Goal: Feedback & Contribution: Submit feedback/report problem

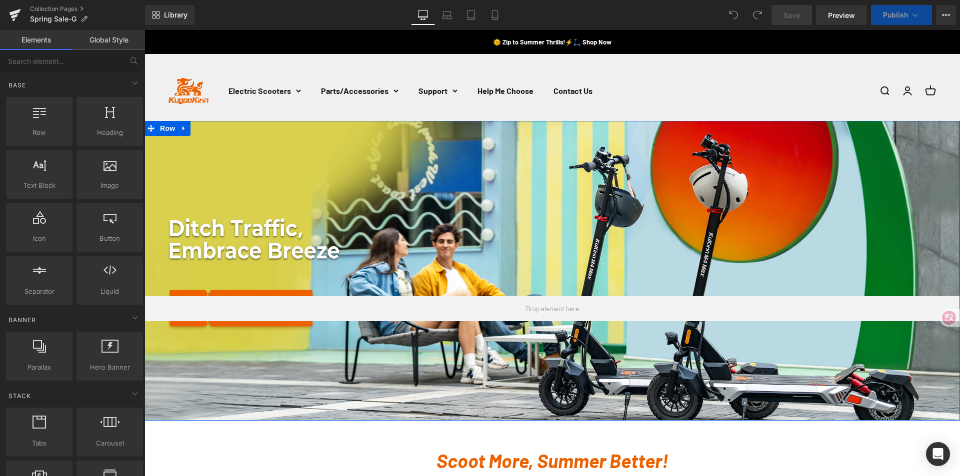
click at [751, 208] on div "Row" at bounding box center [551, 271] width 815 height 300
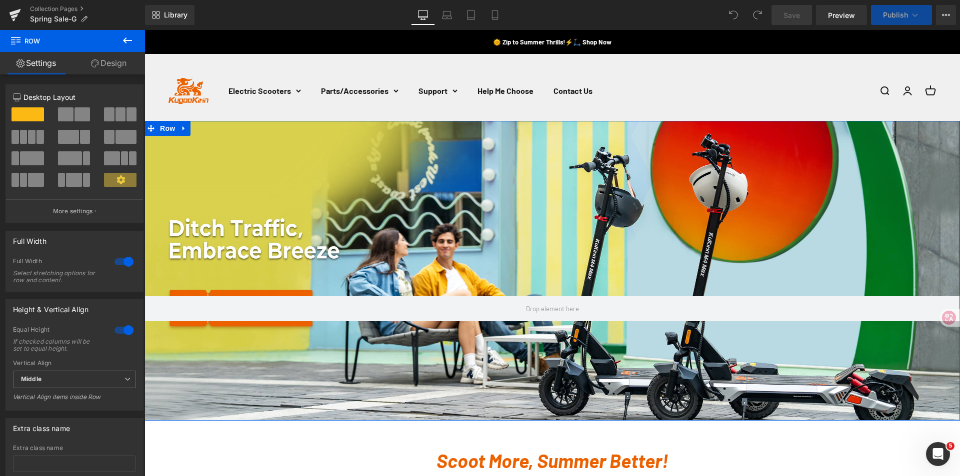
click at [721, 260] on div "Row" at bounding box center [551, 271] width 815 height 300
click at [110, 60] on link "Design" at bounding box center [108, 63] width 72 height 22
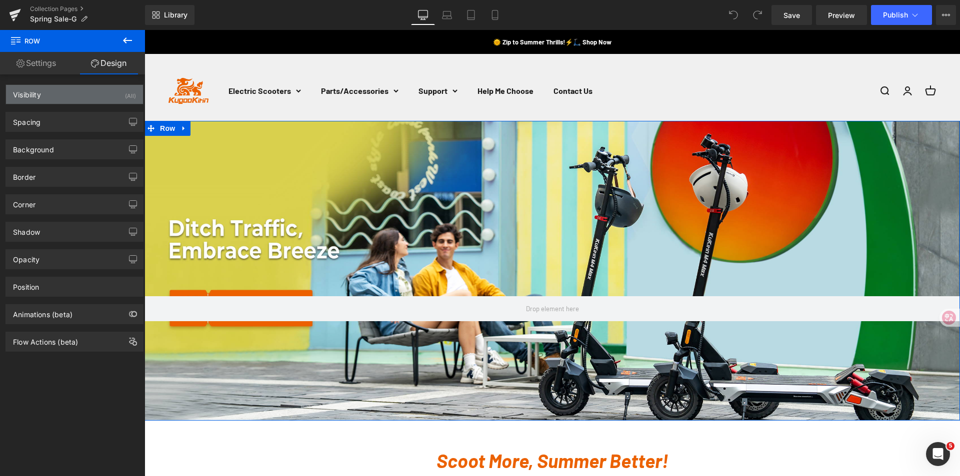
type input "https://ucarecdn.com/1f232f98-0b5f-434b-bdc5-5868c5ec4cd3/-/format/auto/-/previ…"
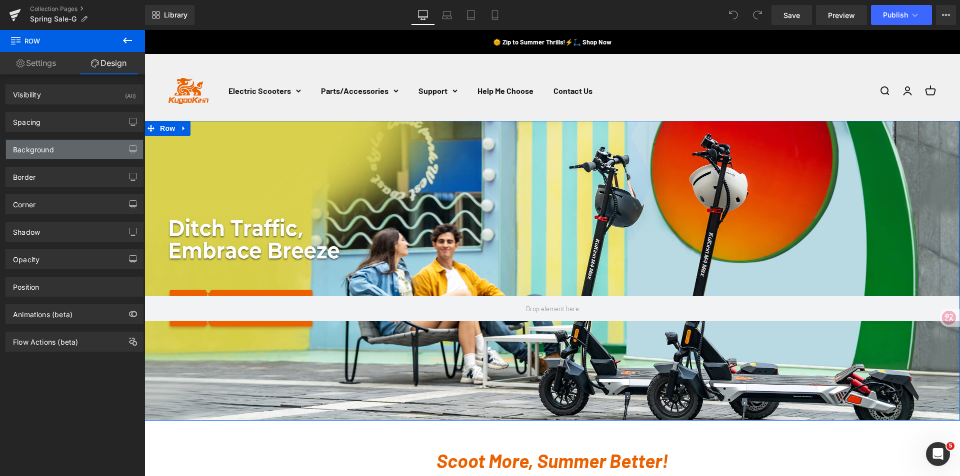
click at [42, 151] on div "Background" at bounding box center [33, 147] width 41 height 14
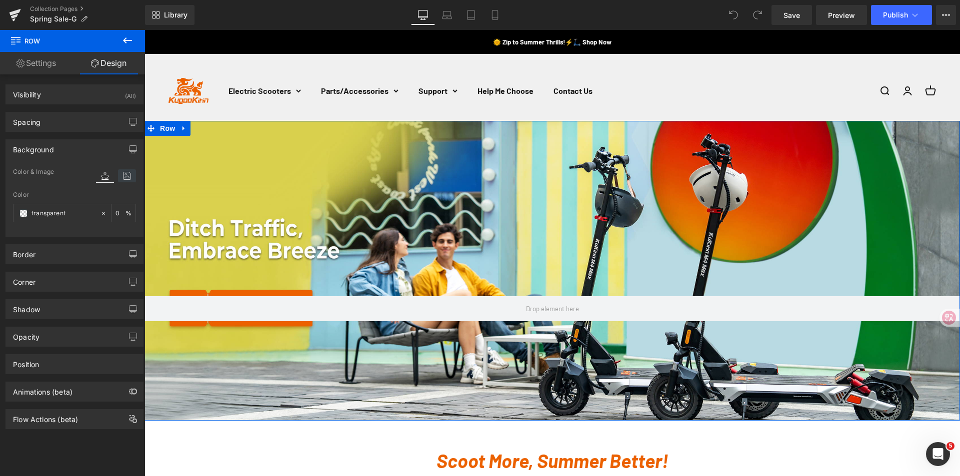
click at [122, 175] on icon at bounding box center [127, 175] width 18 height 13
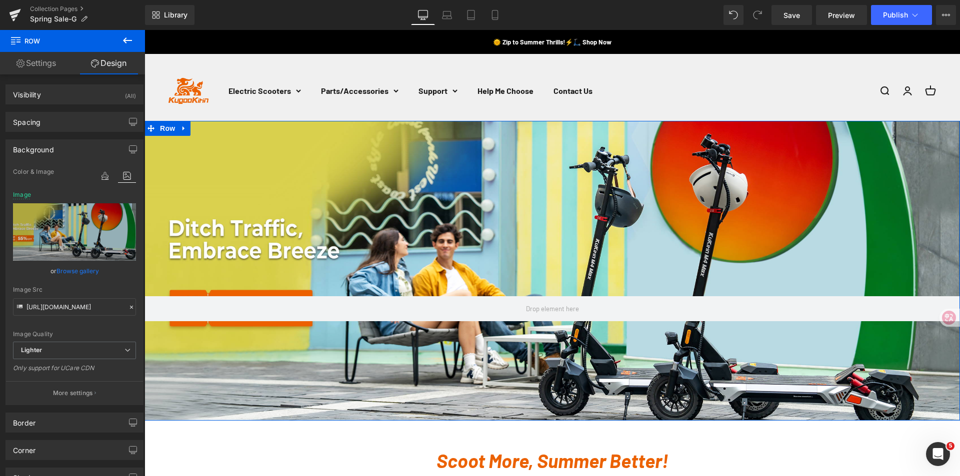
click at [507, 238] on div "Row" at bounding box center [551, 271] width 815 height 300
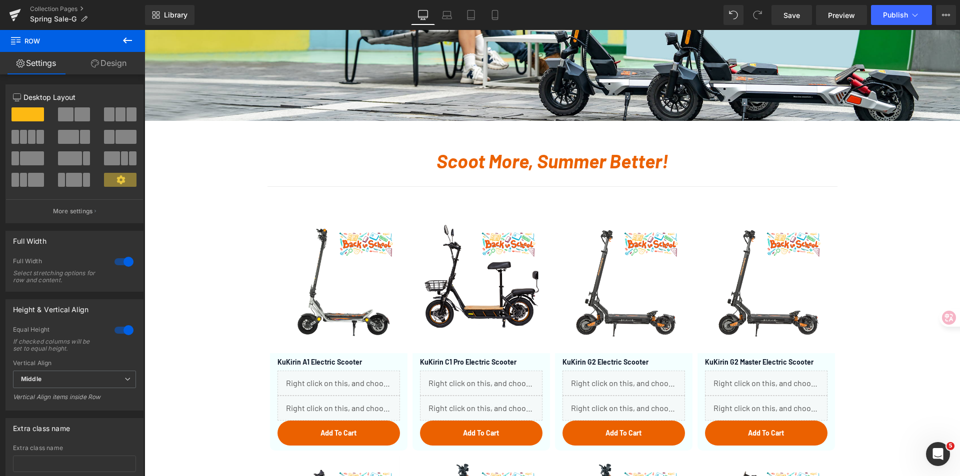
scroll to position [400, 0]
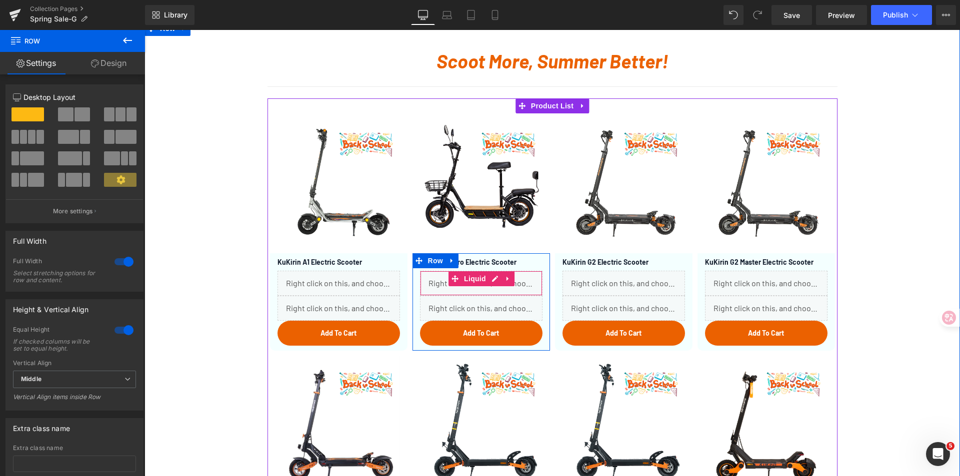
click at [486, 288] on div "Liquid" at bounding box center [481, 283] width 122 height 25
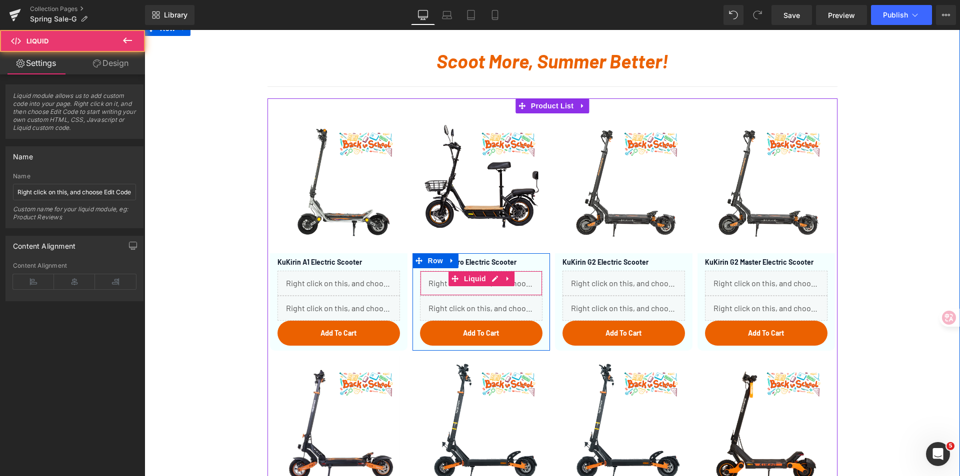
click at [493, 283] on div "Liquid" at bounding box center [481, 283] width 122 height 25
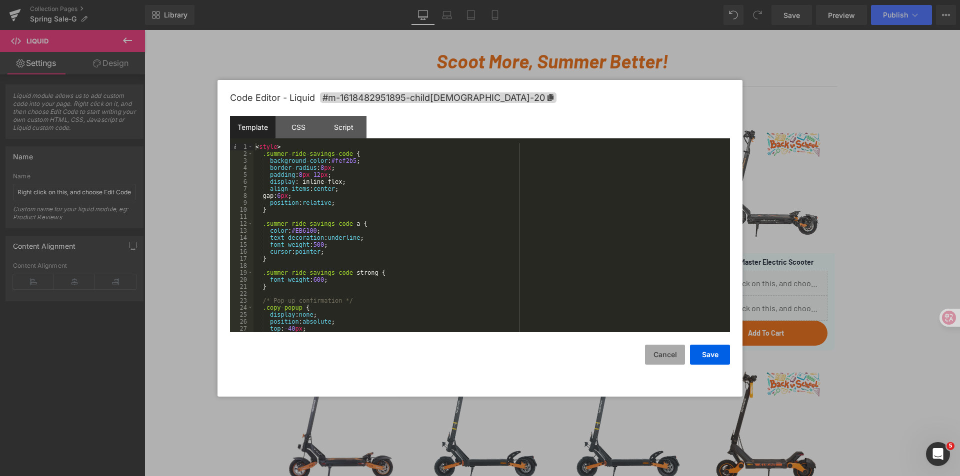
click at [663, 353] on button "Cancel" at bounding box center [665, 355] width 40 height 20
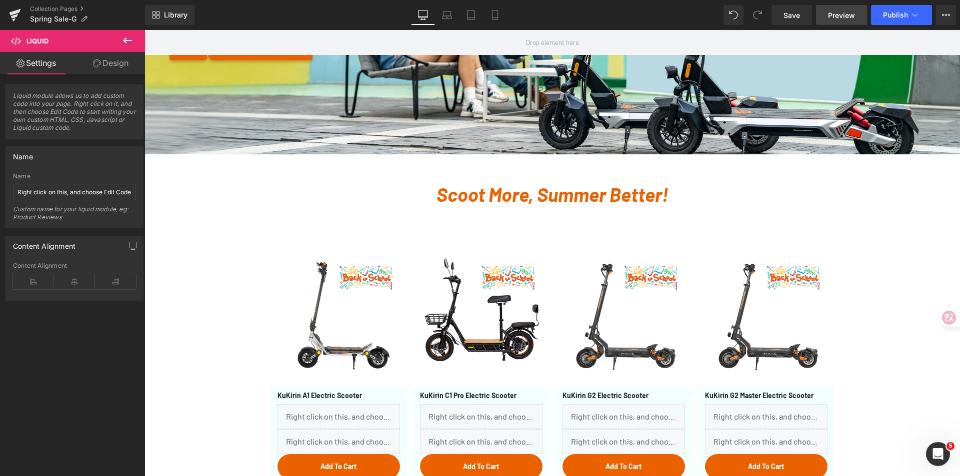
scroll to position [250, 0]
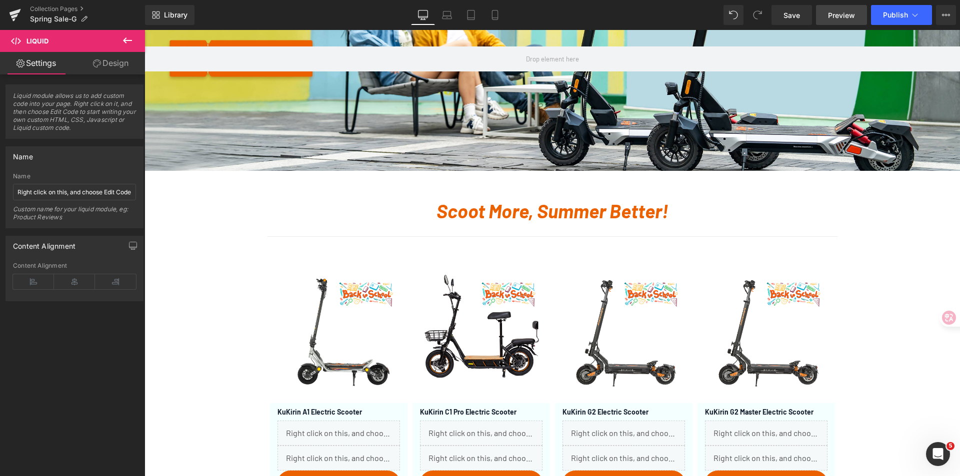
click at [834, 13] on span "Preview" at bounding box center [841, 15] width 27 height 10
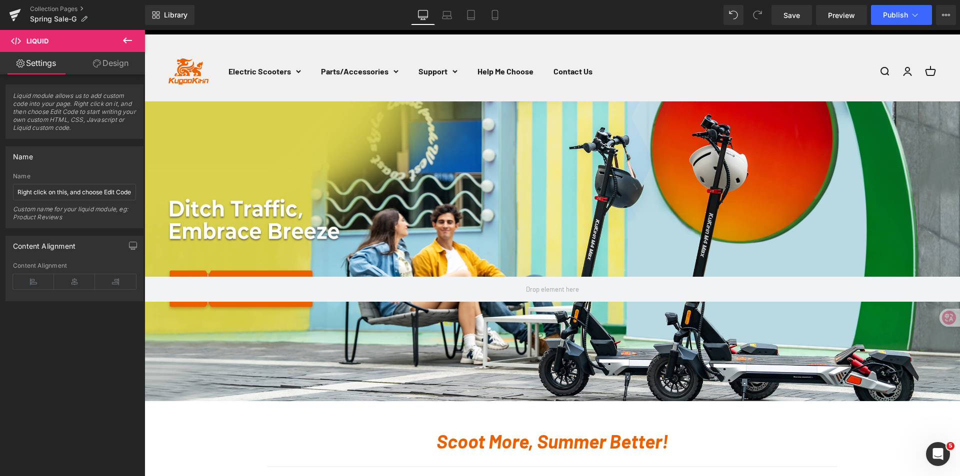
scroll to position [0, 0]
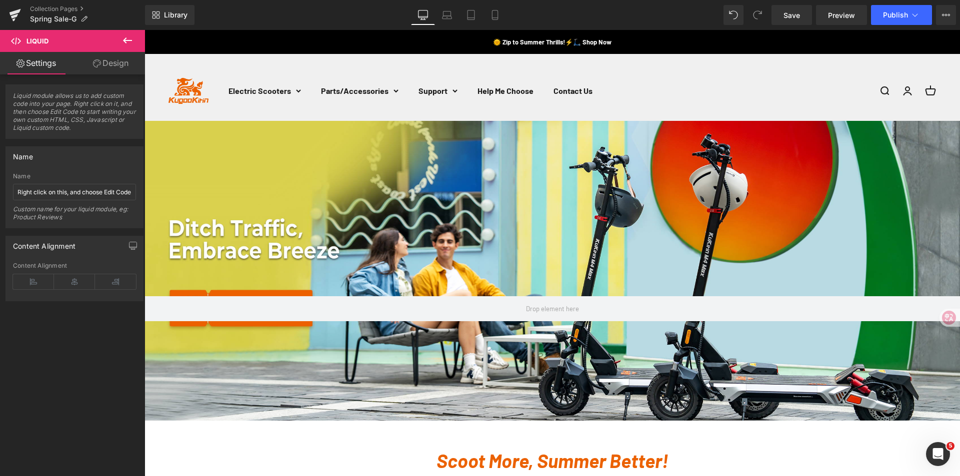
click at [406, 197] on div "Row" at bounding box center [551, 271] width 815 height 300
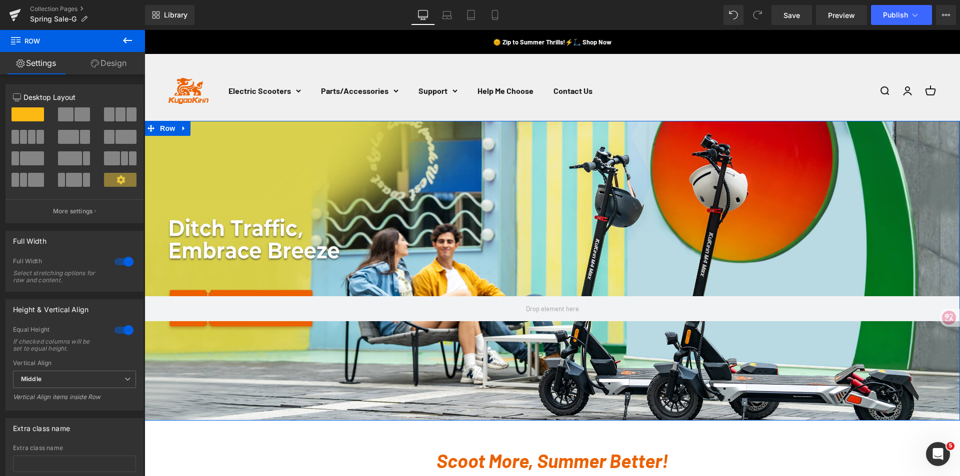
click at [422, 186] on div "Row" at bounding box center [551, 271] width 815 height 300
click at [105, 65] on link "Design" at bounding box center [108, 63] width 72 height 22
click at [0, 0] on div "Spacing" at bounding box center [0, 0] width 0 height 0
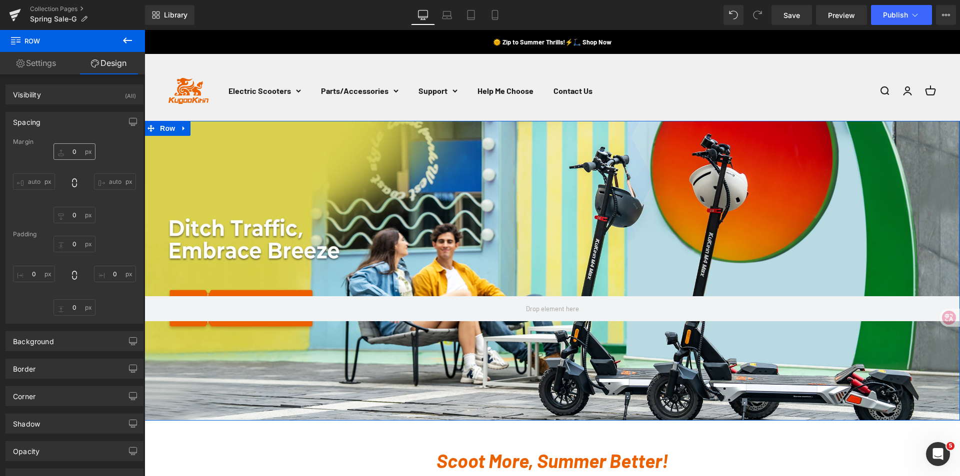
type input "0"
type input "351"
type input "0"
type input "199"
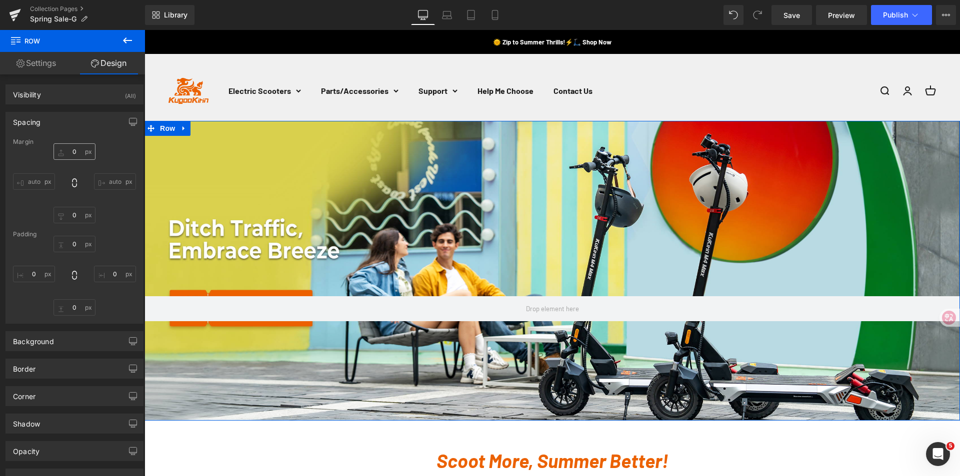
type input "0"
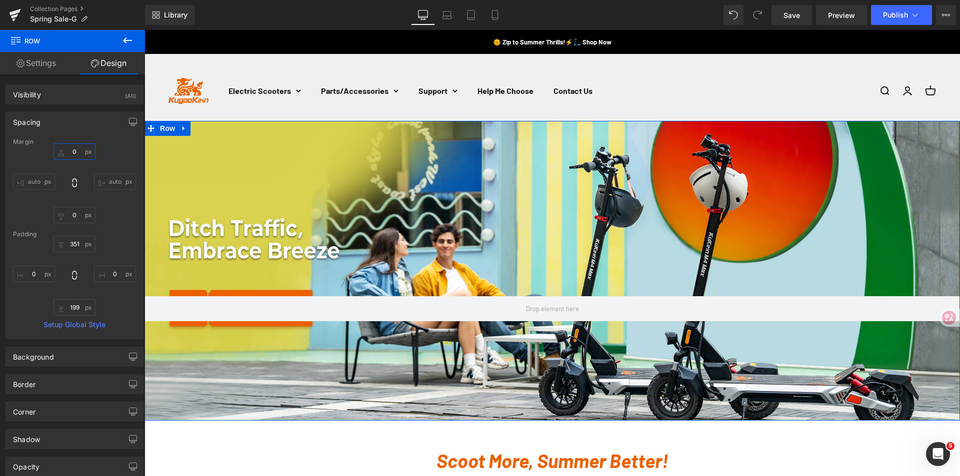
type input "https://ucarecdn.com/1f232f98-0b5f-434b-bdc5-5868c5ec4cd3/-/format/auto/-/previ…"
click at [58, 151] on input "0" at bounding box center [74, 151] width 42 height 16
click at [51, 359] on div "Background" at bounding box center [33, 354] width 41 height 14
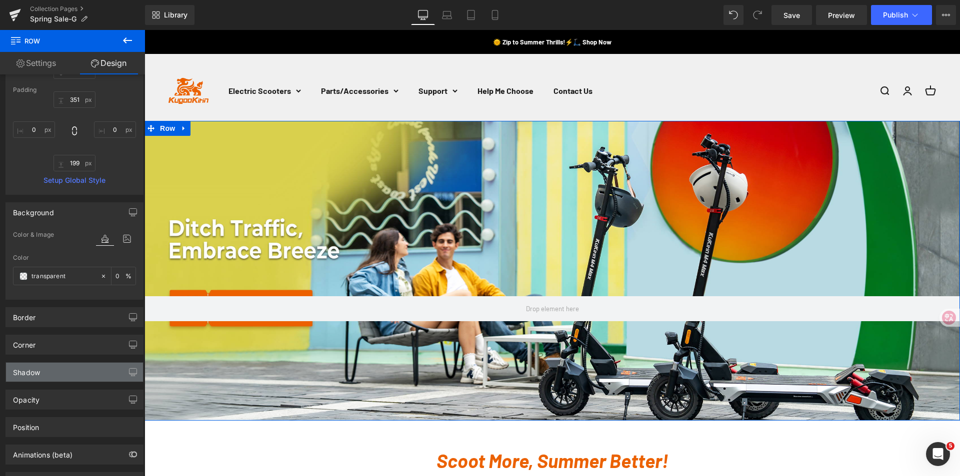
scroll to position [188, 0]
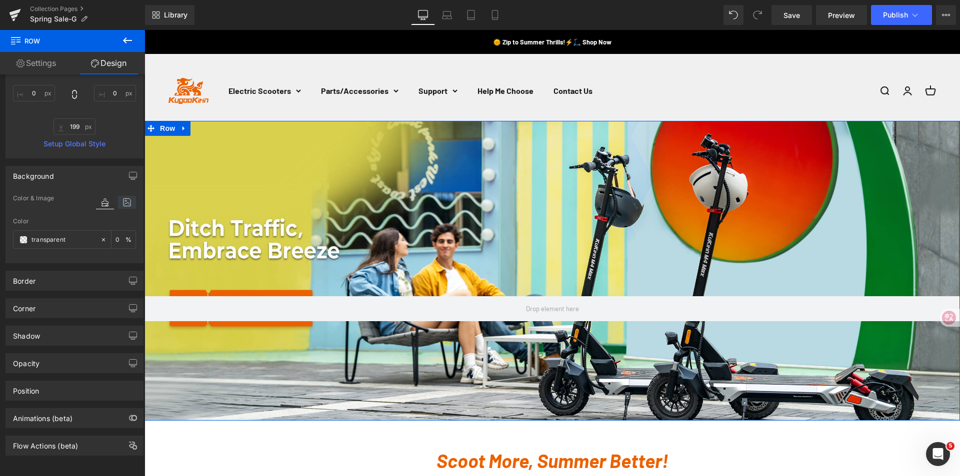
click at [125, 196] on icon at bounding box center [127, 202] width 18 height 13
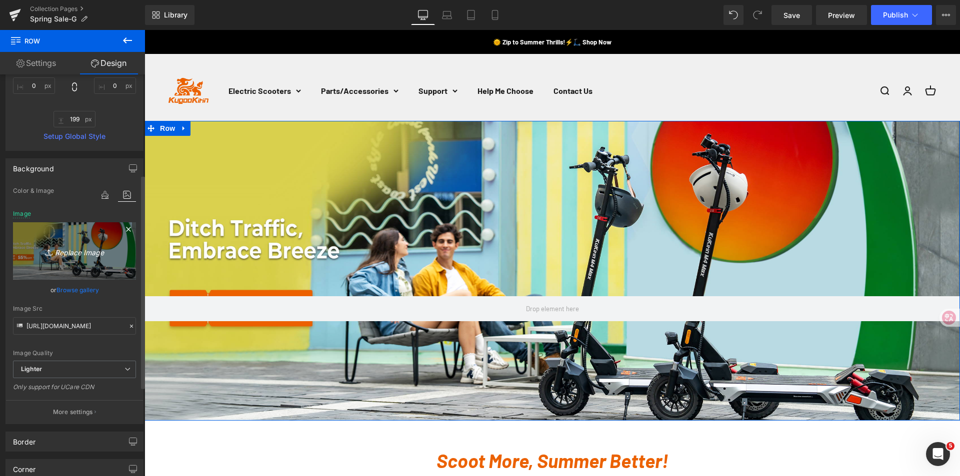
click at [76, 253] on icon "Replace Image" at bounding box center [74, 251] width 80 height 12
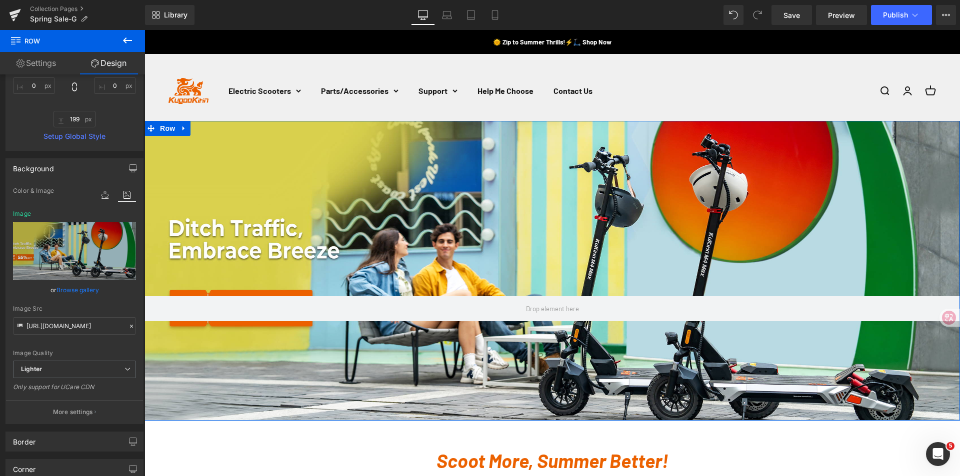
click at [445, 218] on div "Row" at bounding box center [551, 271] width 815 height 300
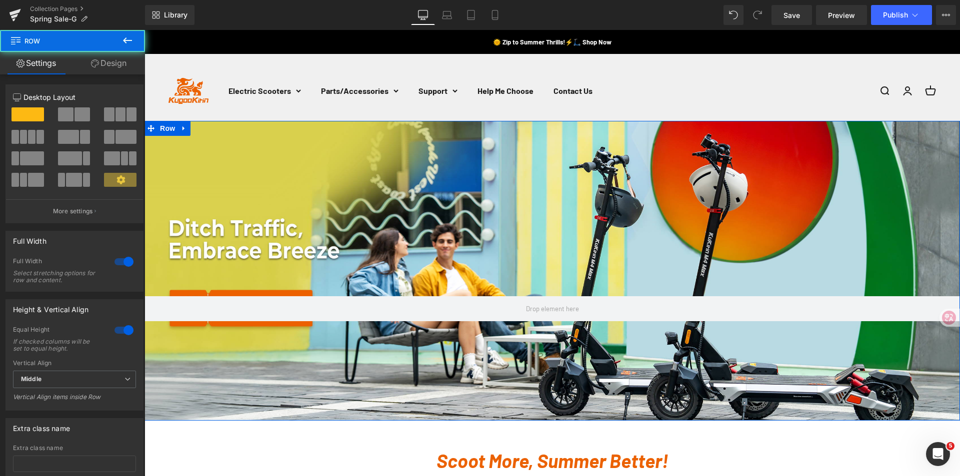
click at [342, 232] on div "Row" at bounding box center [551, 271] width 815 height 300
click at [117, 67] on link "Design" at bounding box center [108, 63] width 72 height 22
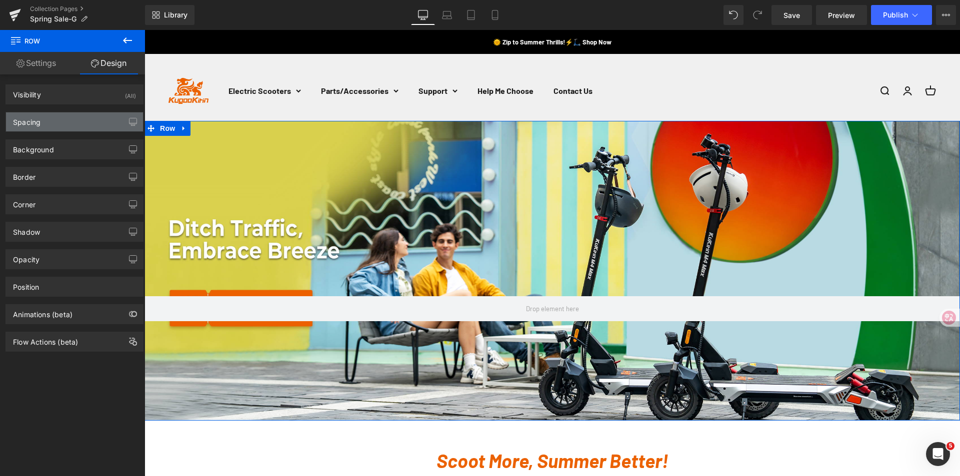
type input "https://ucarecdn.com/1f232f98-0b5f-434b-bdc5-5868c5ec4cd3/-/format/auto/-/previ…"
drag, startPoint x: 57, startPoint y: 143, endPoint x: 72, endPoint y: 170, distance: 31.1
click at [56, 144] on div "Background" at bounding box center [74, 149] width 137 height 19
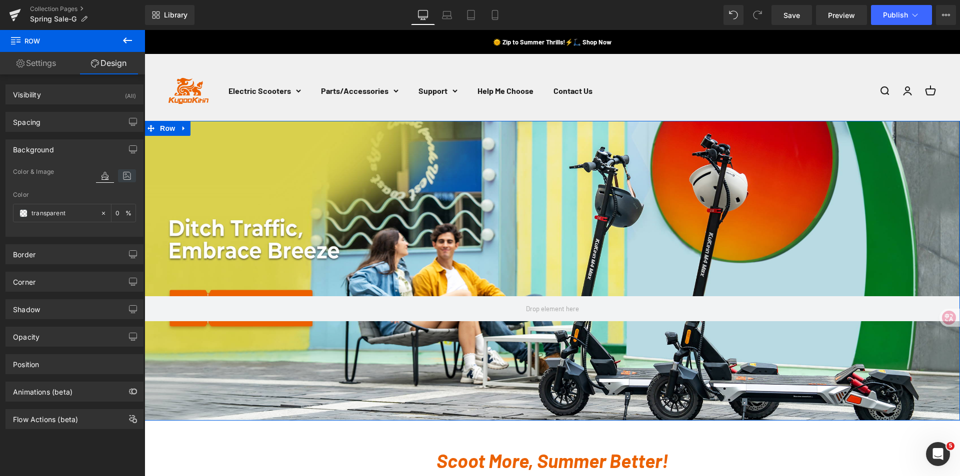
click at [123, 179] on icon at bounding box center [127, 175] width 18 height 13
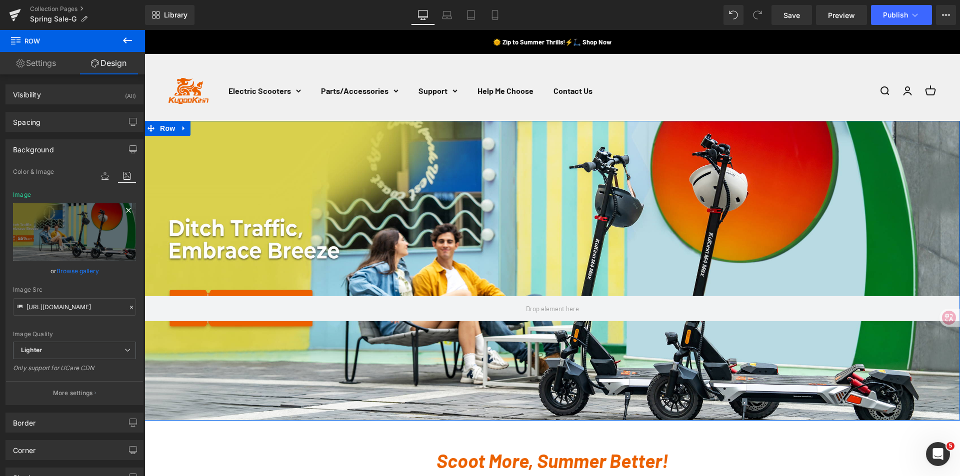
click at [122, 211] on icon at bounding box center [128, 210] width 12 height 12
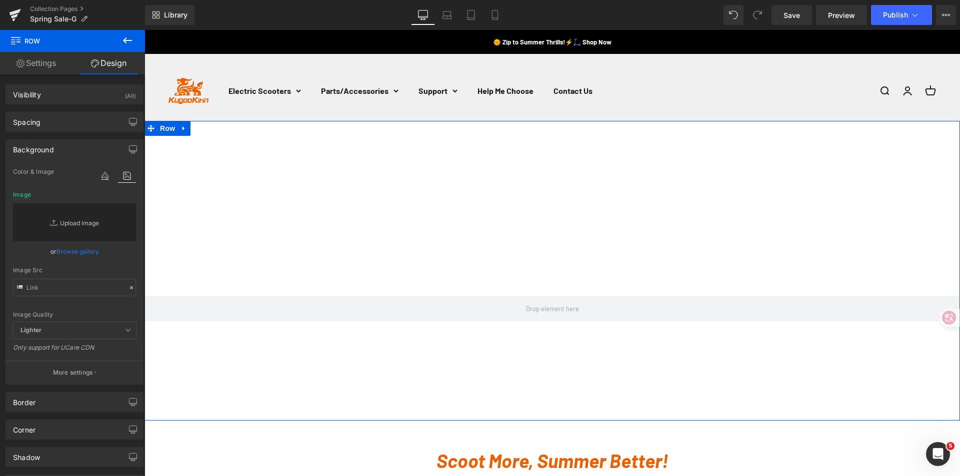
click at [75, 221] on link "Replace Image" at bounding box center [74, 222] width 123 height 38
type input "C:\fakepath\2880x1200-KUGOO.jpg"
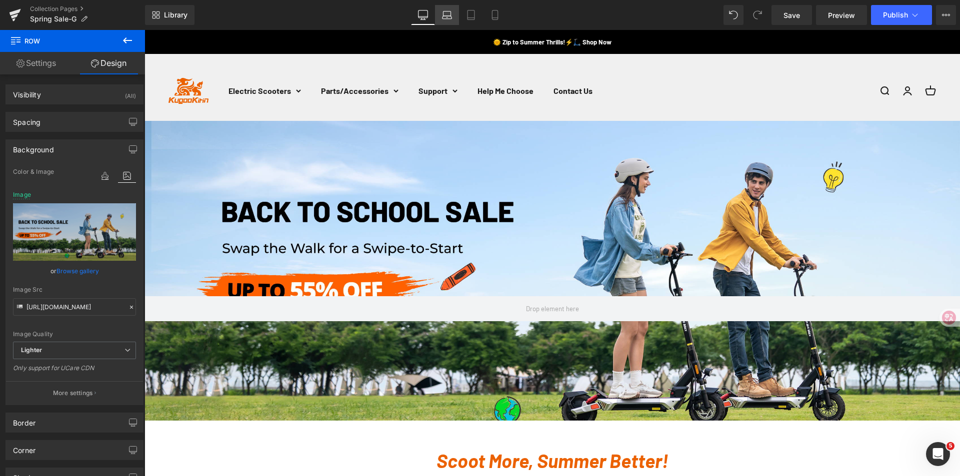
click at [446, 21] on link "Laptop" at bounding box center [447, 15] width 24 height 20
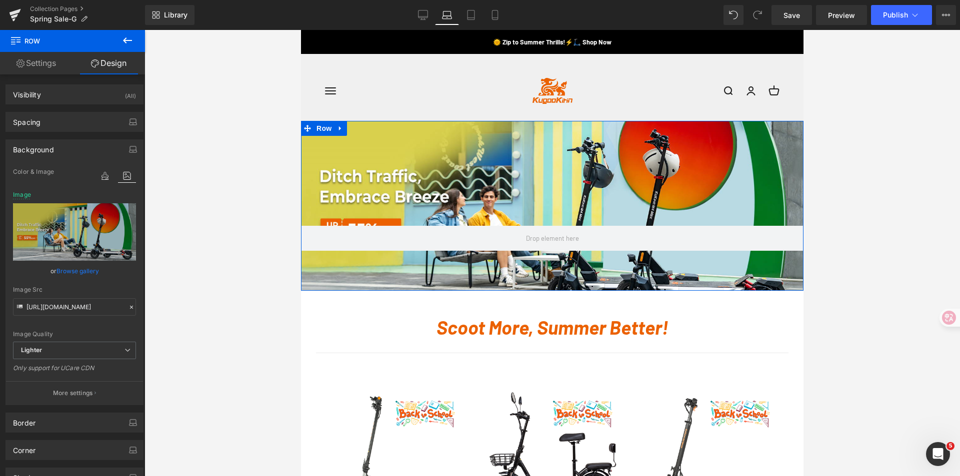
click at [75, 268] on link "Browse gallery" at bounding box center [77, 270] width 42 height 17
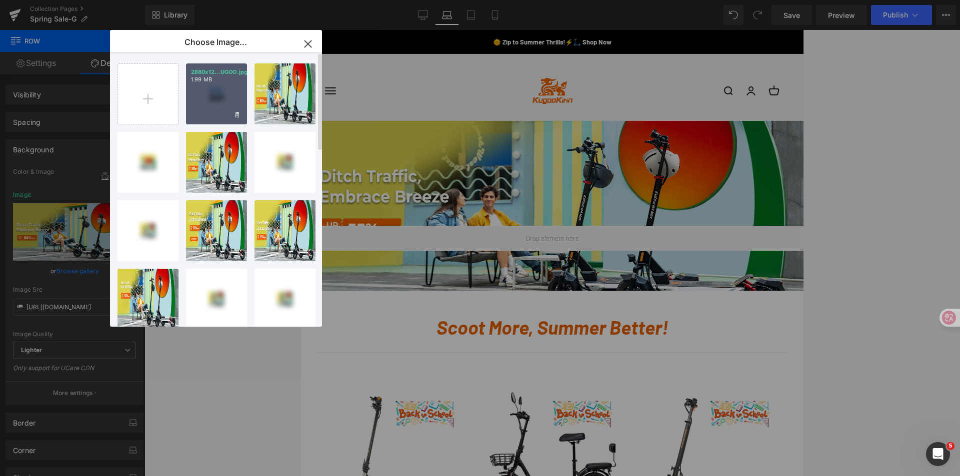
click at [210, 101] on div "2880x12...UGOO.jpg 1.99 MB" at bounding box center [216, 93] width 61 height 61
type input "https://ucarecdn.com/1601999d-73e1-4bb7-a8ef-e10719a3cbed/-/format/auto/-/previ…"
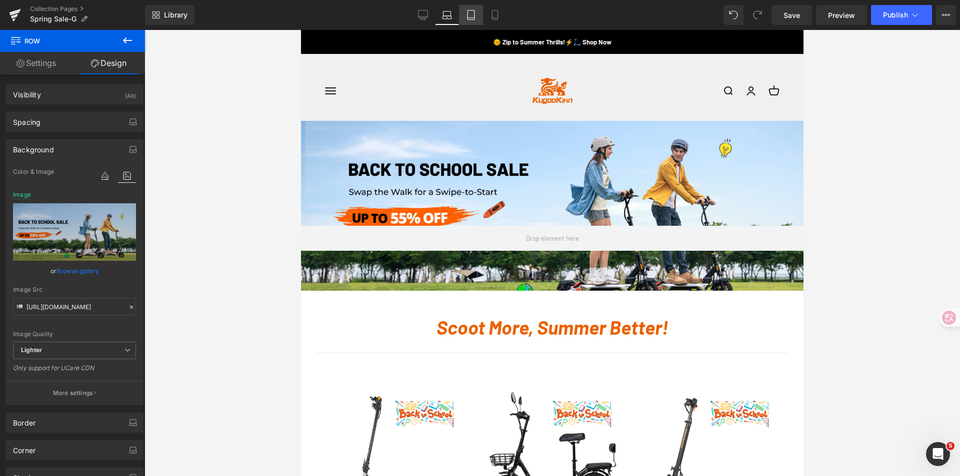
click at [471, 18] on icon at bounding box center [471, 15] width 10 height 10
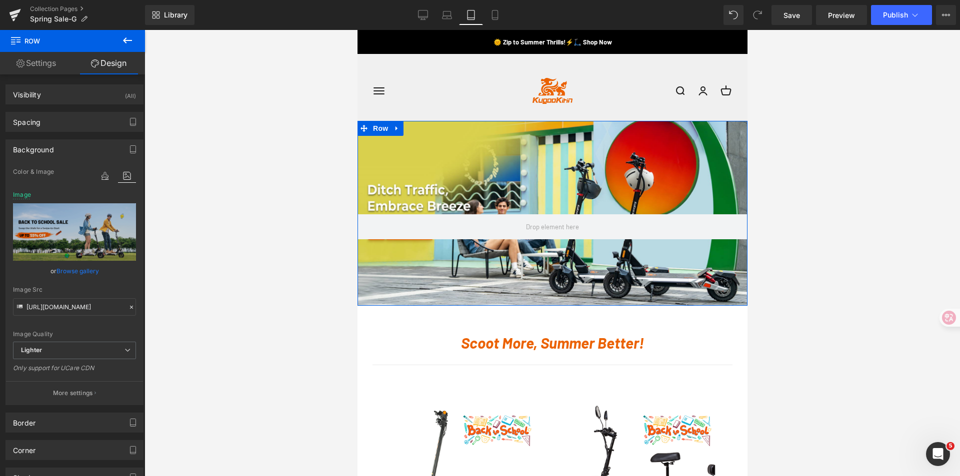
click at [539, 205] on div "Row" at bounding box center [552, 213] width 390 height 185
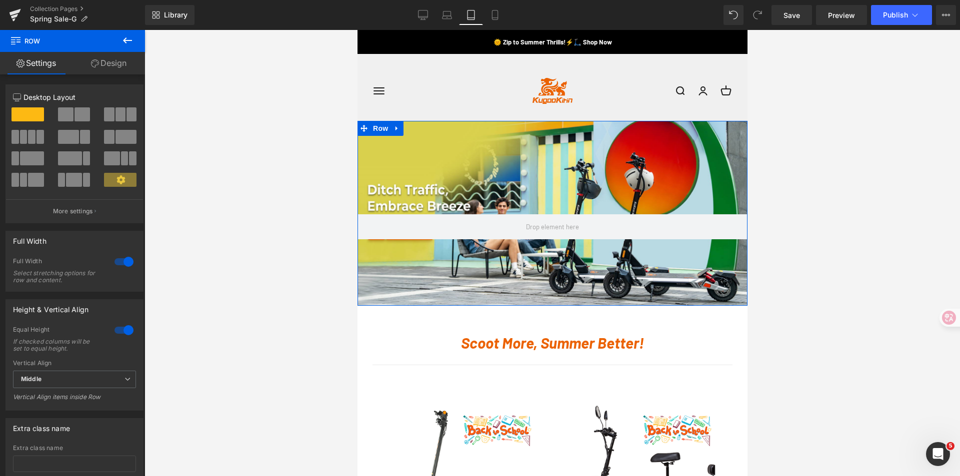
click at [113, 67] on link "Design" at bounding box center [108, 63] width 72 height 22
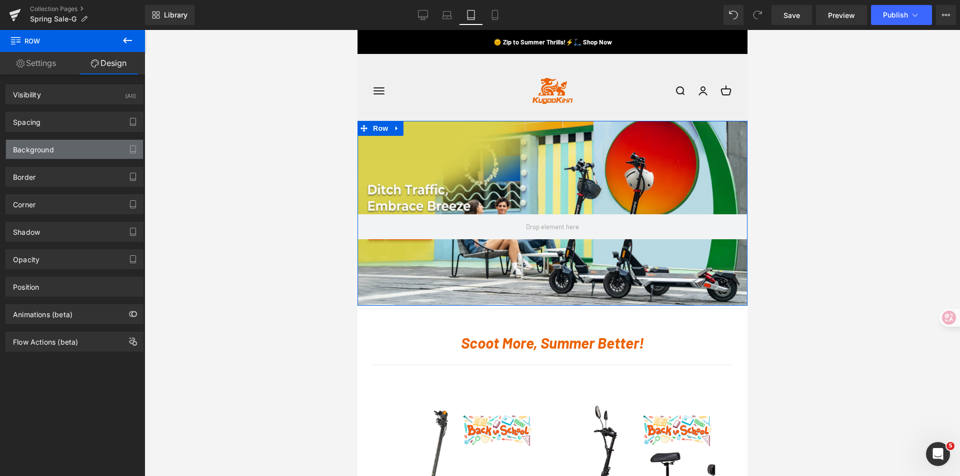
type input "0"
type input "187"
type input "0"
type input "133"
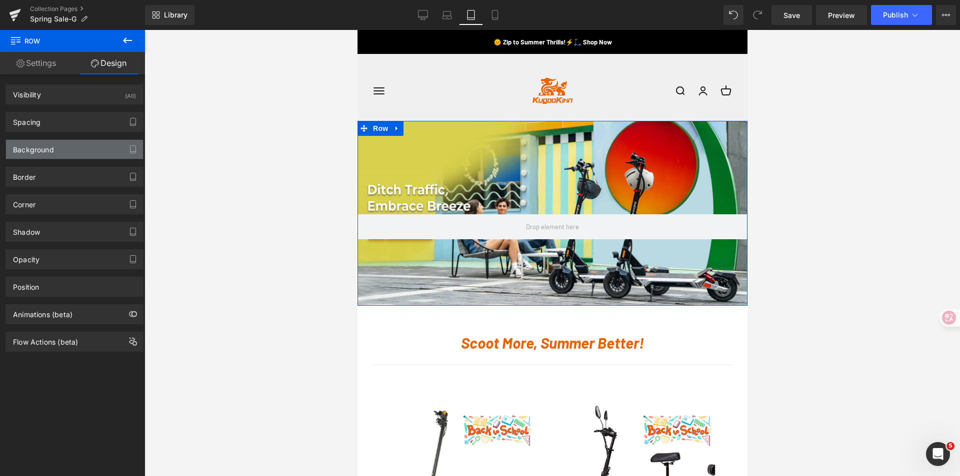
type input "0"
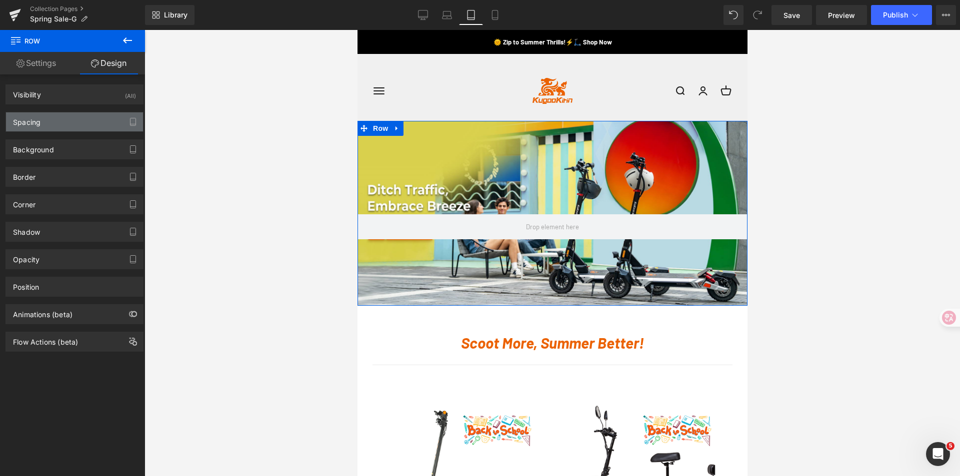
click at [45, 124] on div "Spacing" at bounding box center [74, 121] width 137 height 19
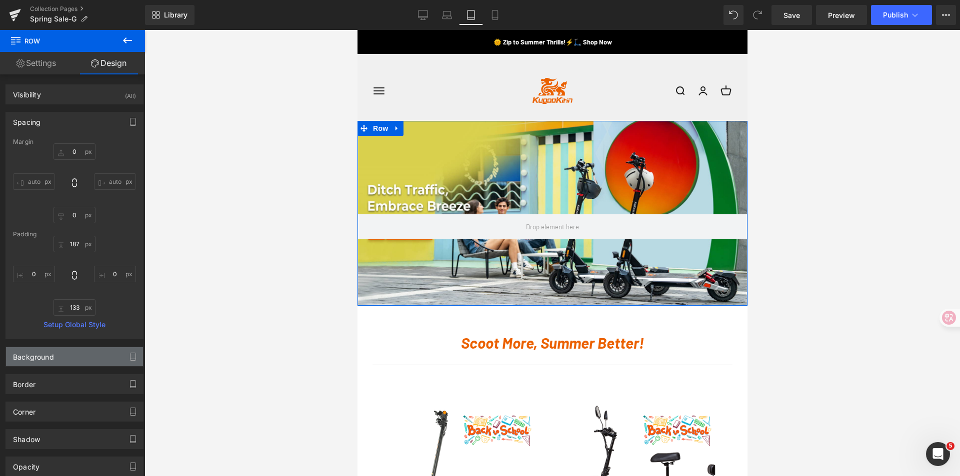
click at [55, 362] on div "Background" at bounding box center [74, 356] width 137 height 19
click at [118, 384] on icon at bounding box center [127, 383] width 18 height 13
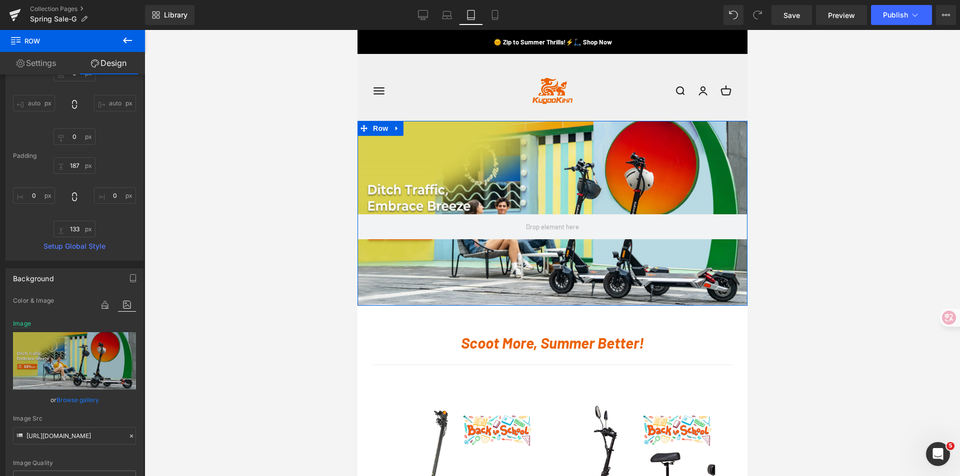
scroll to position [150, 0]
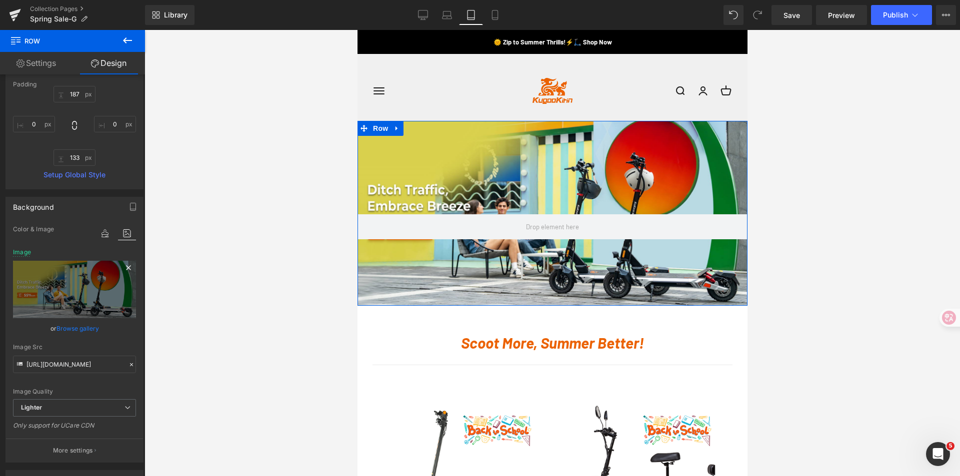
click at [126, 266] on icon at bounding box center [128, 267] width 4 height 4
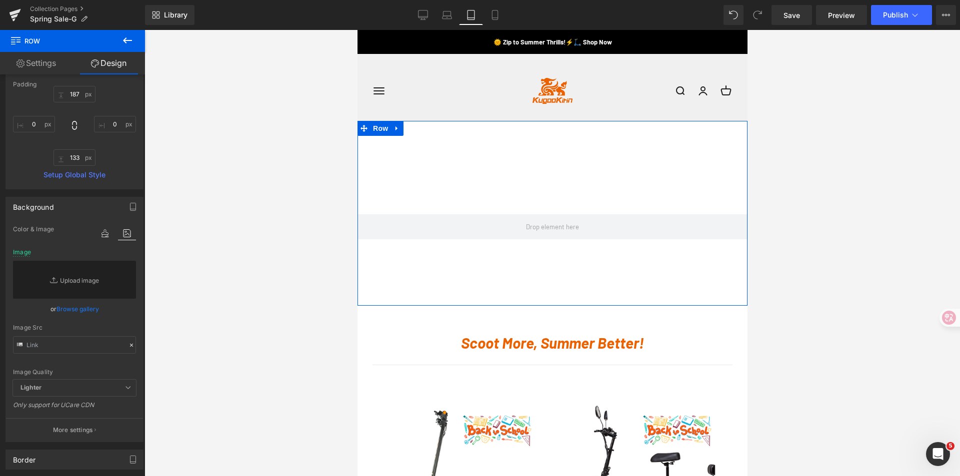
click at [80, 309] on link "Browse gallery" at bounding box center [77, 308] width 42 height 17
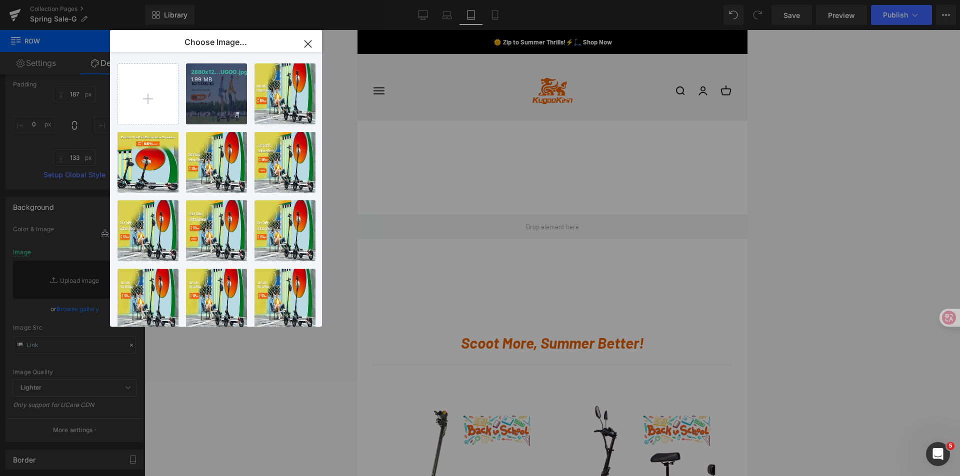
click at [217, 99] on div "2880x12...UGOO.jpg 1.99 MB" at bounding box center [216, 93] width 61 height 61
type input "https://ucarecdn.com/1601999d-73e1-4bb7-a8ef-e10719a3cbed/-/format/auto/-/previ…"
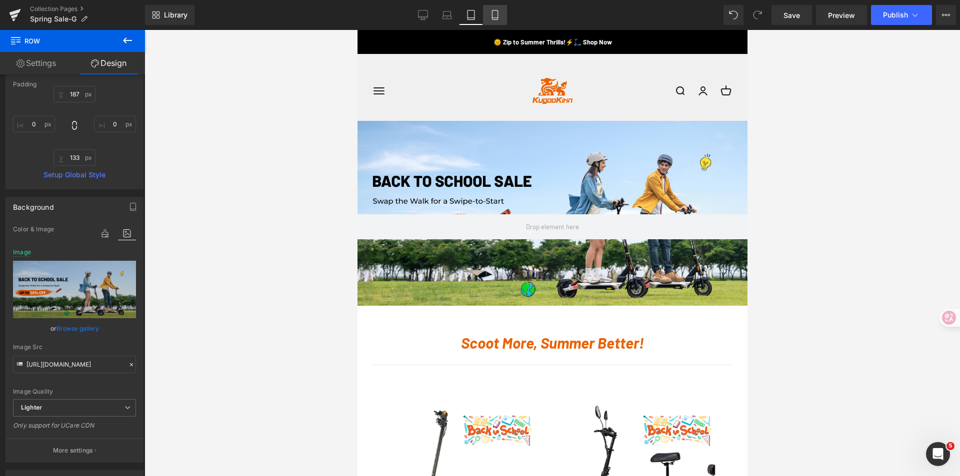
click at [485, 14] on link "Mobile" at bounding box center [495, 15] width 24 height 20
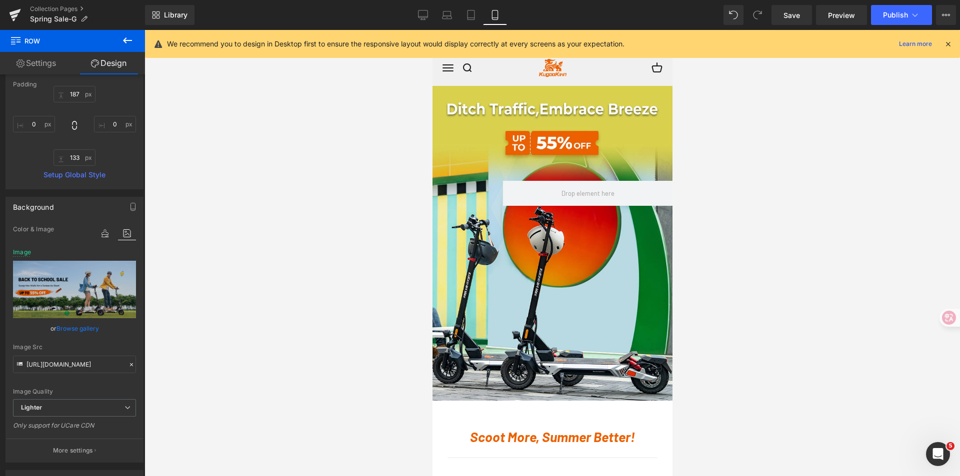
type input "0"
type input "190"
type input "0"
type input "390"
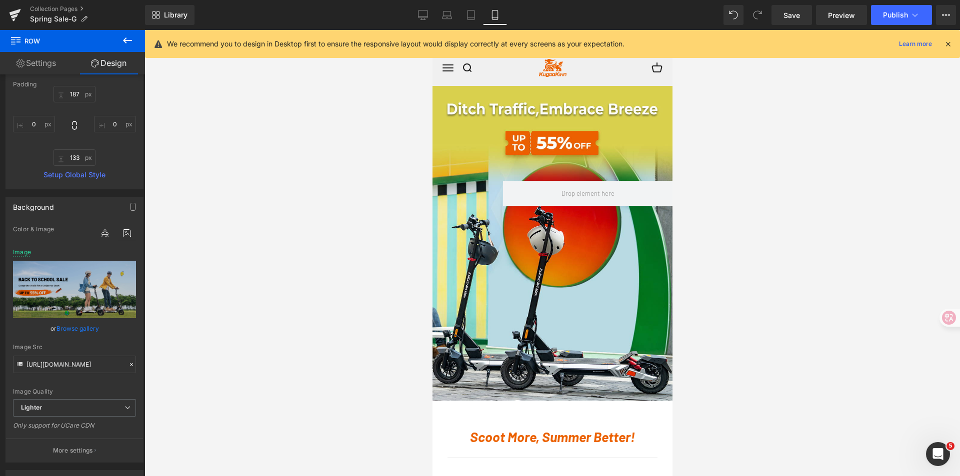
type input "141"
type input "https://ucarecdn.com/b35bfc9b-8cbe-49f9-b36a-55d149b8e7e5/-/format/auto/-/previ…"
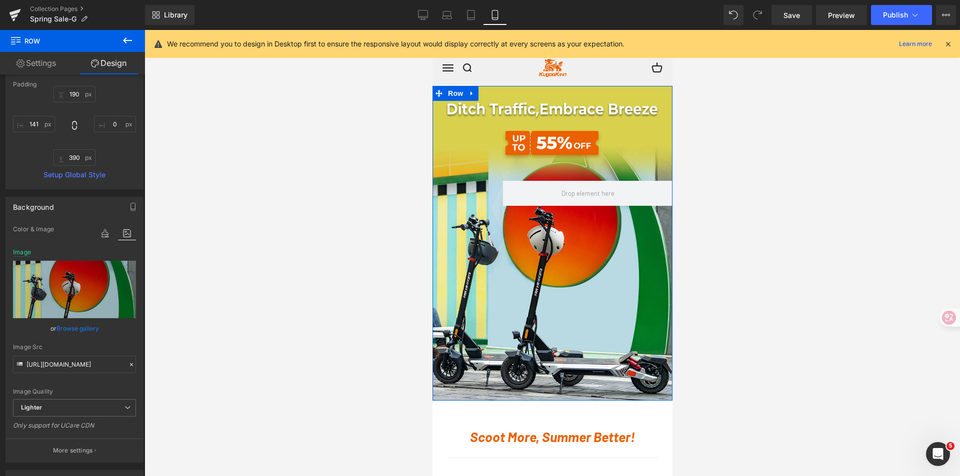
click at [521, 243] on div "Row" at bounding box center [552, 243] width 240 height 315
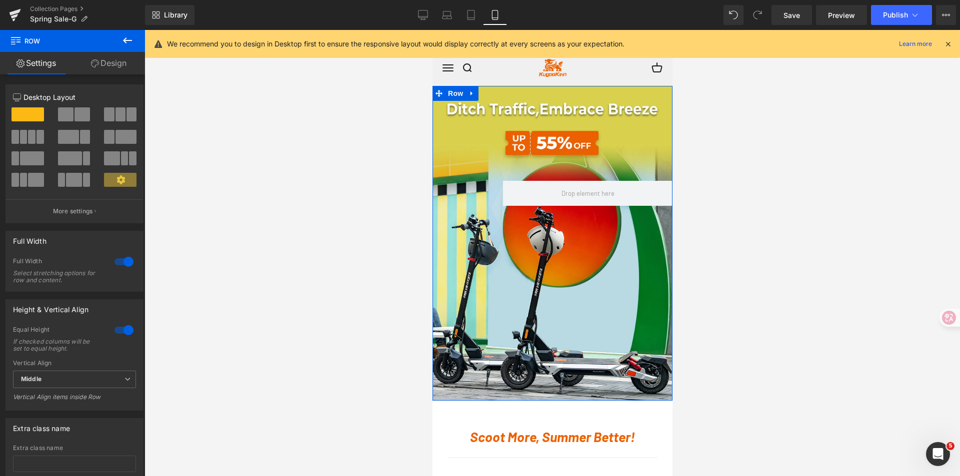
click at [119, 60] on link "Design" at bounding box center [108, 63] width 72 height 22
click at [561, 276] on div "Row" at bounding box center [552, 243] width 240 height 315
click at [521, 141] on div "Row" at bounding box center [552, 243] width 240 height 315
click at [103, 55] on link "Design" at bounding box center [108, 63] width 72 height 22
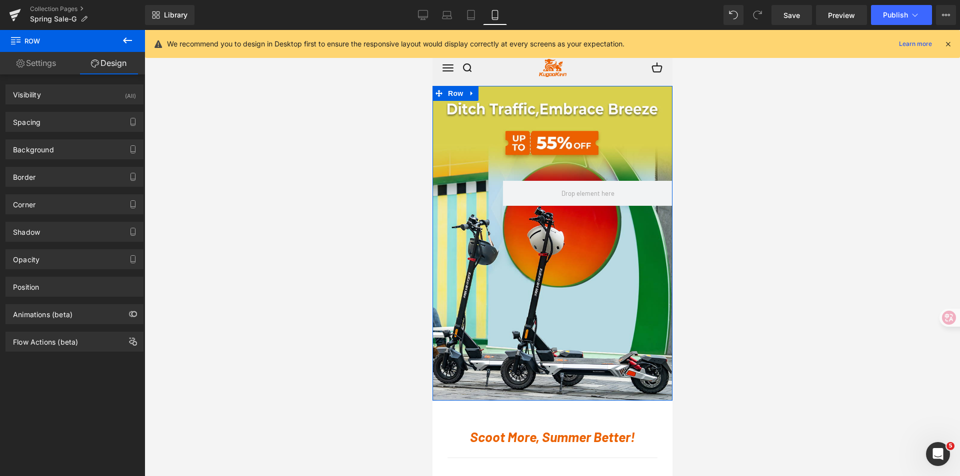
drag, startPoint x: 43, startPoint y: 147, endPoint x: 110, endPoint y: 170, distance: 71.3
click at [42, 148] on div "Background" at bounding box center [33, 147] width 41 height 14
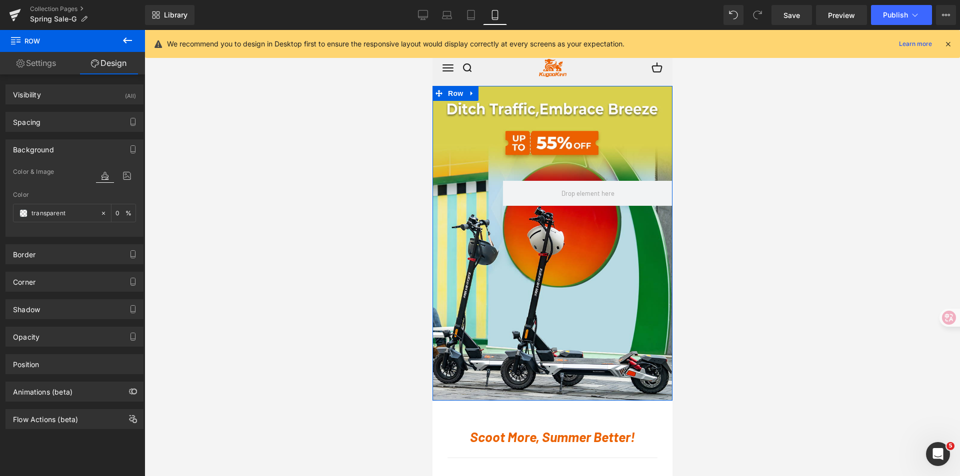
type input "transparent"
type input "0"
type input "https://ucarecdn.com/b35bfc9b-8cbe-49f9-b36a-55d149b8e7e5/-/format/auto/-/previ…"
click at [122, 177] on icon at bounding box center [127, 175] width 18 height 13
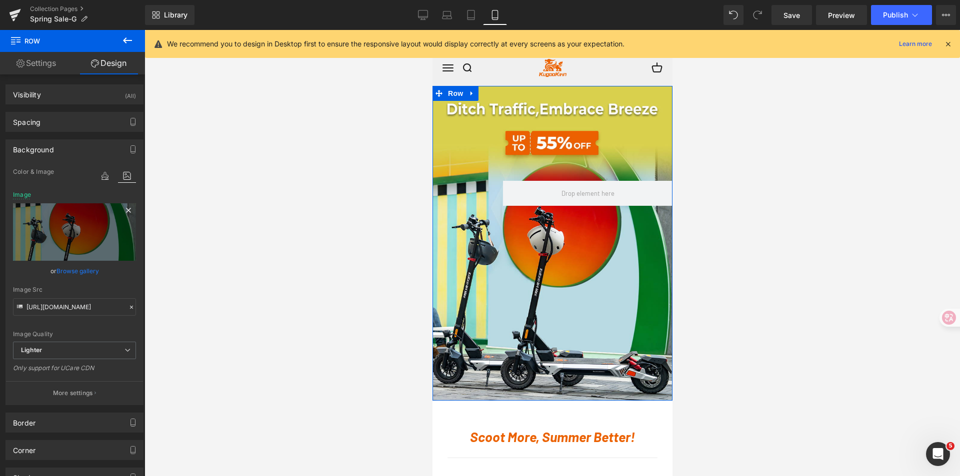
click at [122, 210] on icon at bounding box center [128, 210] width 12 height 12
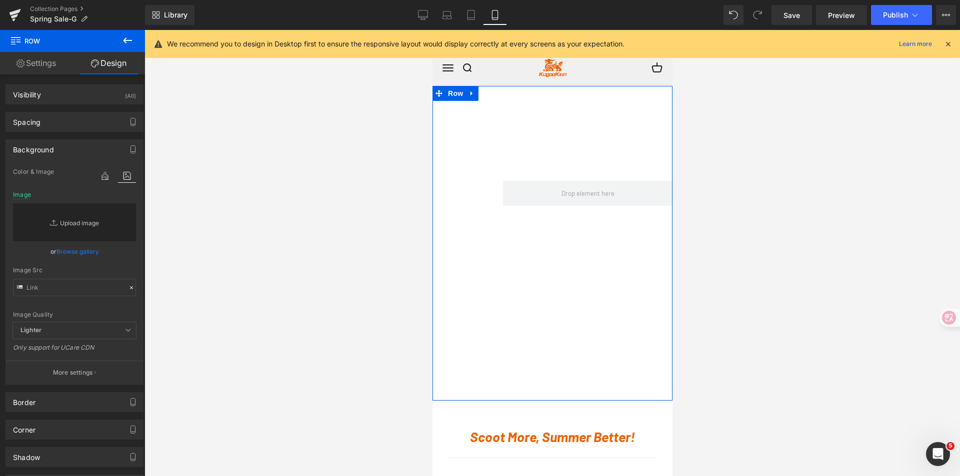
click at [75, 231] on link "Replace Image" at bounding box center [74, 222] width 123 height 38
type input "C:\fakepath\800x1200-KUGOO-V2.jpg"
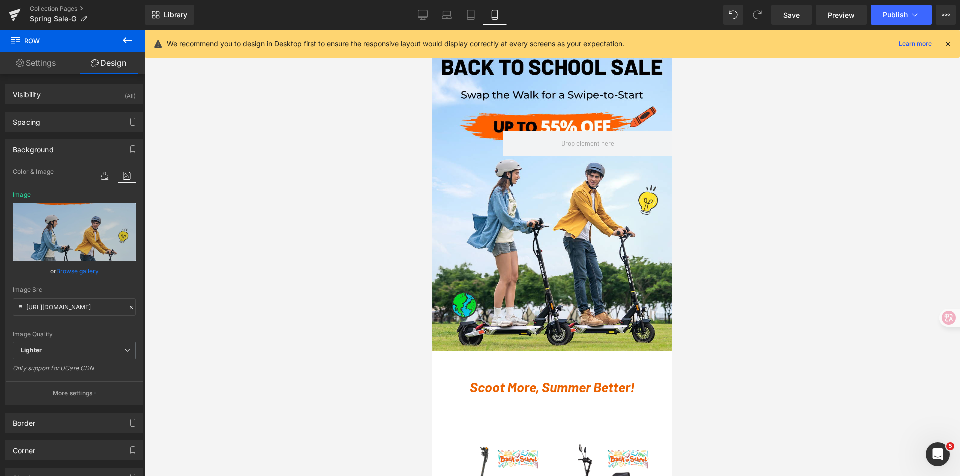
scroll to position [0, 0]
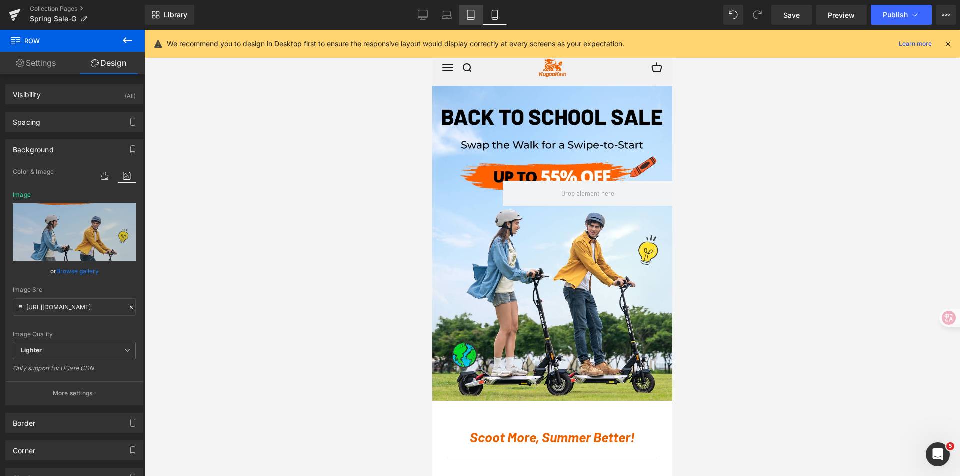
click at [474, 11] on icon at bounding box center [471, 15] width 10 height 10
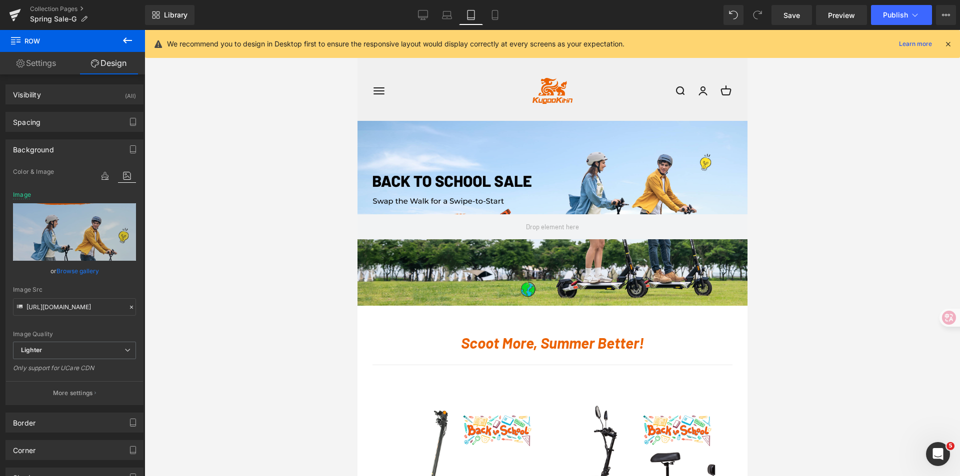
scroll to position [35, 0]
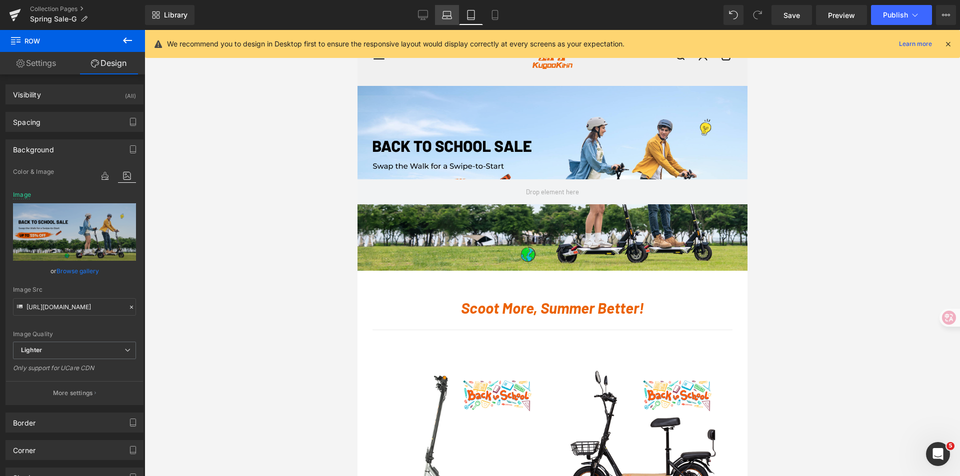
click at [440, 11] on link "Laptop" at bounding box center [447, 15] width 24 height 20
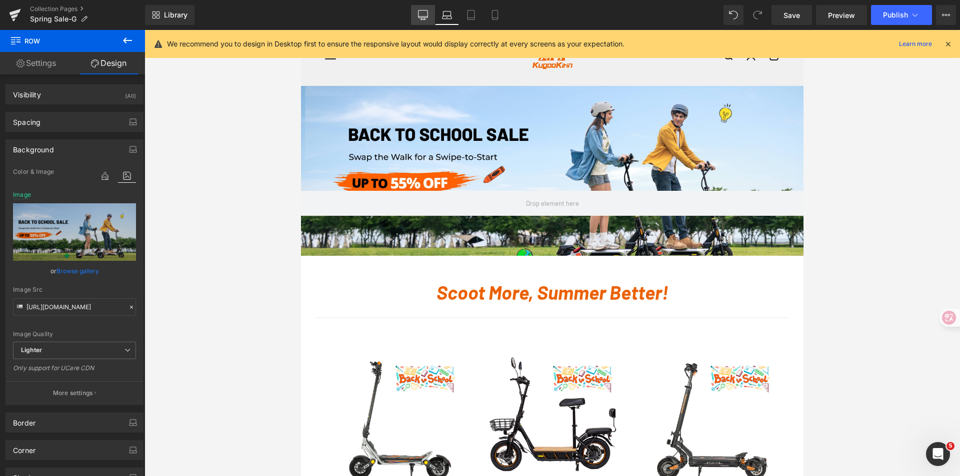
click at [417, 12] on link "Desktop" at bounding box center [423, 15] width 24 height 20
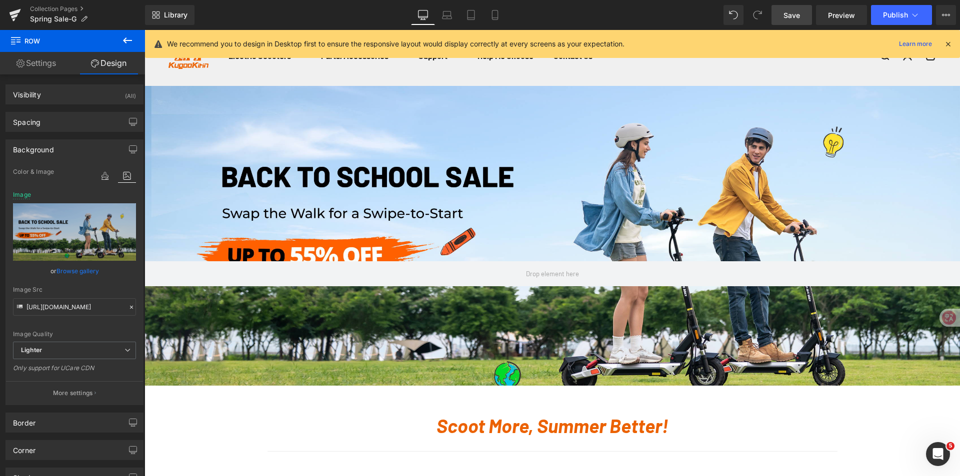
click at [796, 17] on span "Save" at bounding box center [791, 15] width 16 height 10
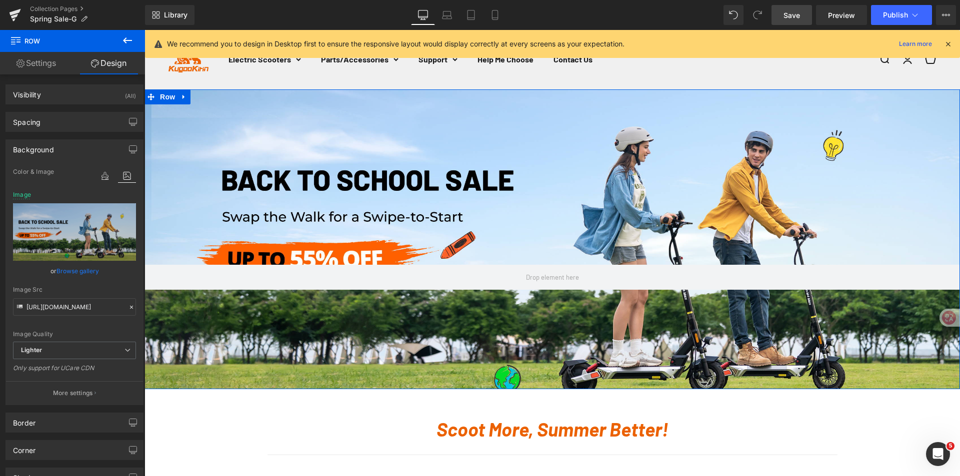
scroll to position [0, 0]
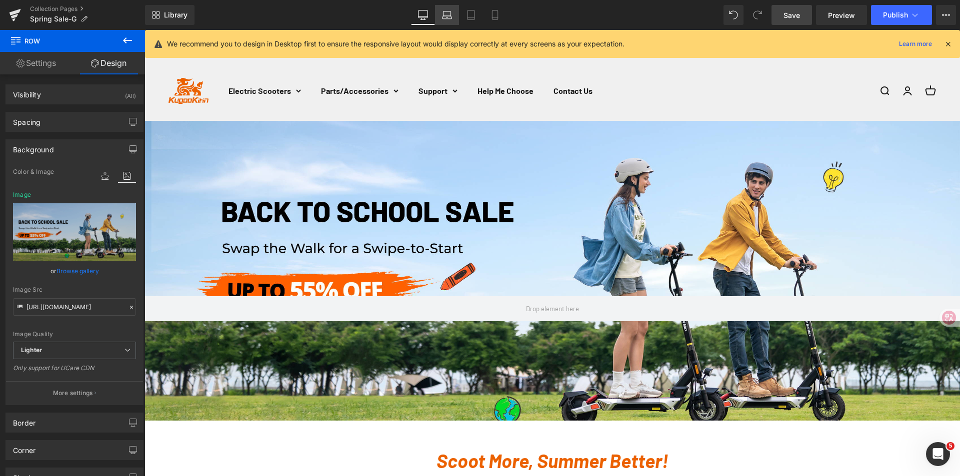
click at [456, 18] on link "Laptop" at bounding box center [447, 15] width 24 height 20
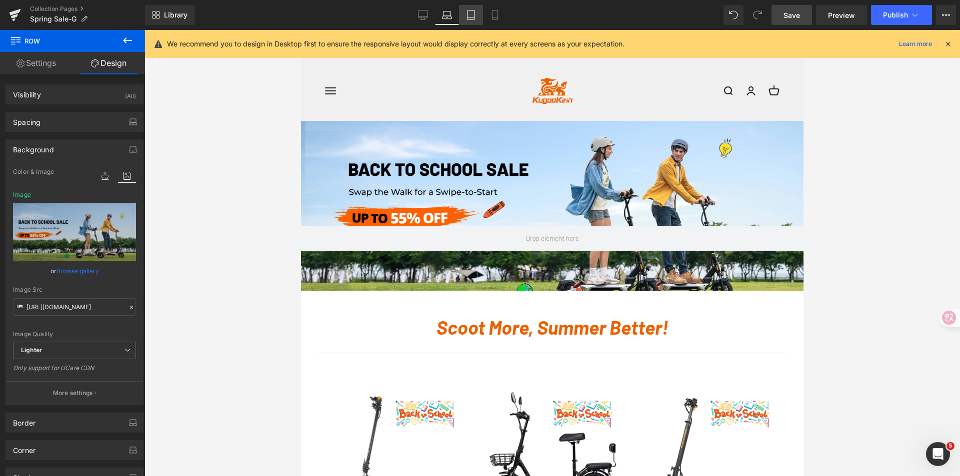
click at [459, 15] on link "Tablet" at bounding box center [471, 15] width 24 height 20
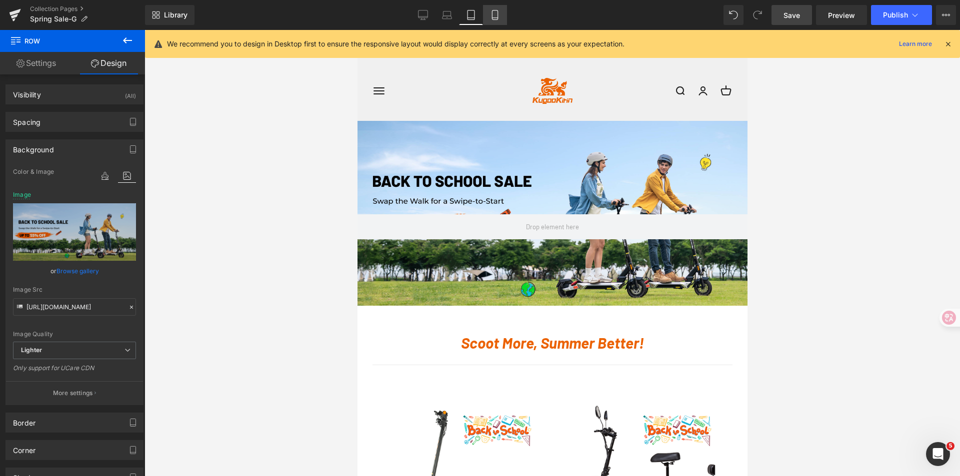
click at [484, 13] on link "Mobile" at bounding box center [495, 15] width 24 height 20
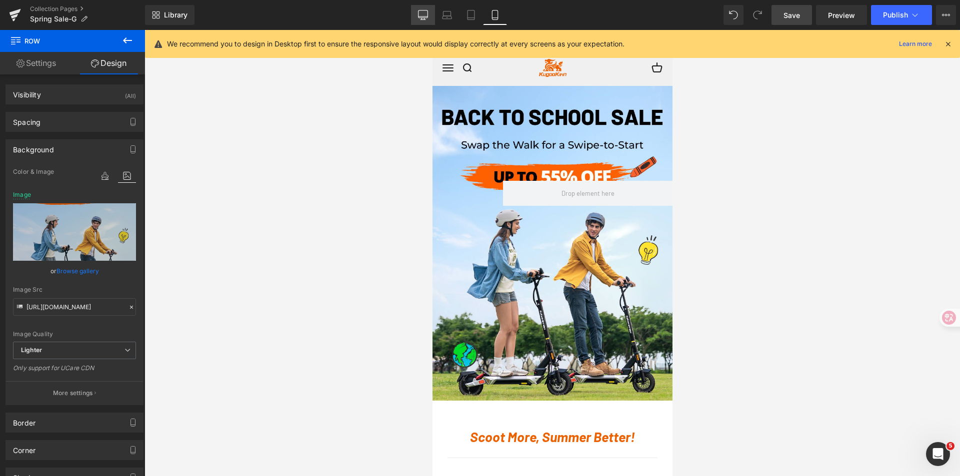
click at [417, 15] on link "Desktop" at bounding box center [423, 15] width 24 height 20
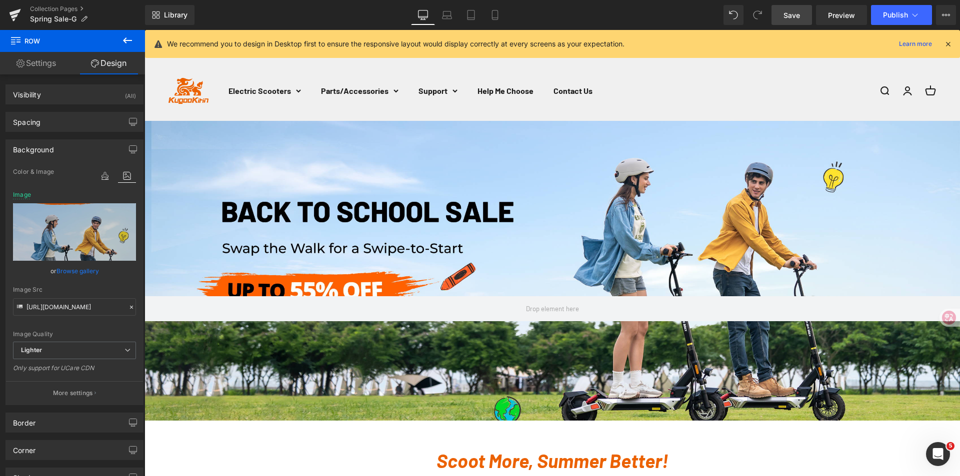
type input "https://ucarecdn.com/1601999d-73e1-4bb7-a8ef-e10719a3cbed/-/format/auto/-/previ…"
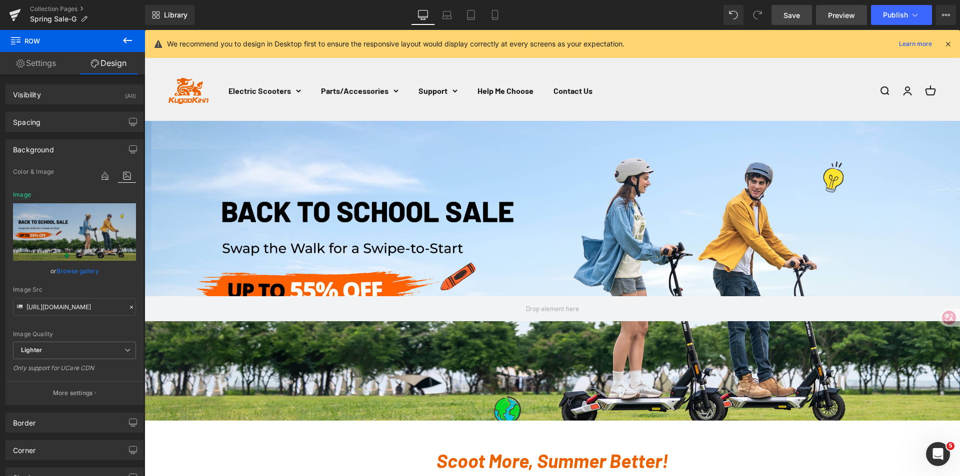
click at [827, 15] on link "Preview" at bounding box center [841, 15] width 51 height 20
click at [393, 240] on div "Row" at bounding box center [551, 271] width 815 height 300
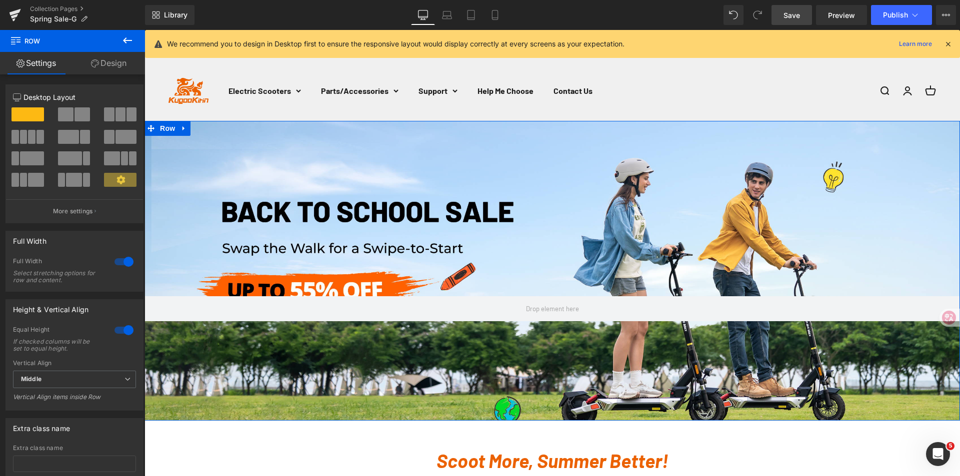
click at [120, 68] on link "Design" at bounding box center [108, 63] width 72 height 22
click at [0, 0] on div "Spacing" at bounding box center [0, 0] width 0 height 0
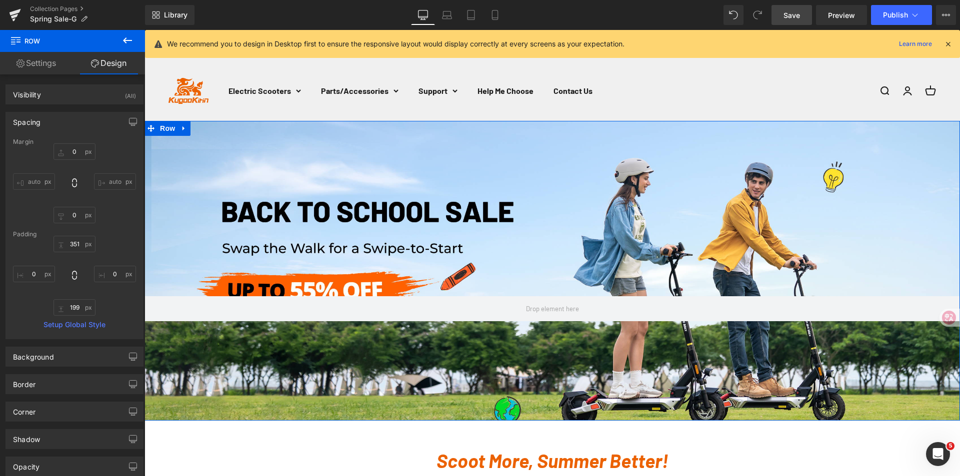
type input "0"
type input "351"
type input "0"
type input "199"
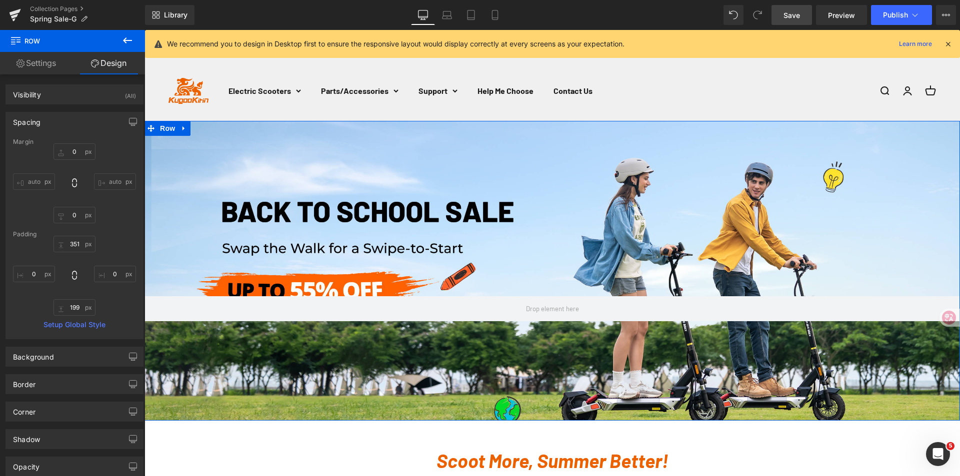
type input "0"
click at [78, 120] on div "Spacing" at bounding box center [74, 121] width 137 height 19
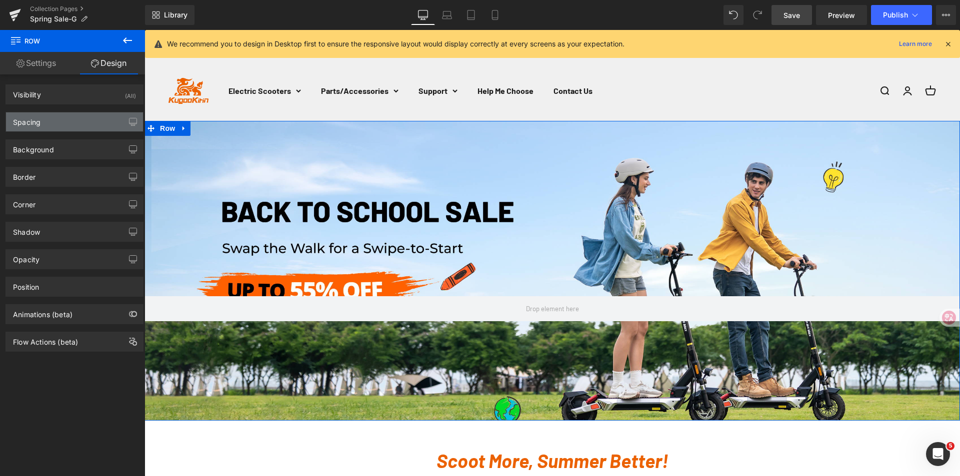
click at [68, 120] on div "Spacing" at bounding box center [74, 121] width 137 height 19
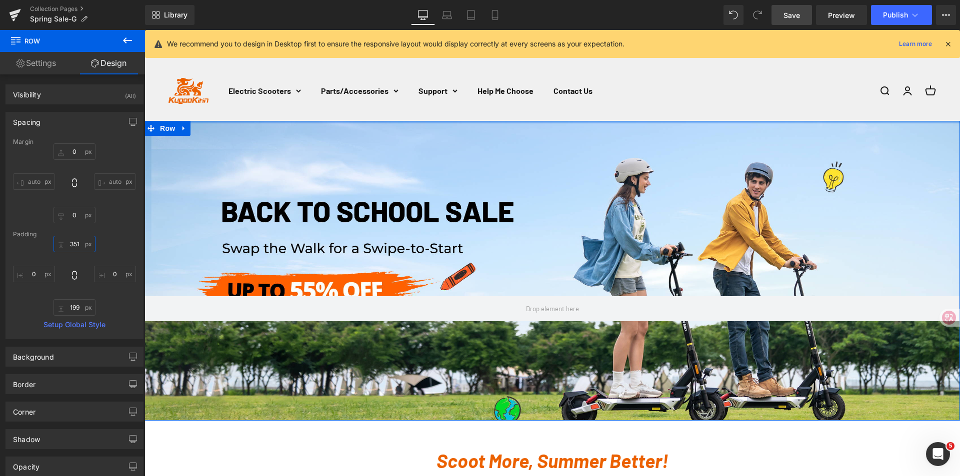
click at [78, 246] on input "351" at bounding box center [74, 244] width 42 height 16
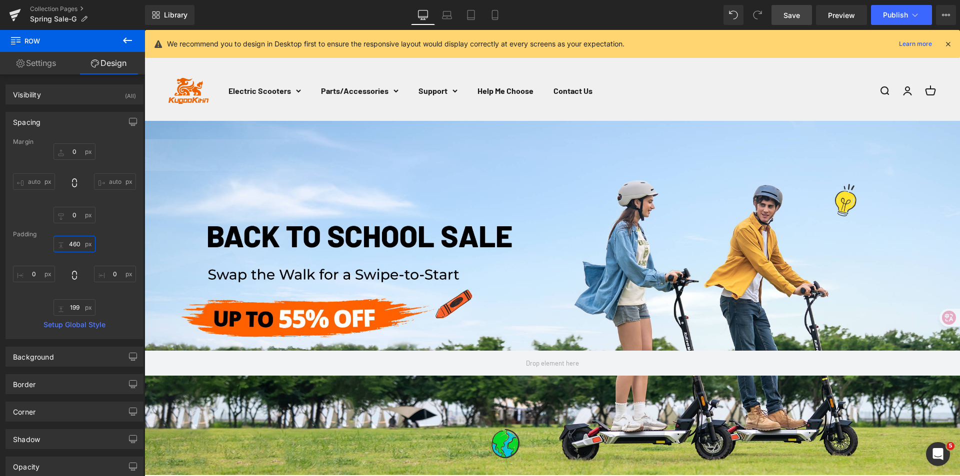
type input "460"
drag, startPoint x: 792, startPoint y: 17, endPoint x: 655, endPoint y: 0, distance: 137.5
click at [792, 17] on span "Save" at bounding box center [791, 15] width 16 height 10
click at [442, 17] on icon at bounding box center [447, 15] width 10 height 10
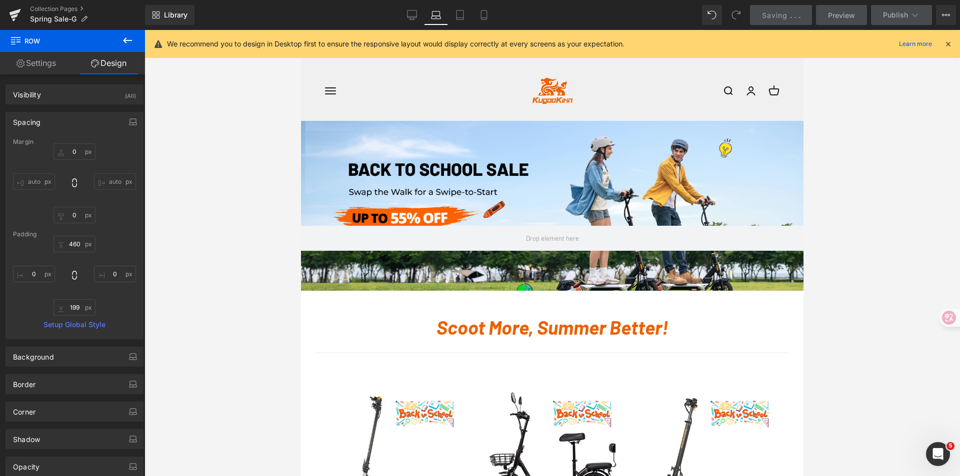
type input "0"
type input "210"
type input "0"
type input "80"
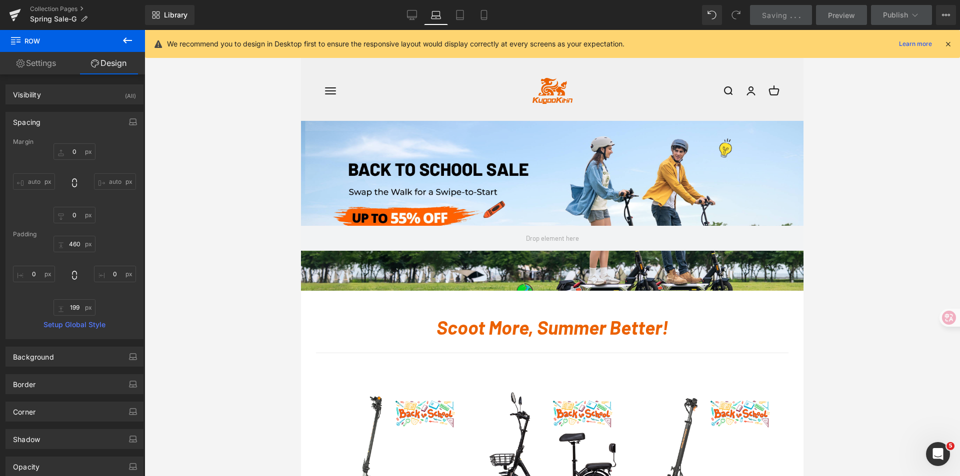
type input "0"
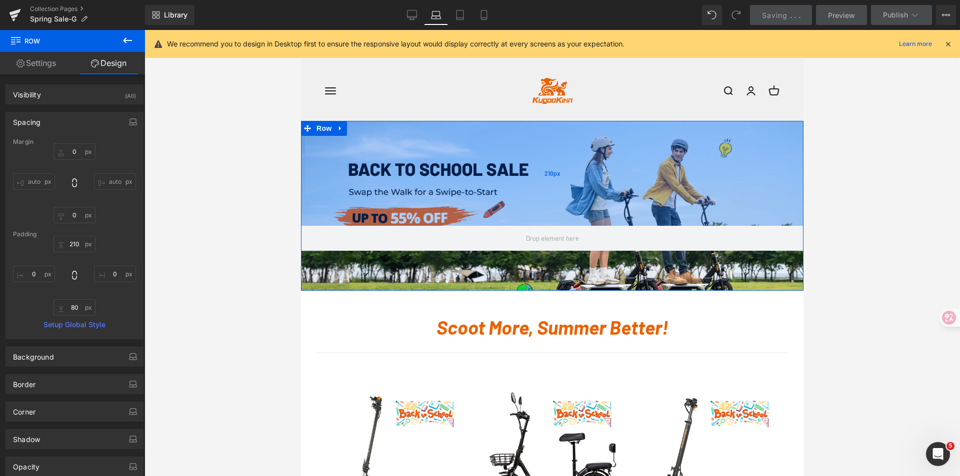
click at [498, 188] on div "210px" at bounding box center [552, 173] width 502 height 105
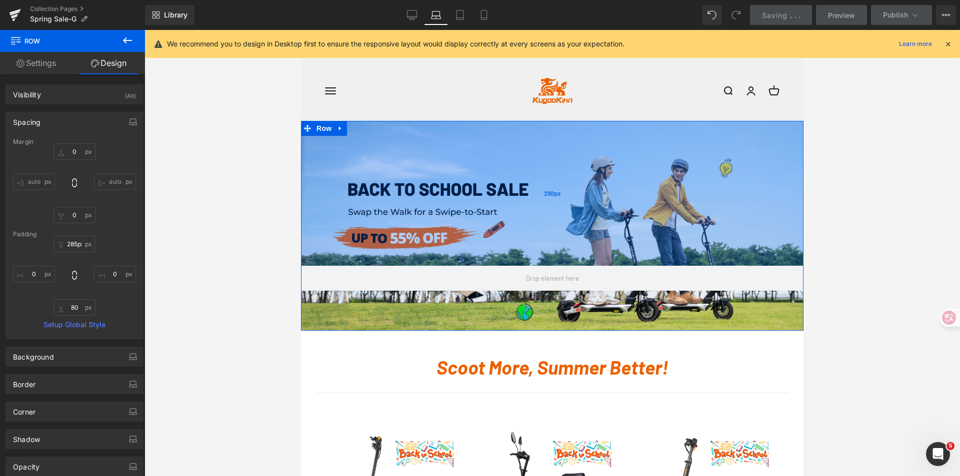
type input "290px"
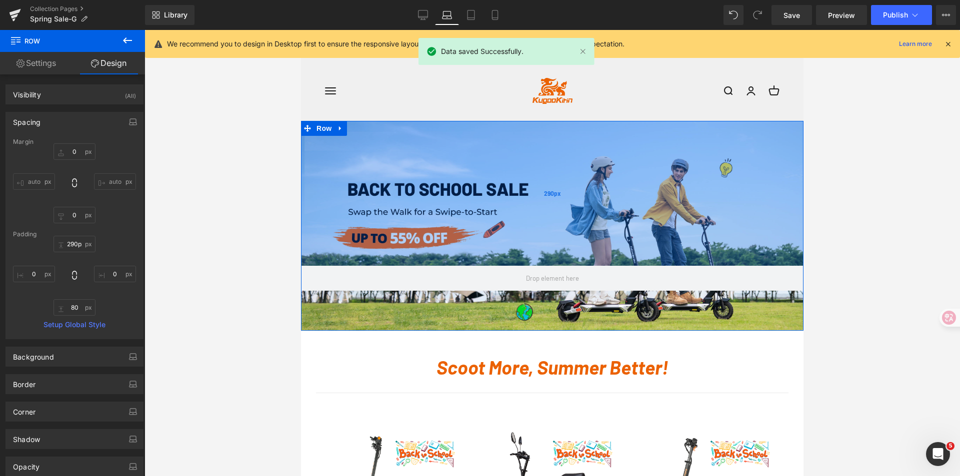
drag, startPoint x: 498, startPoint y: 188, endPoint x: 498, endPoint y: 228, distance: 40.0
click at [498, 228] on div "290px" at bounding box center [552, 193] width 502 height 145
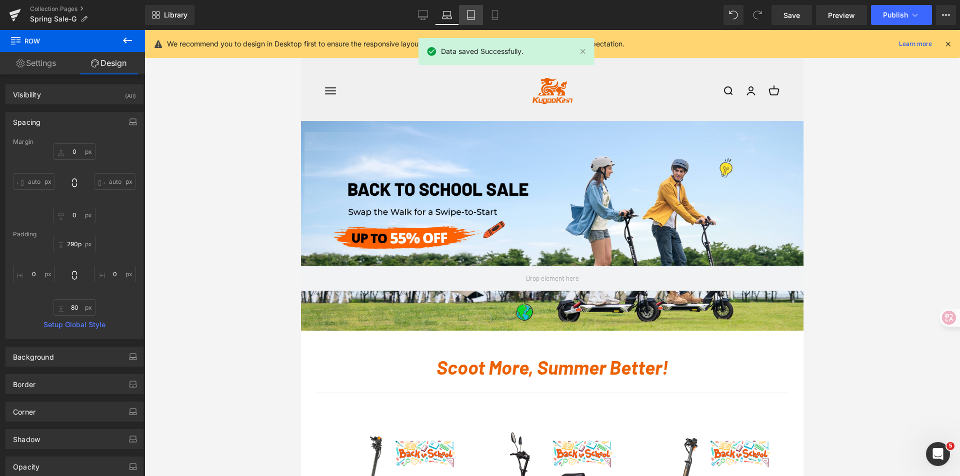
click at [465, 20] on link "Tablet" at bounding box center [471, 15] width 24 height 20
type input "0"
type input "187"
type input "0"
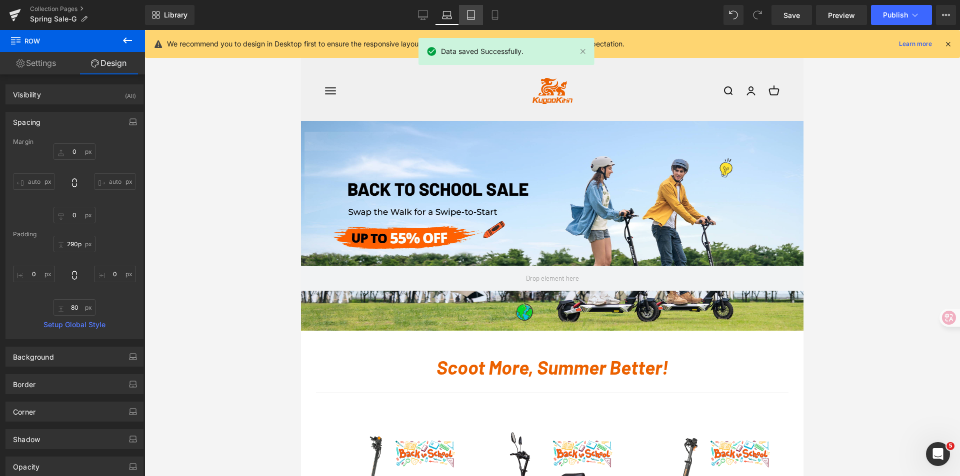
type input "133"
type input "0"
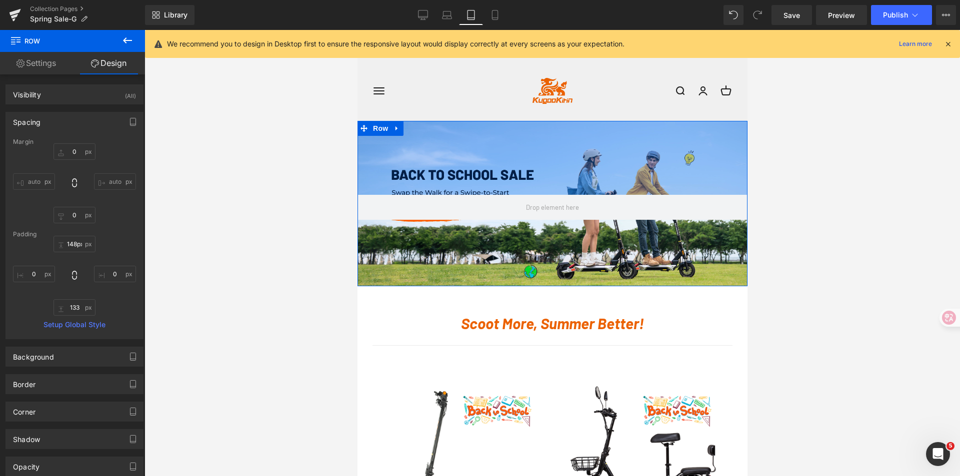
type input "140px"
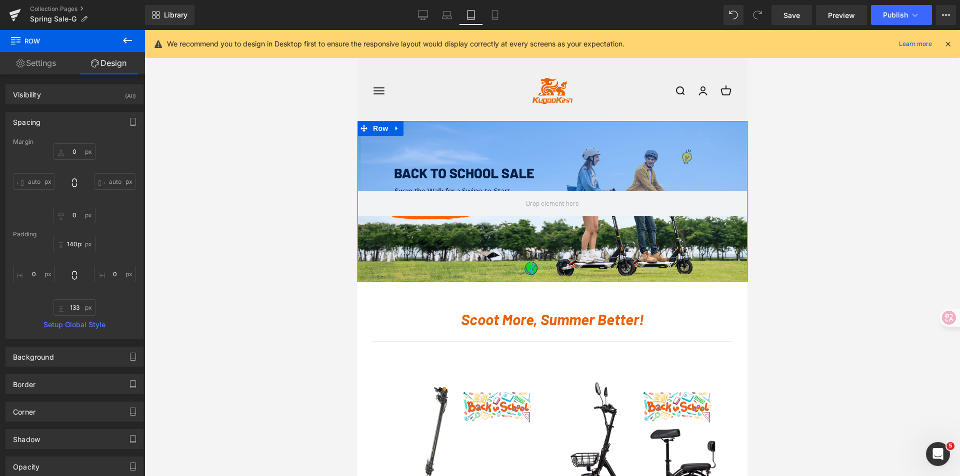
drag, startPoint x: 512, startPoint y: 142, endPoint x: 514, endPoint y: 118, distance: 23.6
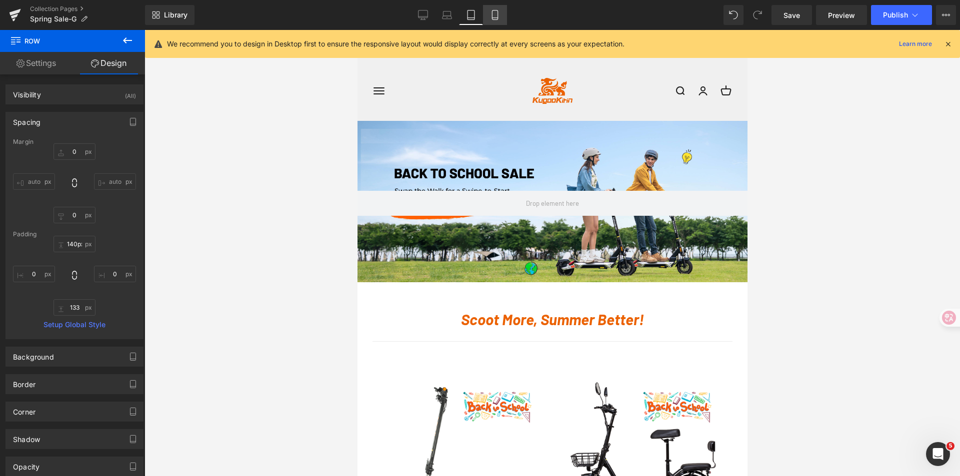
click at [489, 14] on link "Mobile" at bounding box center [495, 15] width 24 height 20
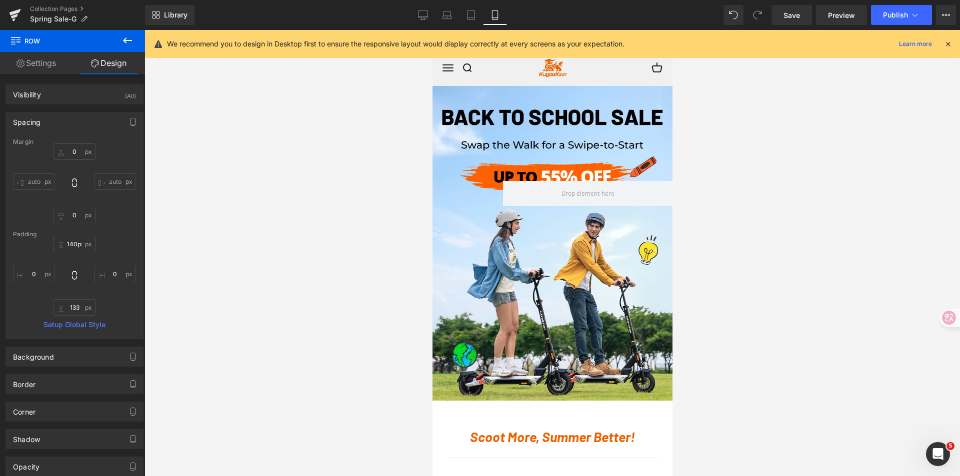
type input "0"
type input "190"
type input "0"
type input "390"
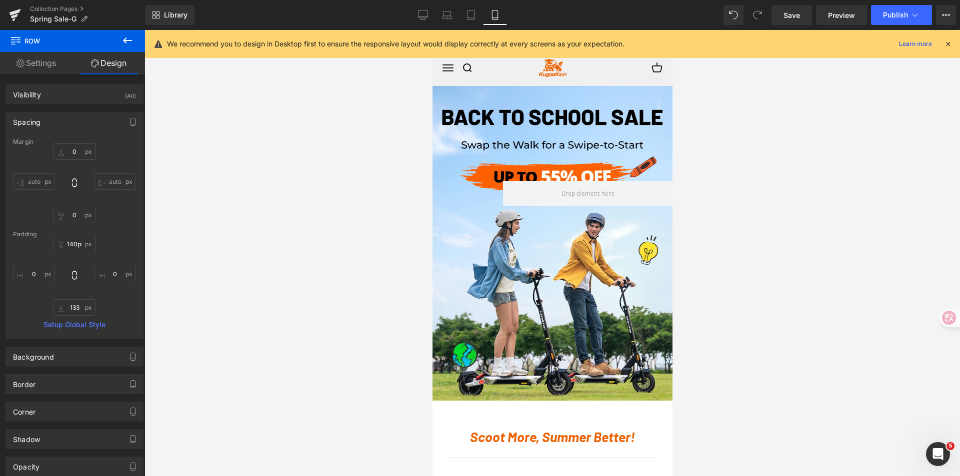
type input "141"
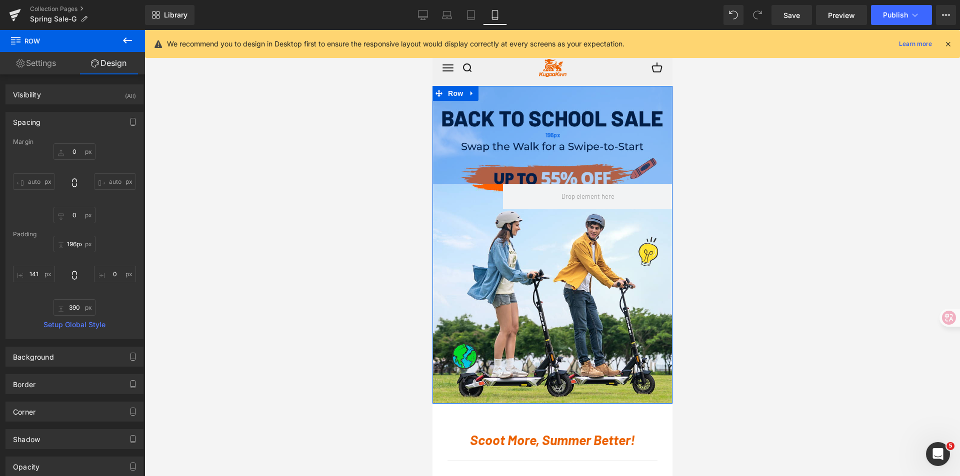
type input "195px"
click at [546, 118] on div "195px" at bounding box center [552, 134] width 240 height 97
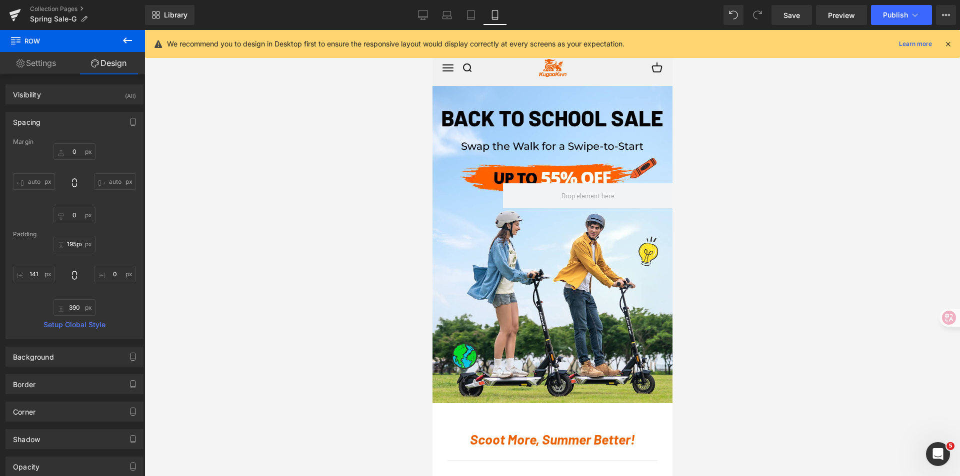
click at [826, 168] on div at bounding box center [551, 253] width 815 height 446
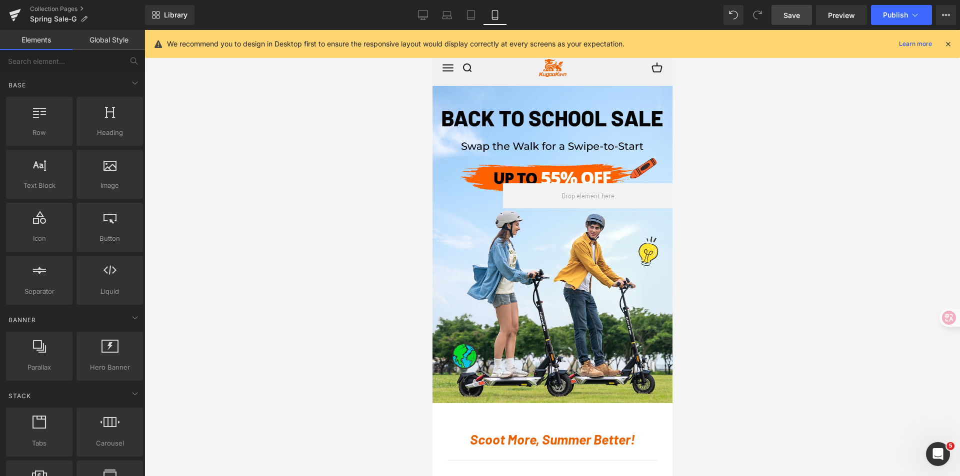
click at [795, 16] on span "Save" at bounding box center [791, 15] width 16 height 10
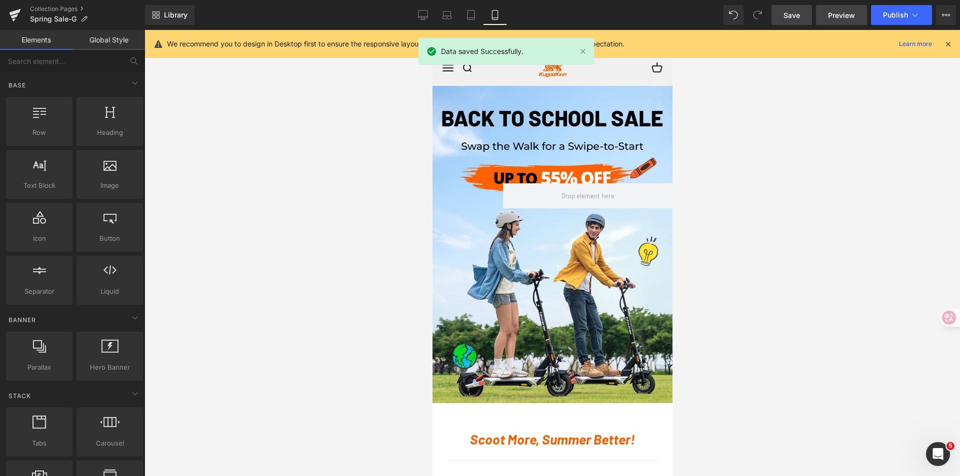
click at [839, 20] on span "Preview" at bounding box center [841, 15] width 27 height 10
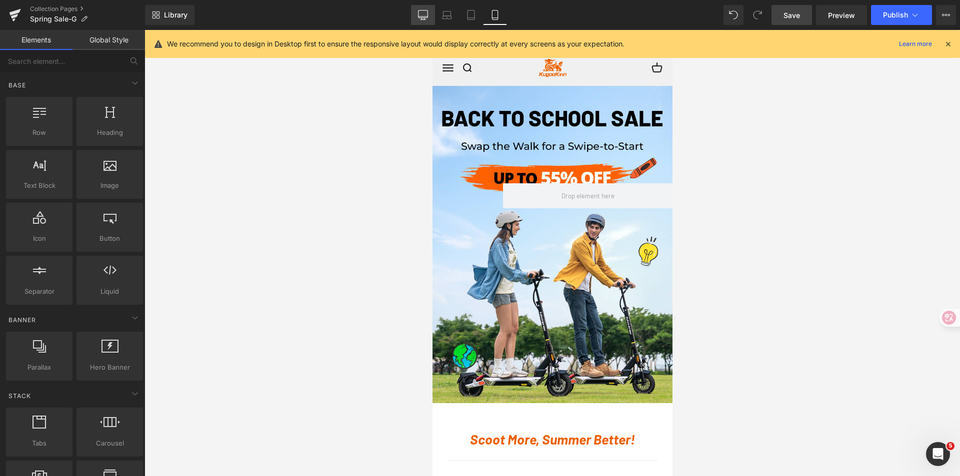
click at [417, 18] on link "Desktop" at bounding box center [423, 15] width 24 height 20
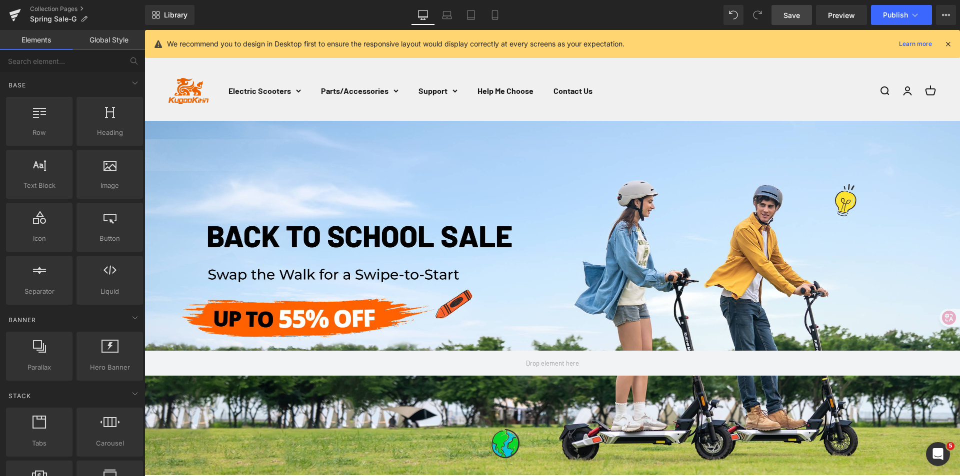
scroll to position [91, 0]
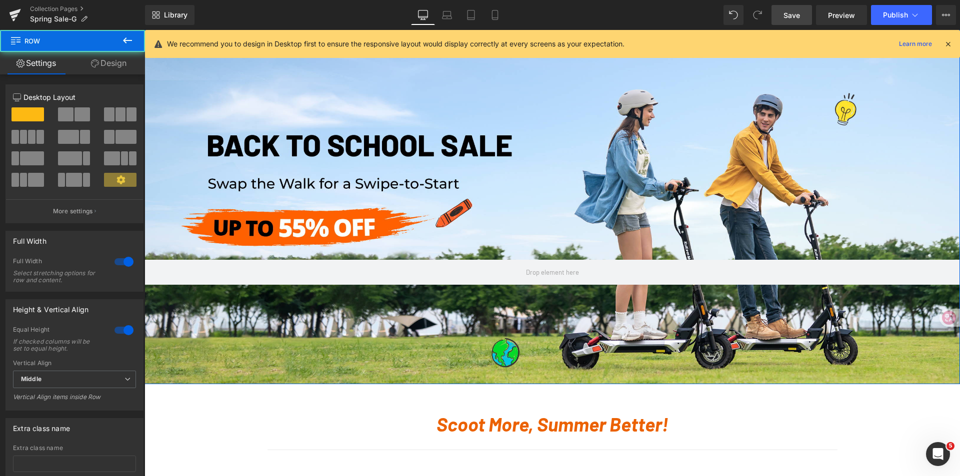
click at [555, 341] on div "Row 195px" at bounding box center [551, 207] width 815 height 354
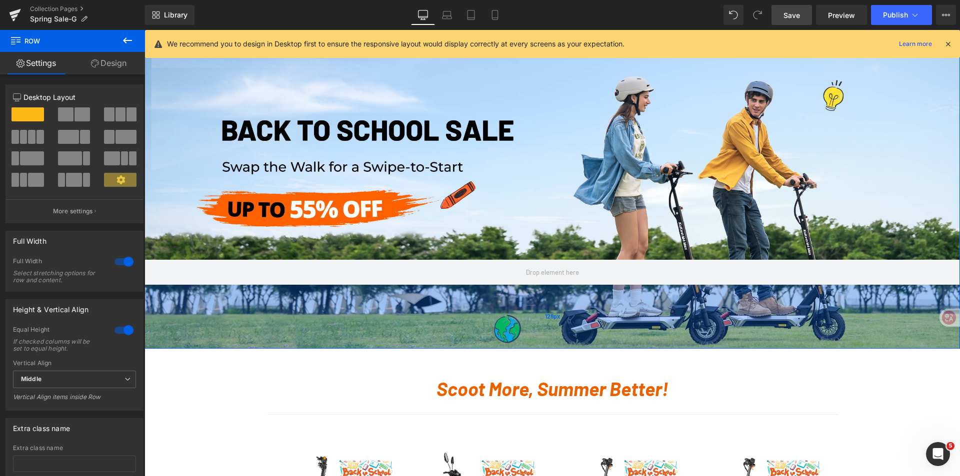
drag, startPoint x: 546, startPoint y: 326, endPoint x: 548, endPoint y: 290, distance: 35.6
click at [548, 290] on div "128px" at bounding box center [551, 317] width 815 height 64
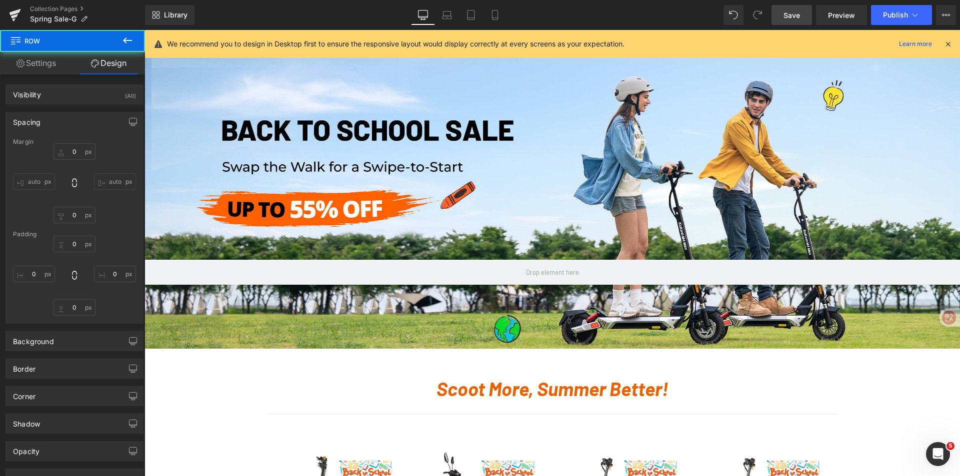
type input "0"
type input "460"
type input "0"
type input "128"
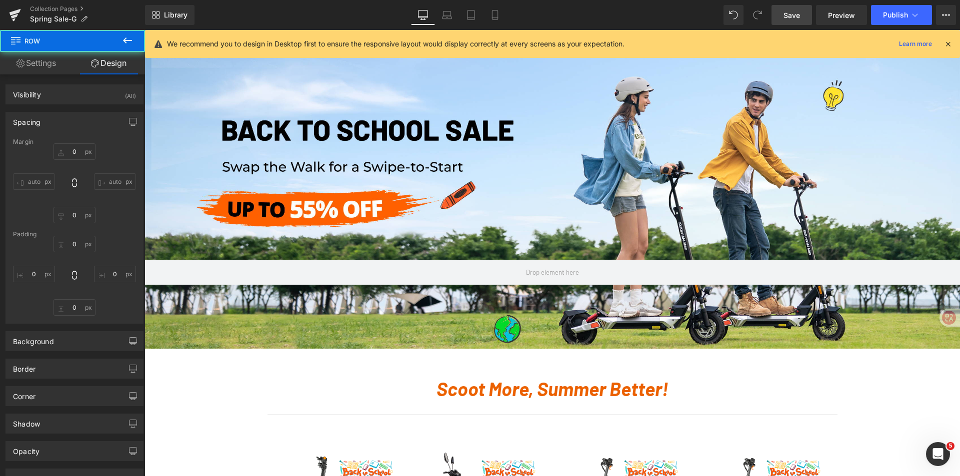
type input "0"
click at [803, 19] on link "Save" at bounding box center [791, 15] width 40 height 20
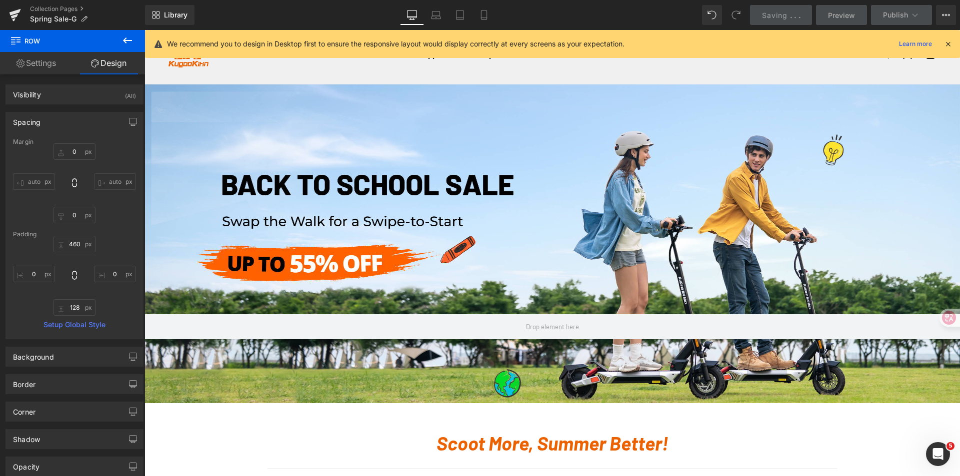
scroll to position [50, 0]
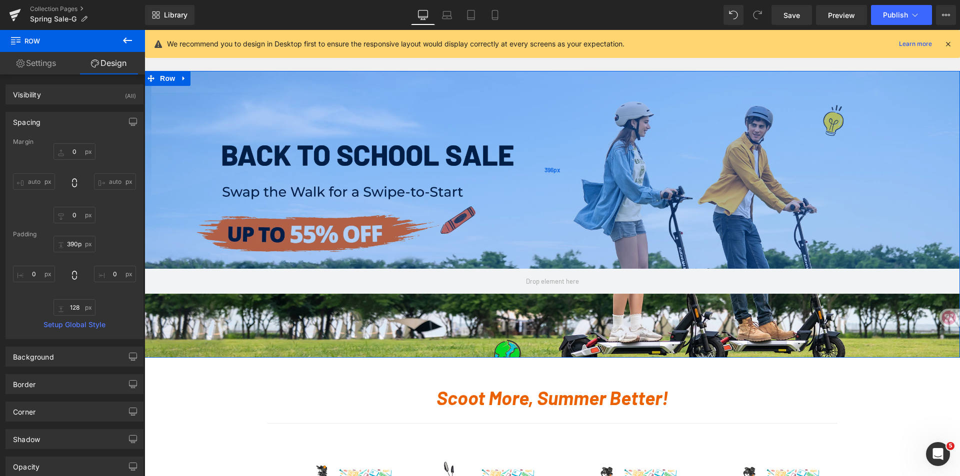
type input "389px"
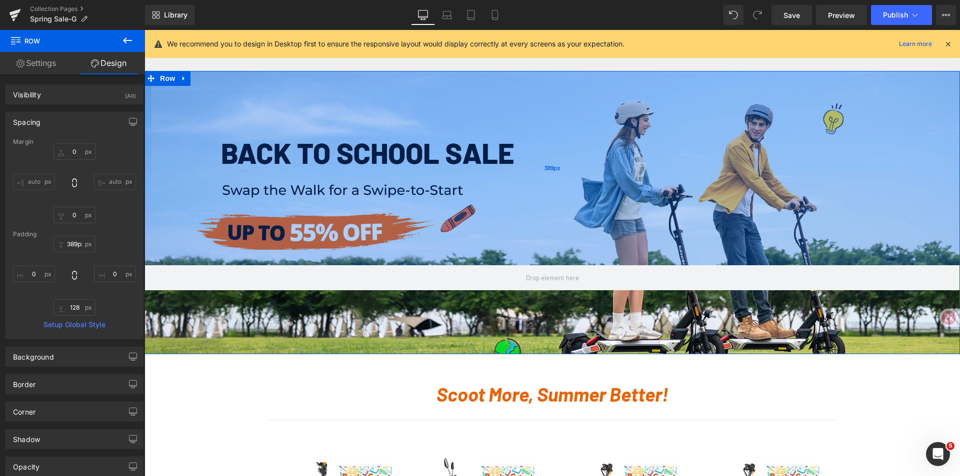
drag, startPoint x: 489, startPoint y: 243, endPoint x: 486, endPoint y: 207, distance: 35.6
click at [486, 207] on div "389px" at bounding box center [551, 168] width 815 height 194
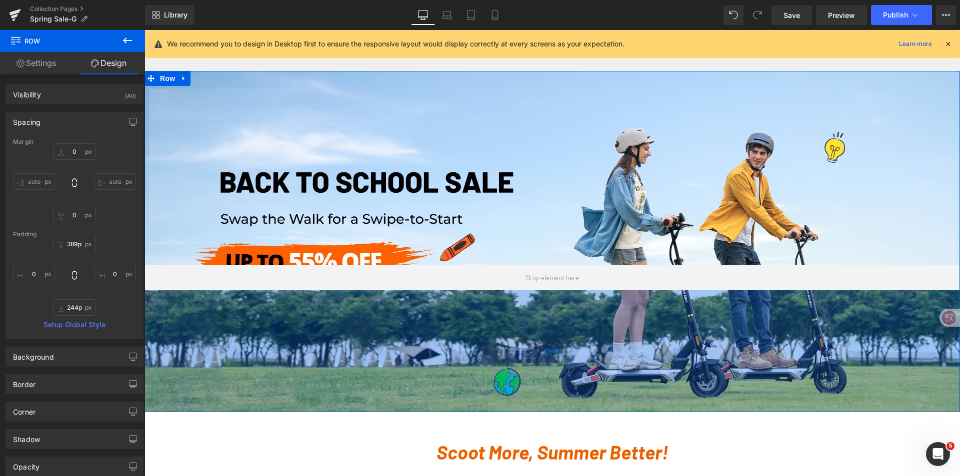
type input "245px"
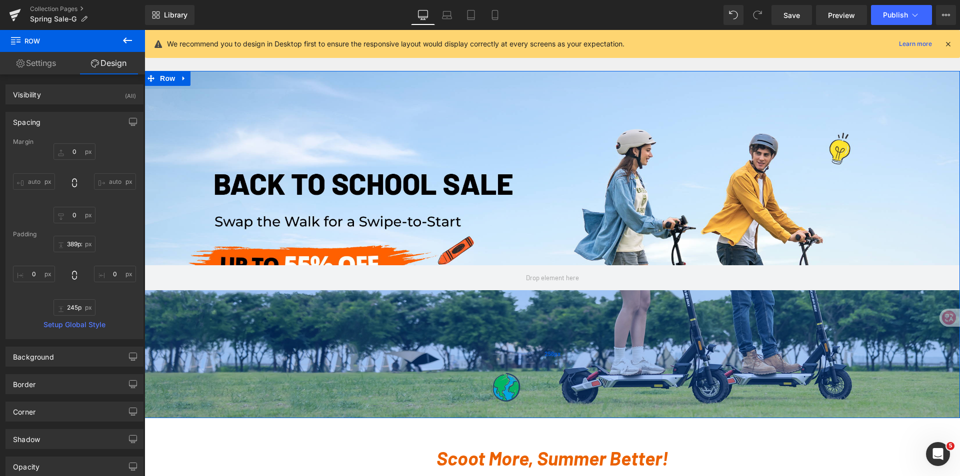
drag, startPoint x: 481, startPoint y: 352, endPoint x: 475, endPoint y: 416, distance: 64.3
click at [475, 416] on div "256px" at bounding box center [551, 354] width 815 height 128
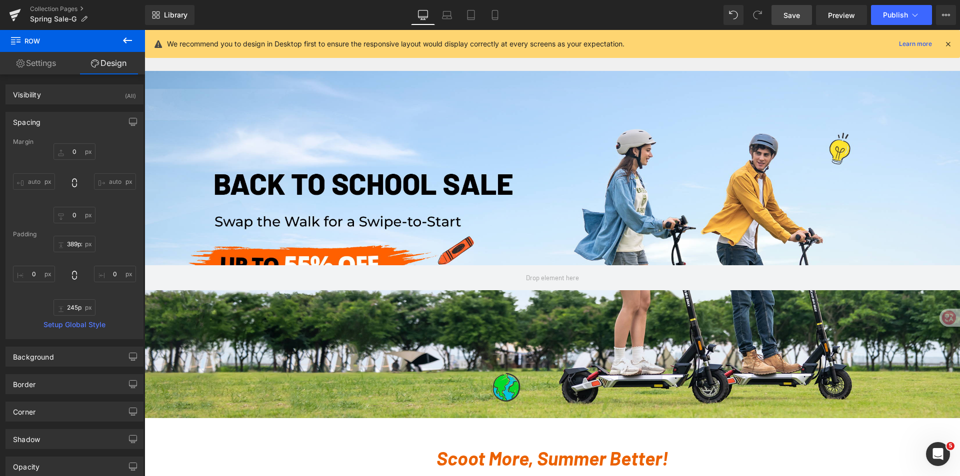
click at [793, 10] on span "Save" at bounding box center [791, 15] width 16 height 10
click at [460, 16] on link "Tablet" at bounding box center [471, 15] width 24 height 20
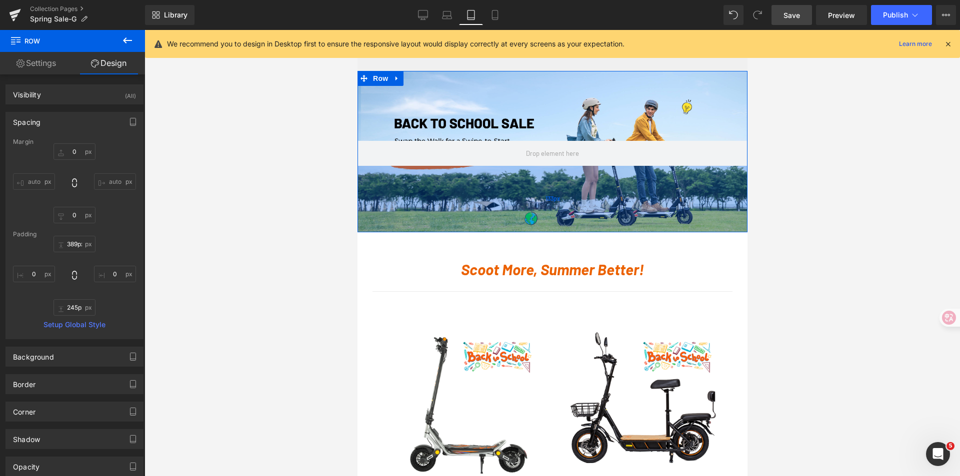
click at [580, 205] on div "133px" at bounding box center [552, 199] width 390 height 66
click at [589, 231] on div "133px" at bounding box center [552, 199] width 390 height 66
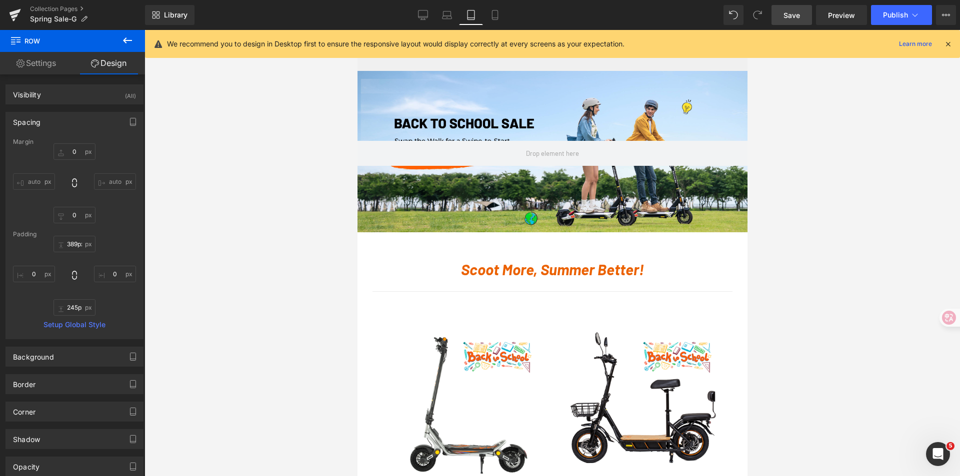
click at [944, 455] on icon "Open Intercom Messenger" at bounding box center [938, 454] width 16 height 16
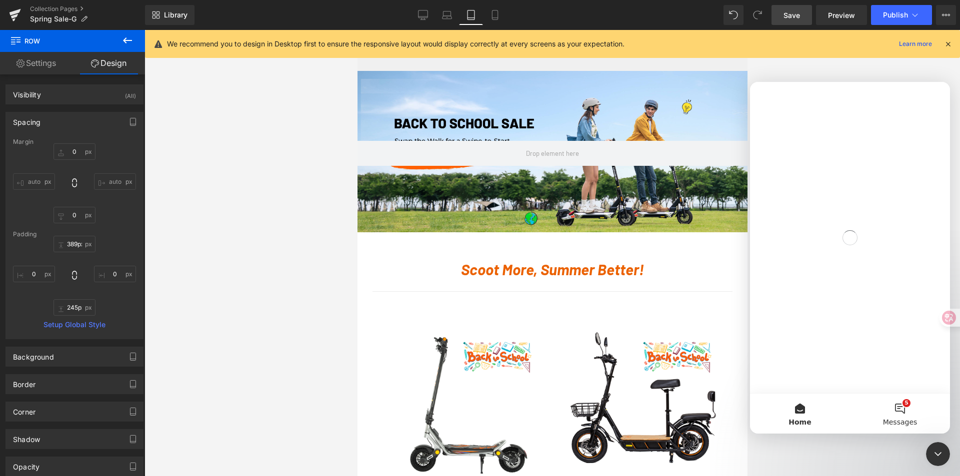
scroll to position [0, 0]
drag, startPoint x: 887, startPoint y: 400, endPoint x: 892, endPoint y: 406, distance: 8.2
click at [889, 402] on button "5 Messages" at bounding box center [900, 414] width 100 height 40
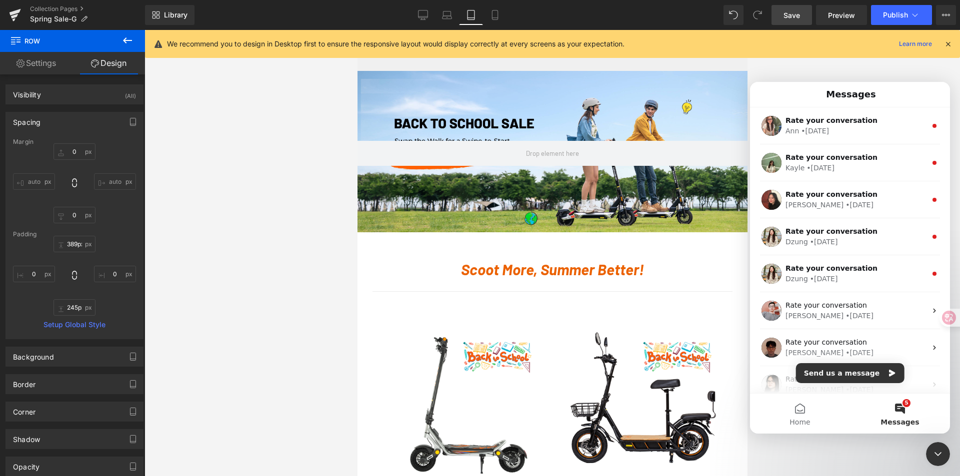
click at [908, 413] on button "5 Messages" at bounding box center [900, 414] width 100 height 40
click at [851, 372] on button "Send us a message" at bounding box center [850, 373] width 108 height 20
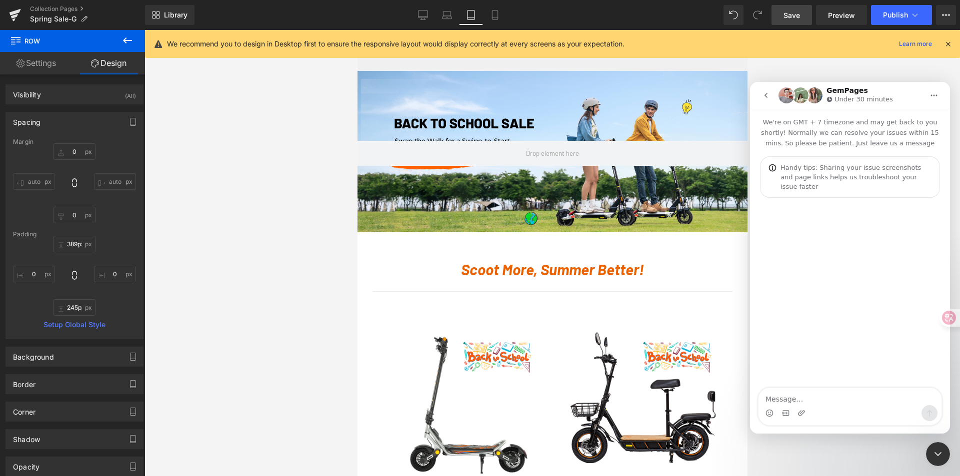
click at [799, 407] on div "Intercom messenger" at bounding box center [802, 413] width 10 height 16
drag, startPoint x: 790, startPoint y: 399, endPoint x: 785, endPoint y: 400, distance: 5.1
click at [790, 399] on textarea "Message…" at bounding box center [849, 396] width 183 height 17
type textarea "HI"
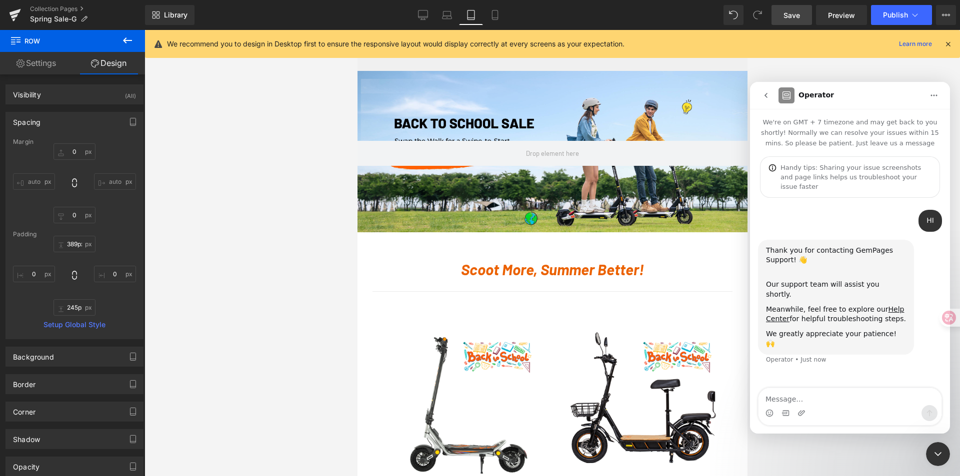
click at [891, 408] on div "Intercom messenger" at bounding box center [849, 413] width 183 height 16
click at [803, 412] on icon "Upload attachment" at bounding box center [801, 413] width 8 height 8
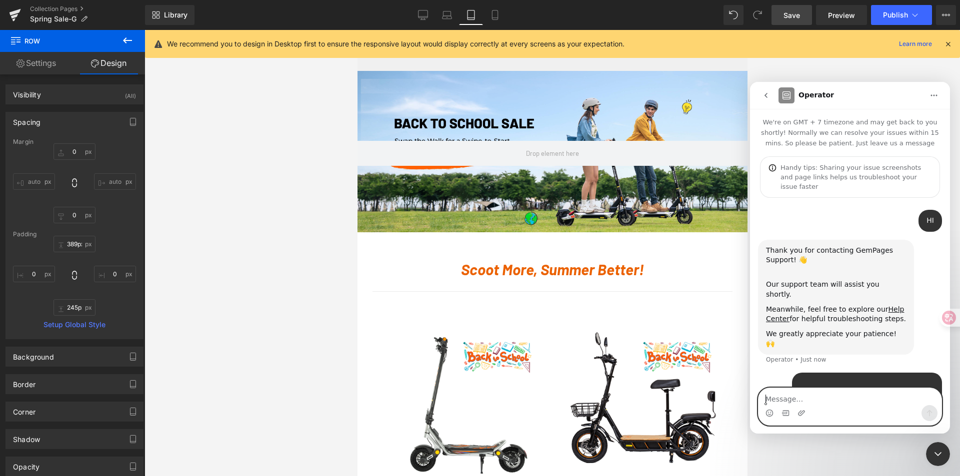
scroll to position [41, 0]
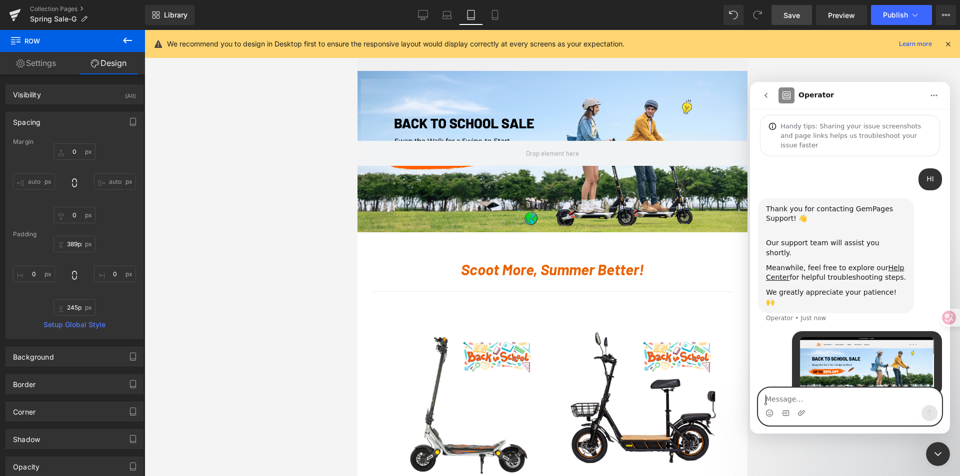
click at [818, 397] on textarea "Message…" at bounding box center [849, 396] width 183 height 17
paste textarea "[URL][DOMAIN_NAME][DOMAIN_NAME]"
type textarea "[URL][DOMAIN_NAME][DOMAIN_NAME]"
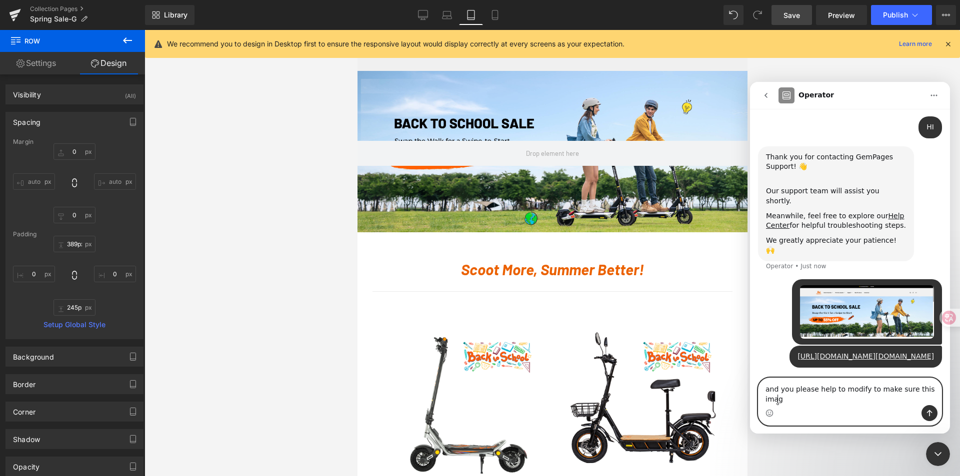
scroll to position [103, 0]
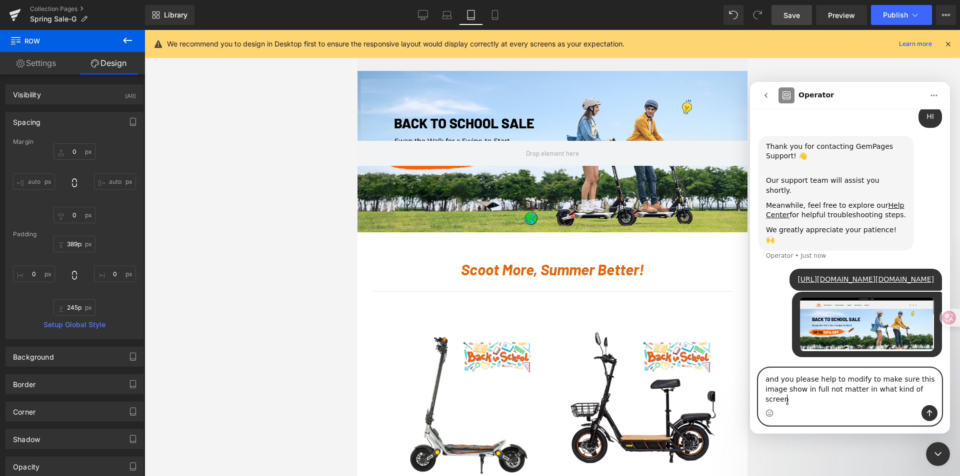
type textarea "and you please help to modify to make sure this image show in full not matter i…"
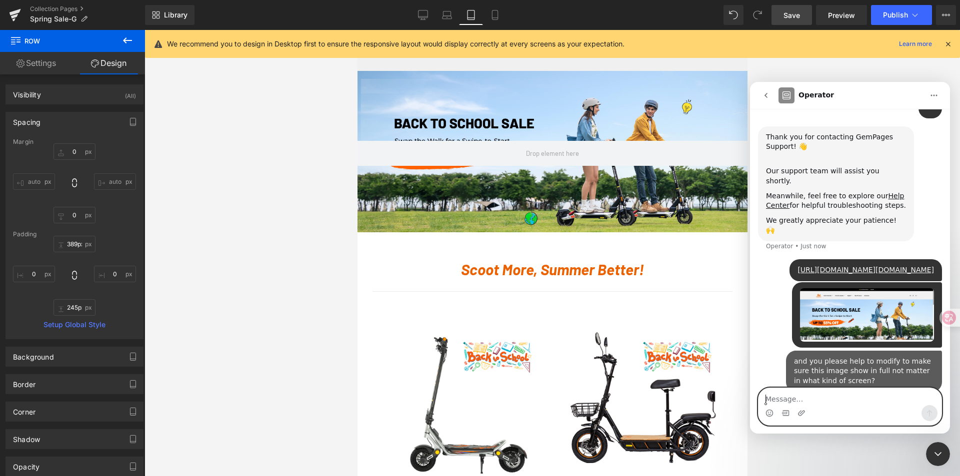
scroll to position [136, 0]
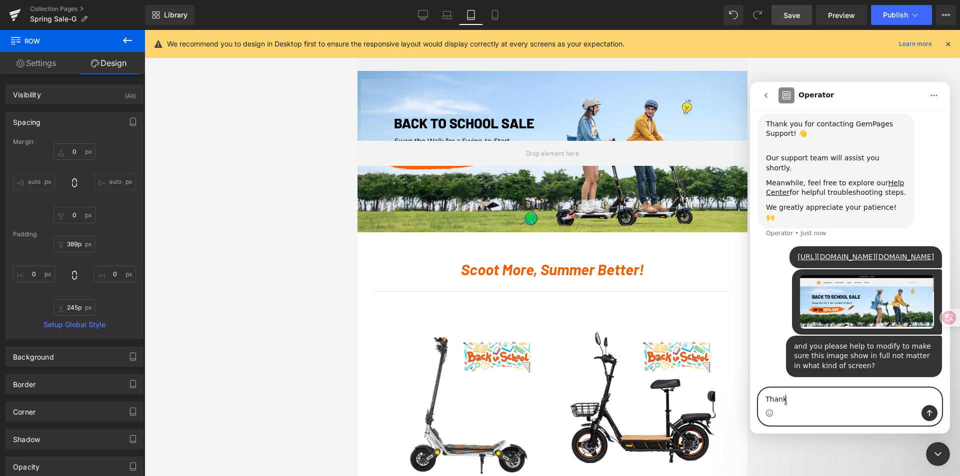
type textarea "Thanks"
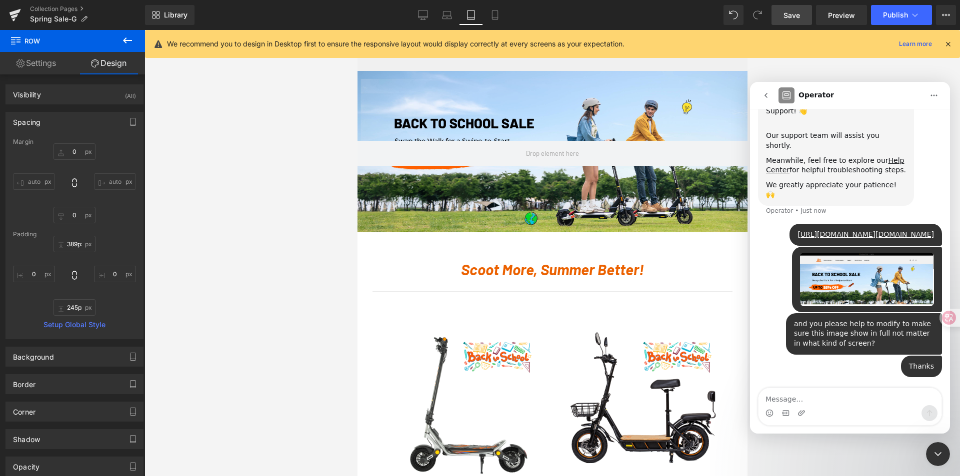
drag, startPoint x: 939, startPoint y: 74, endPoint x: 923, endPoint y: 77, distance: 16.3
click at [939, 74] on div at bounding box center [480, 223] width 960 height 446
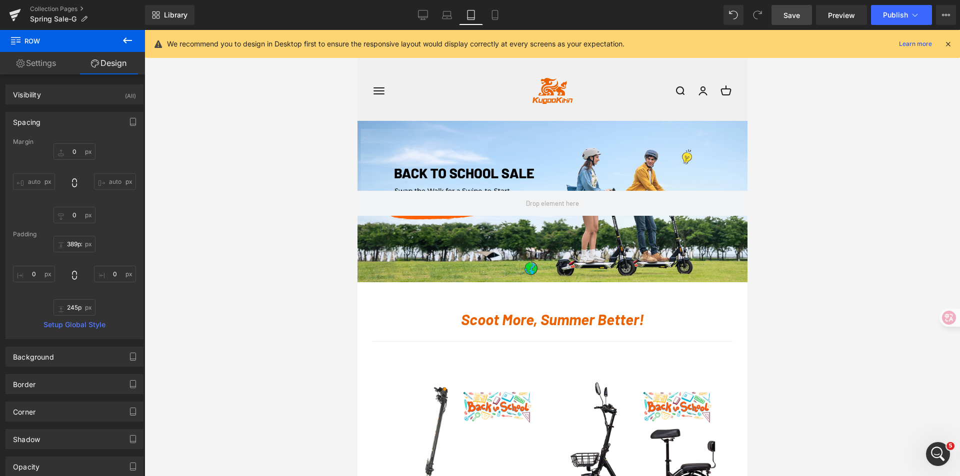
click at [933, 448] on div "Open Intercom Messenger" at bounding box center [937, 454] width 33 height 33
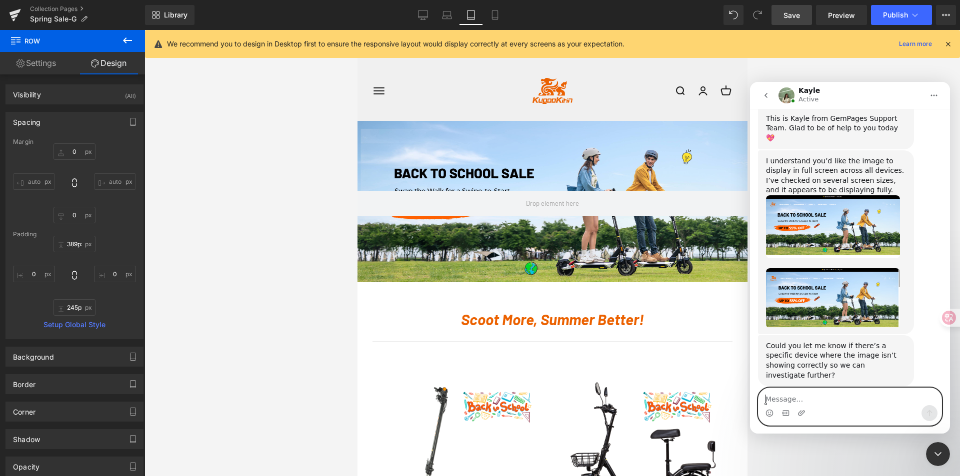
scroll to position [455, 0]
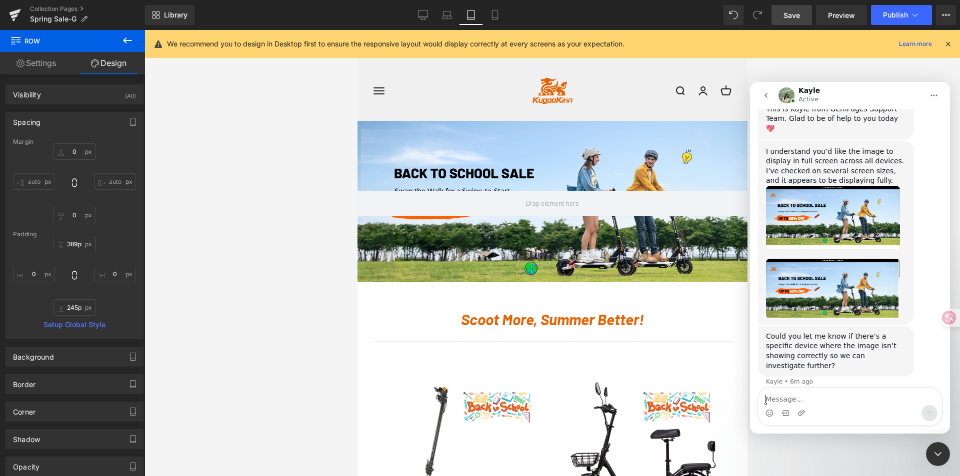
drag, startPoint x: 824, startPoint y: 10, endPoint x: 777, endPoint y: 10, distance: 47.0
click at [825, 9] on div at bounding box center [480, 223] width 960 height 446
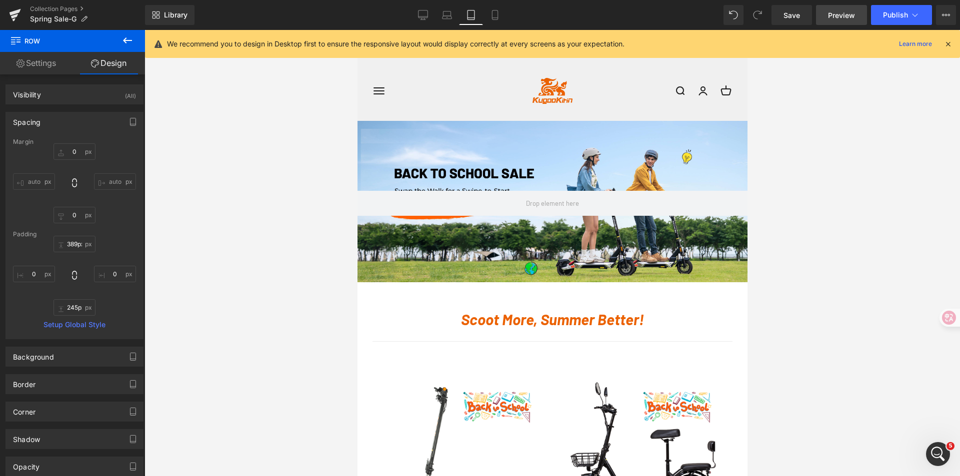
click at [832, 17] on span "Preview" at bounding box center [841, 15] width 27 height 10
click at [943, 453] on icon "Open Intercom Messenger" at bounding box center [938, 454] width 16 height 16
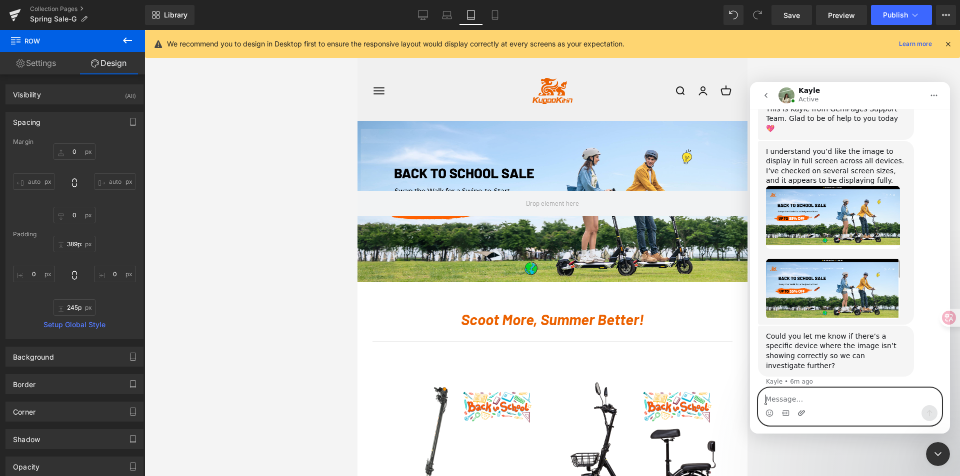
click at [798, 411] on icon "Upload attachment" at bounding box center [801, 413] width 8 height 8
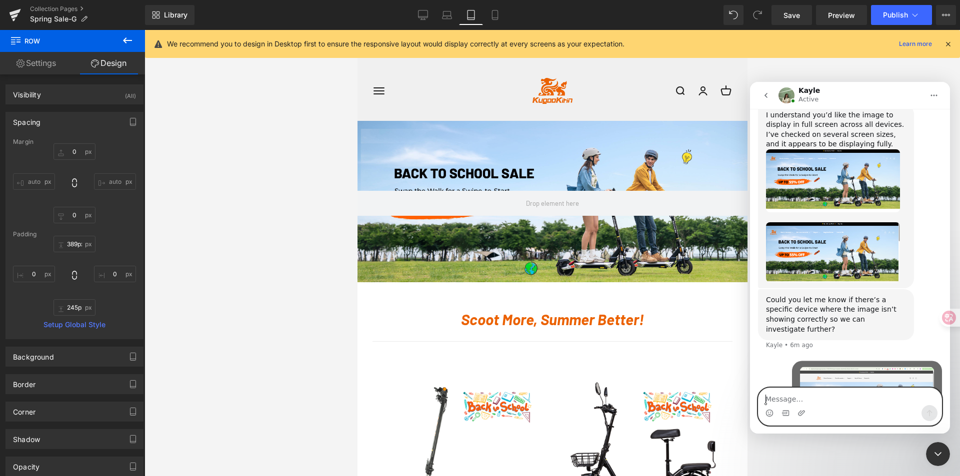
scroll to position [540, 0]
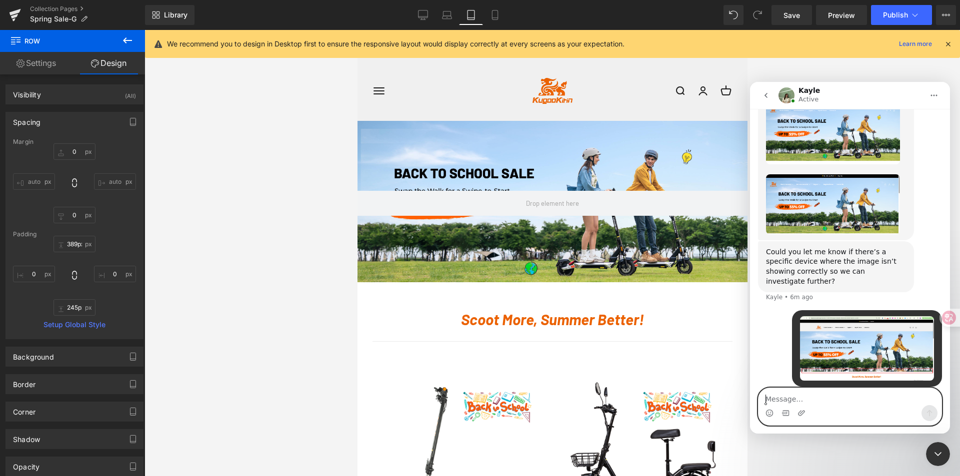
click at [802, 402] on textarea "Message…" at bounding box center [849, 396] width 183 height 17
type textarea "Hi"
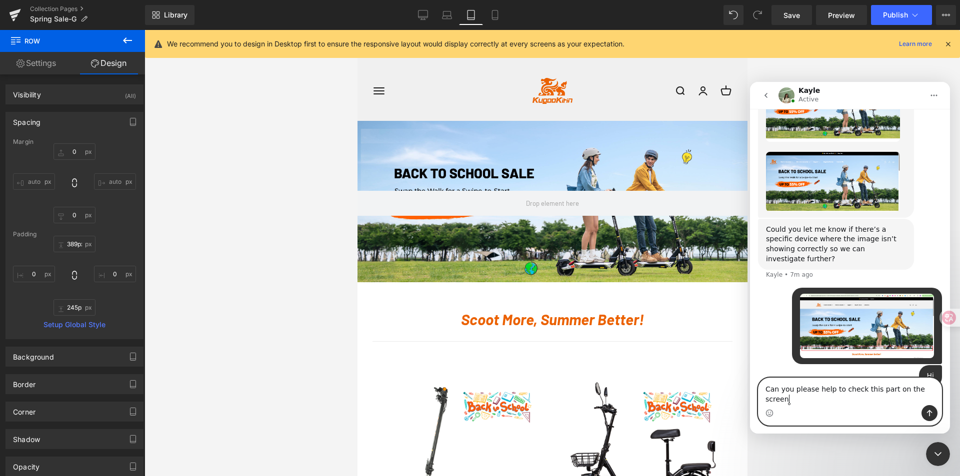
scroll to position [572, 0]
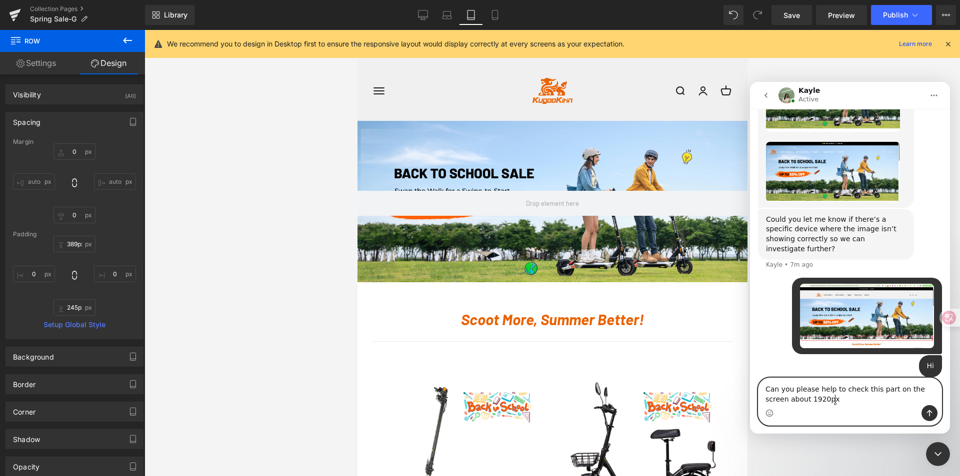
click at [811, 400] on textarea "Can you please help to check this part on the screen about 1920px" at bounding box center [849, 391] width 183 height 27
click at [790, 398] on textarea "Can you please help to check this part on the screen about 1920px" at bounding box center [849, 391] width 183 height 27
type textarea "Can you please help to check this part on the screen width about 1920px"
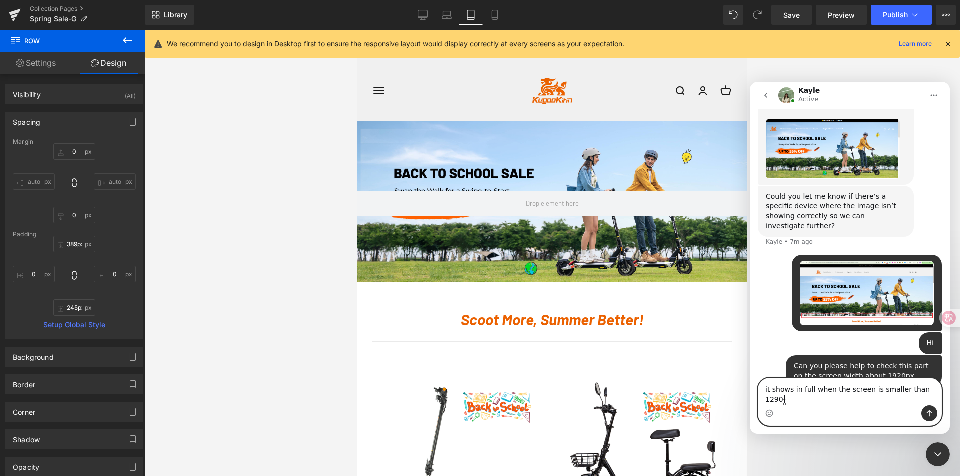
scroll to position [605, 0]
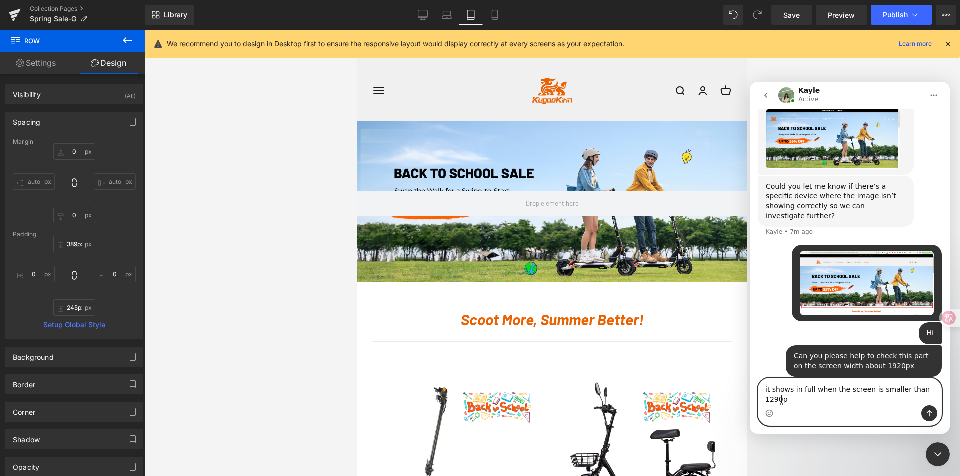
type textarea "it shows in full when the screen is smaller than 1290px"
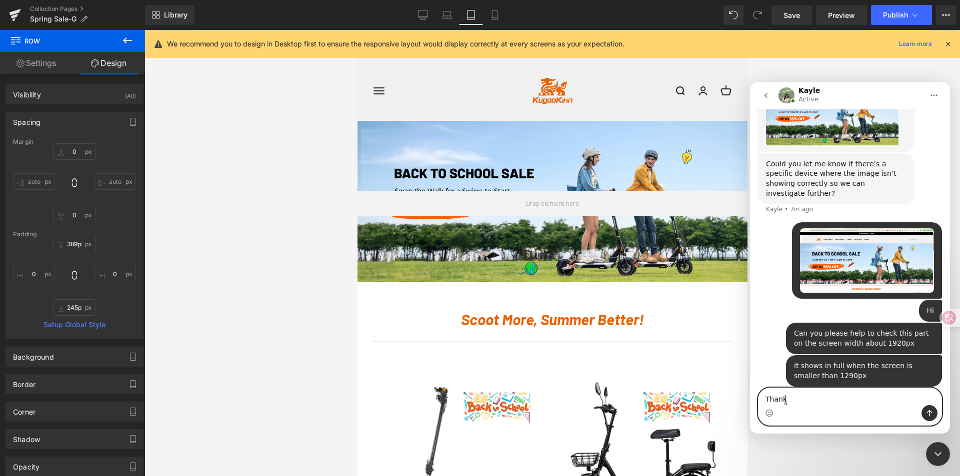
type textarea "Thanks"
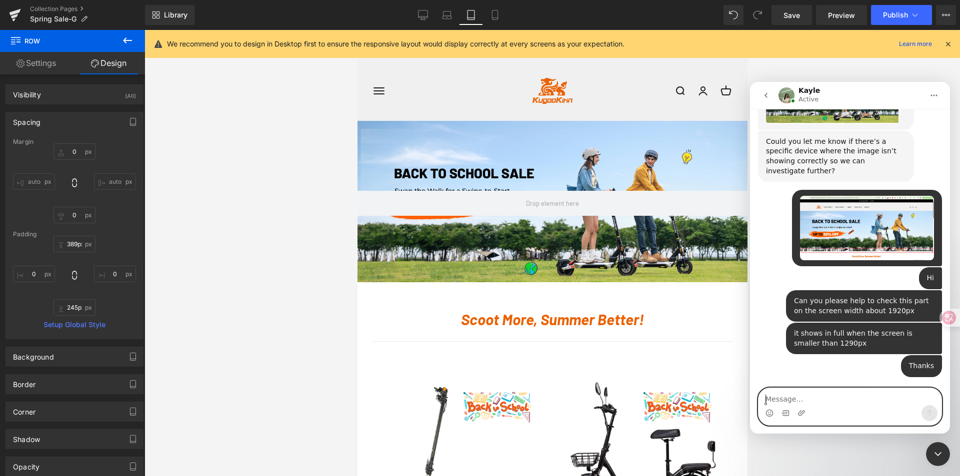
scroll to position [680, 0]
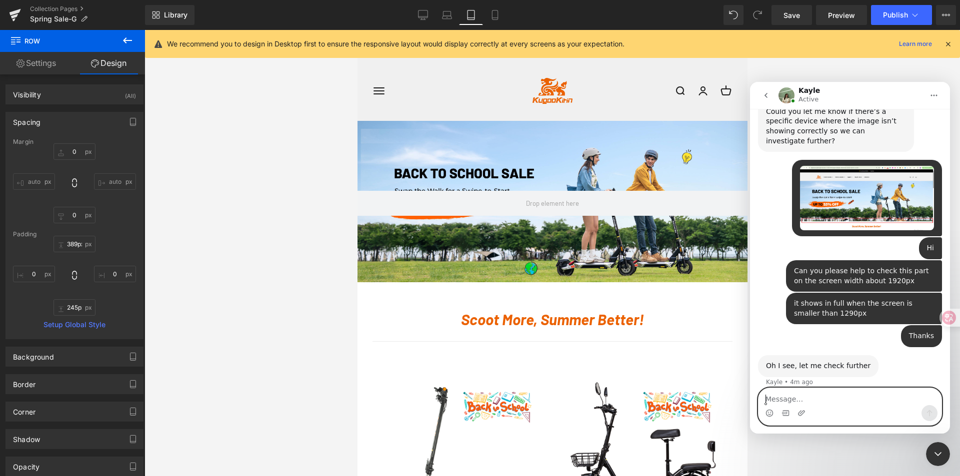
click at [791, 395] on textarea "Message…" at bounding box center [849, 396] width 183 height 17
type textarea "much appreciated!"
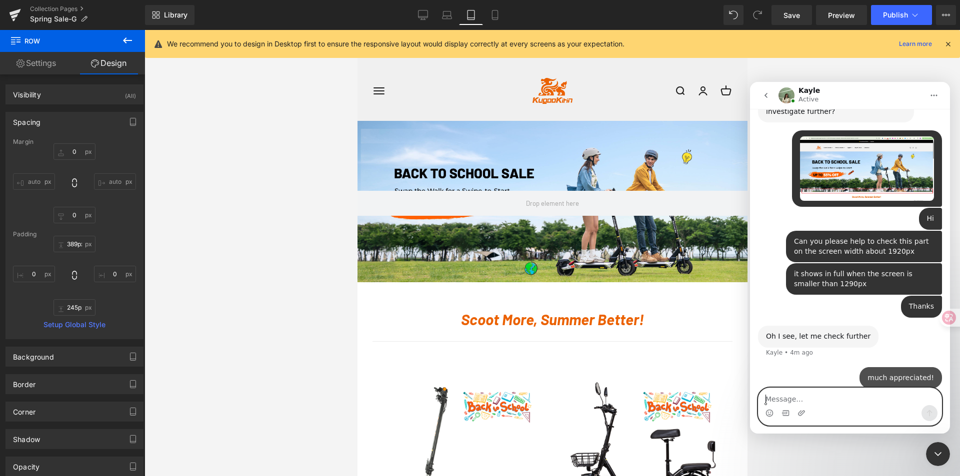
scroll to position [710, 0]
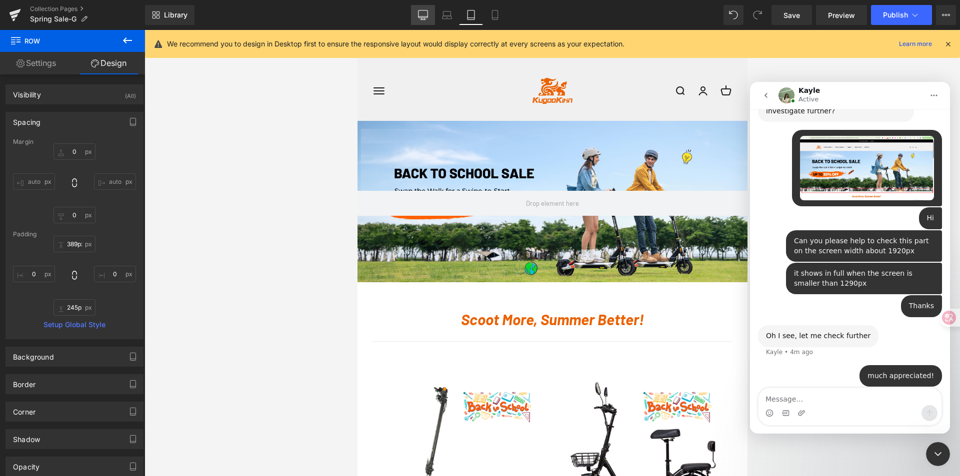
click at [420, 17] on div at bounding box center [480, 223] width 960 height 446
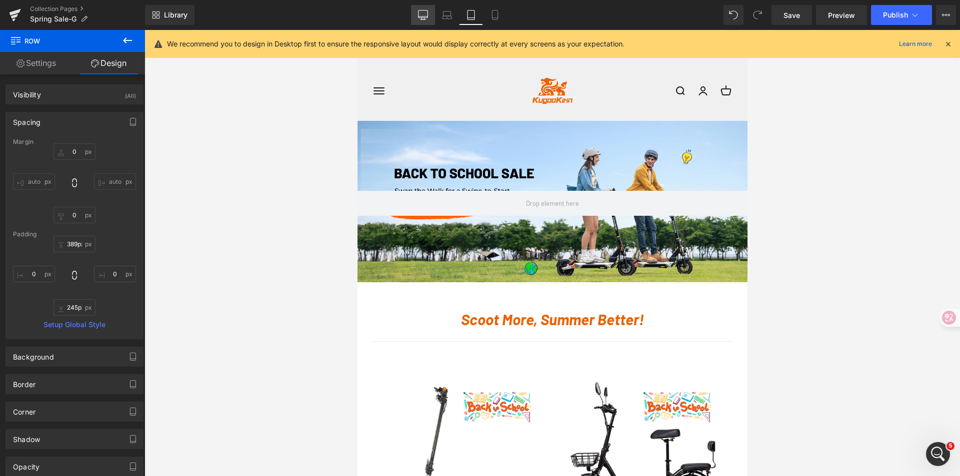
click at [424, 14] on icon at bounding box center [423, 15] width 10 height 10
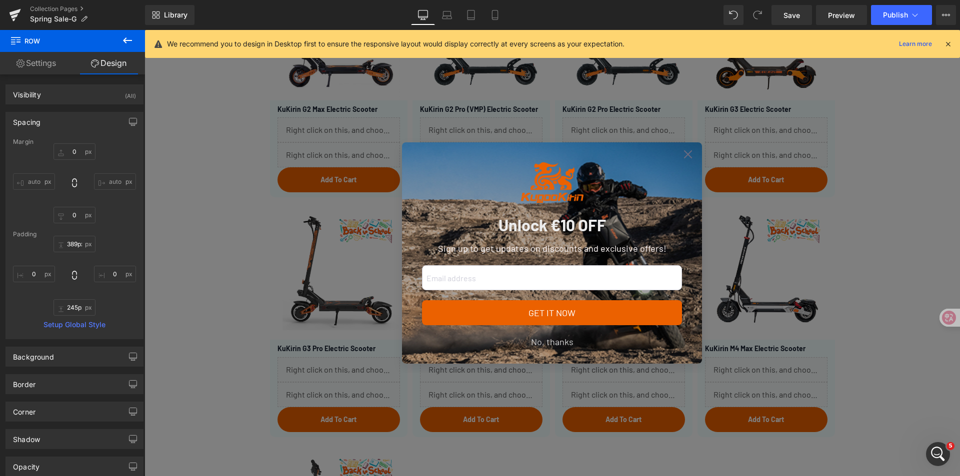
scroll to position [850, 0]
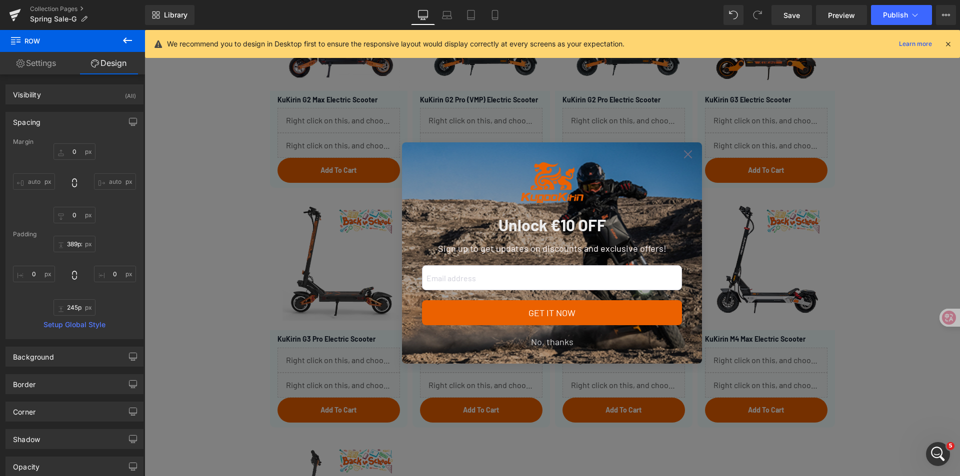
click at [682, 148] on div "Unlock €10 OFF Sign up to get updates on discounts and exclusive offers! GET IT…" at bounding box center [552, 252] width 300 height 221
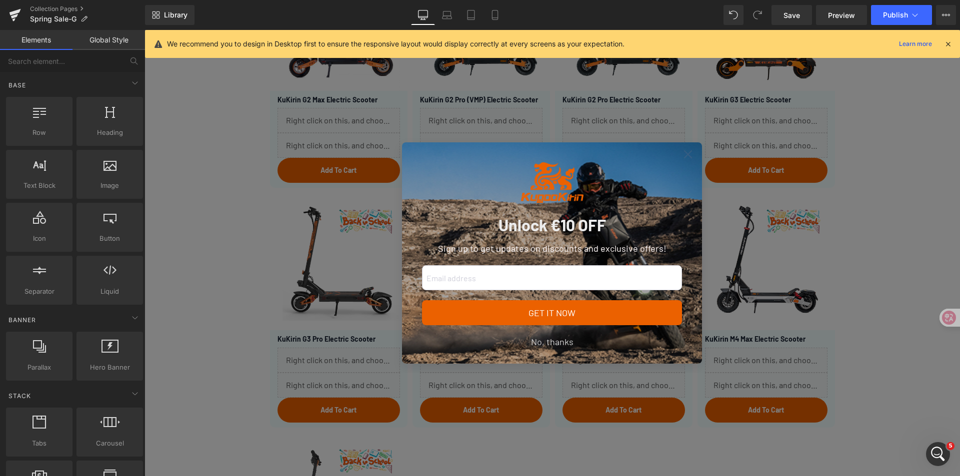
click at [684, 154] on icon at bounding box center [688, 154] width 8 height 8
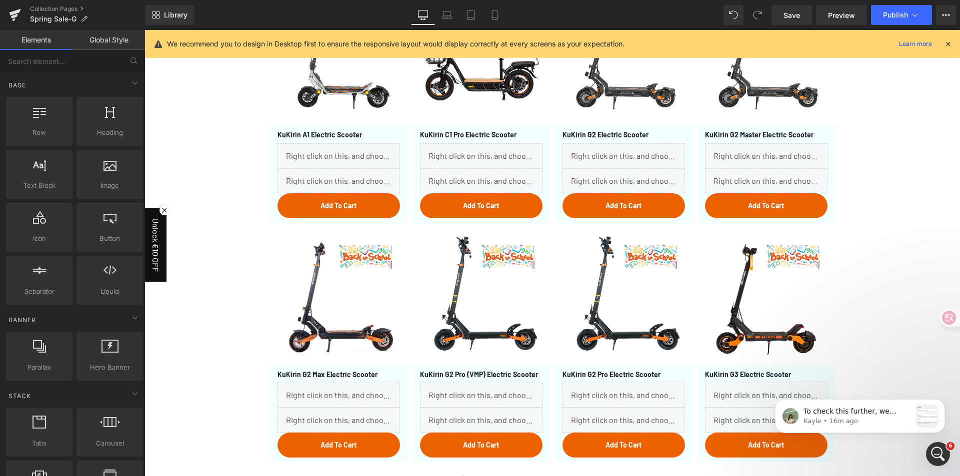
scroll to position [600, 0]
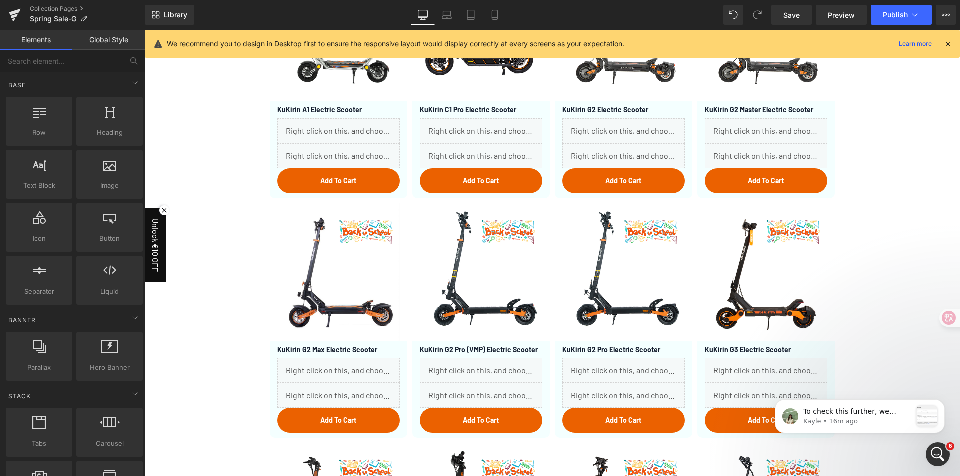
click at [932, 459] on div "Open Intercom Messenger" at bounding box center [937, 454] width 33 height 33
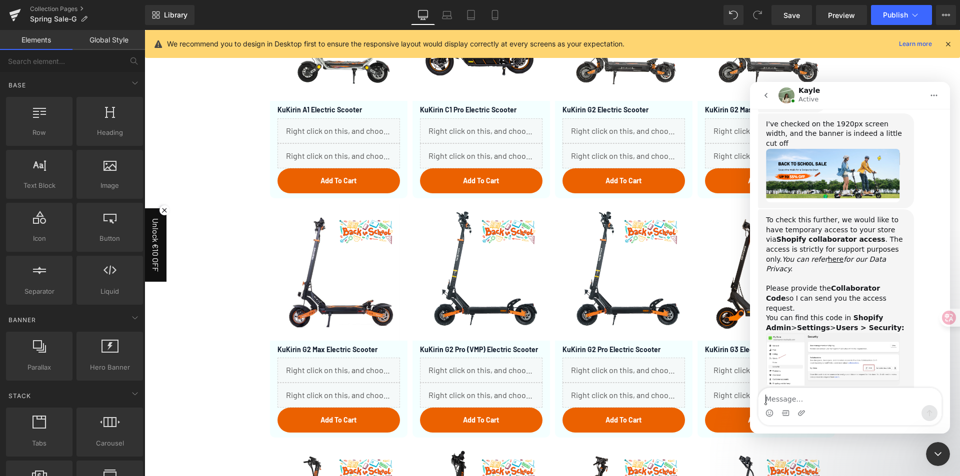
scroll to position [1005, 0]
paste textarea "1108"
type textarea "1108"
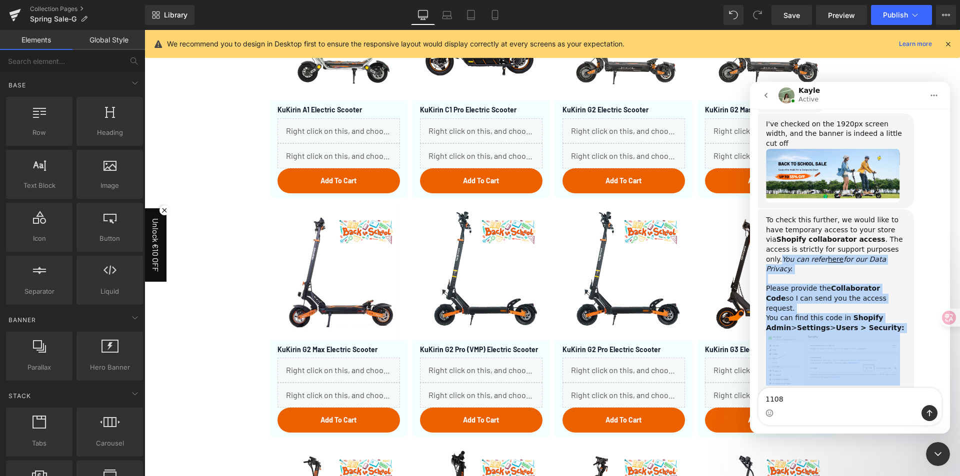
drag, startPoint x: 948, startPoint y: 351, endPoint x: 959, endPoint y: 237, distance: 114.5
click html "Kayle Active We're on GMT + 7 timezone and may get back to you shortly! Normall…"
click at [847, 333] on img "Kayle says…" at bounding box center [833, 359] width 134 height 53
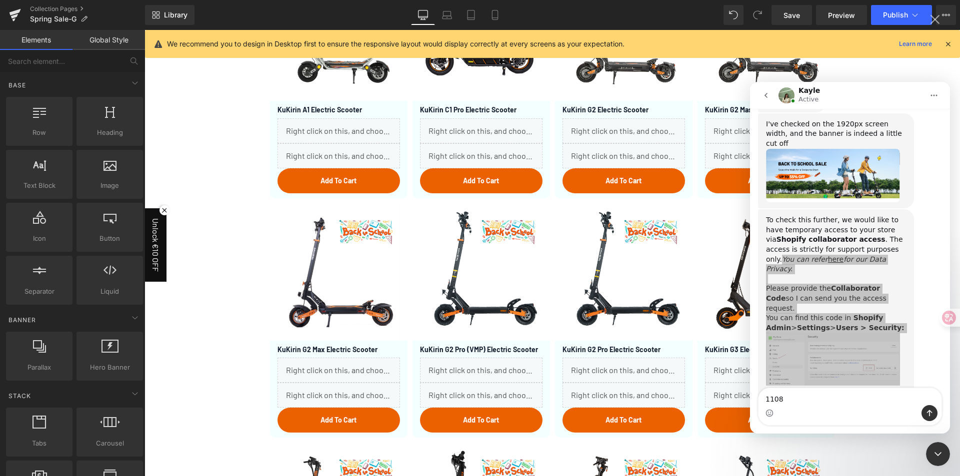
scroll to position [0, 0]
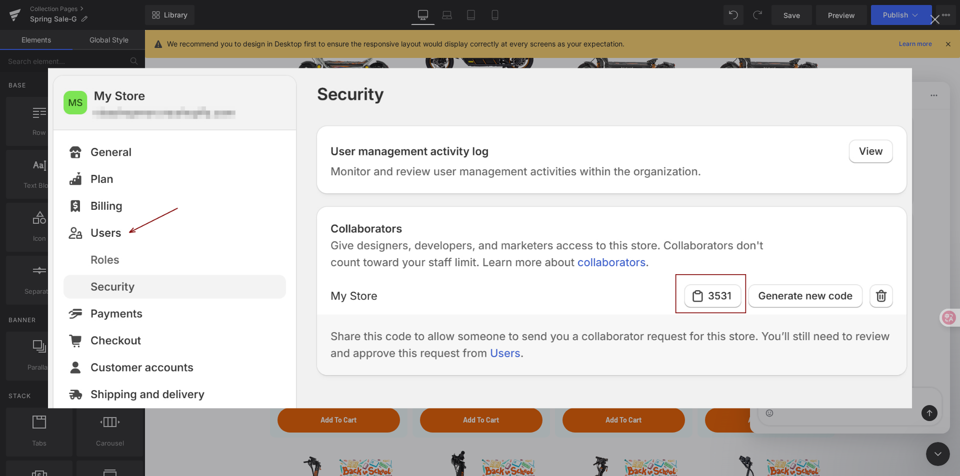
click at [864, 324] on img "Close" at bounding box center [480, 238] width 864 height 340
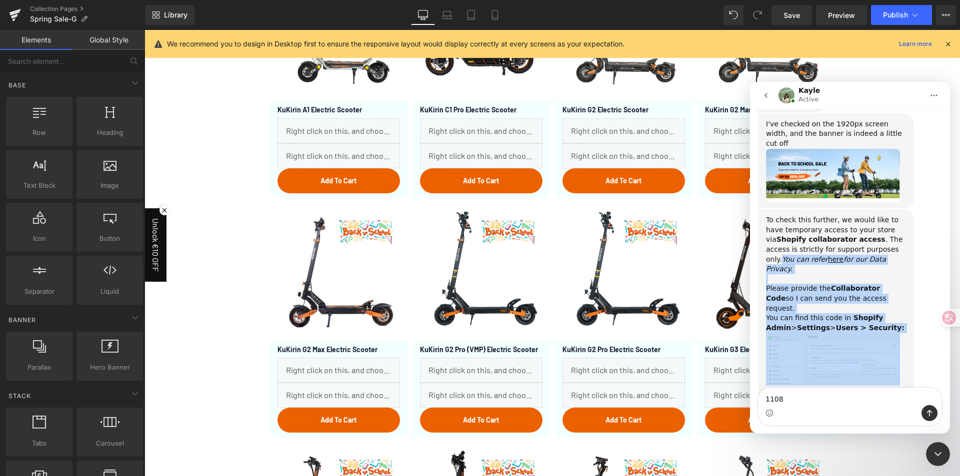
click at [867, 333] on img "Kayle says…" at bounding box center [833, 359] width 134 height 53
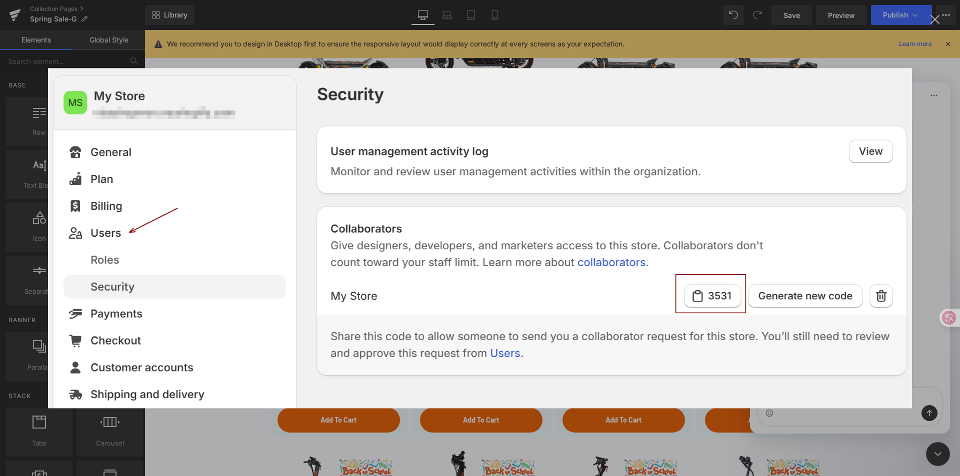
click at [935, 366] on div "Intercom messenger" at bounding box center [480, 238] width 960 height 476
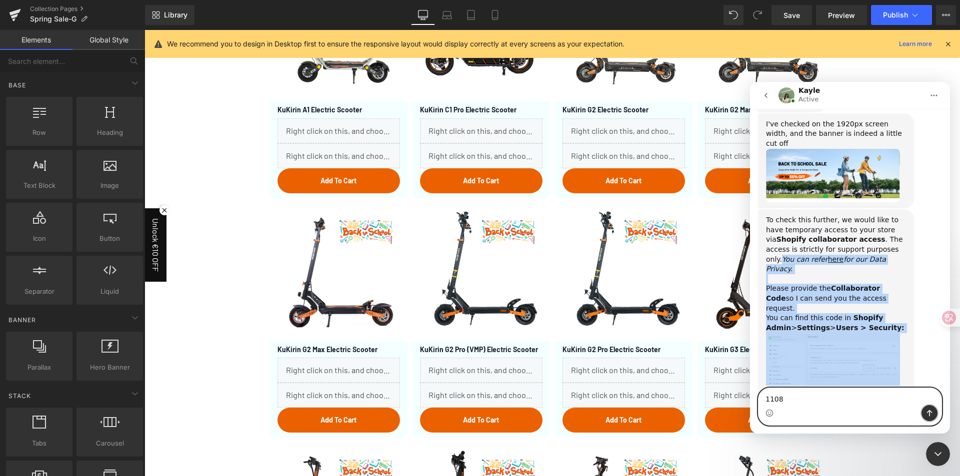
click at [924, 414] on button "Send a message…" at bounding box center [929, 413] width 16 height 16
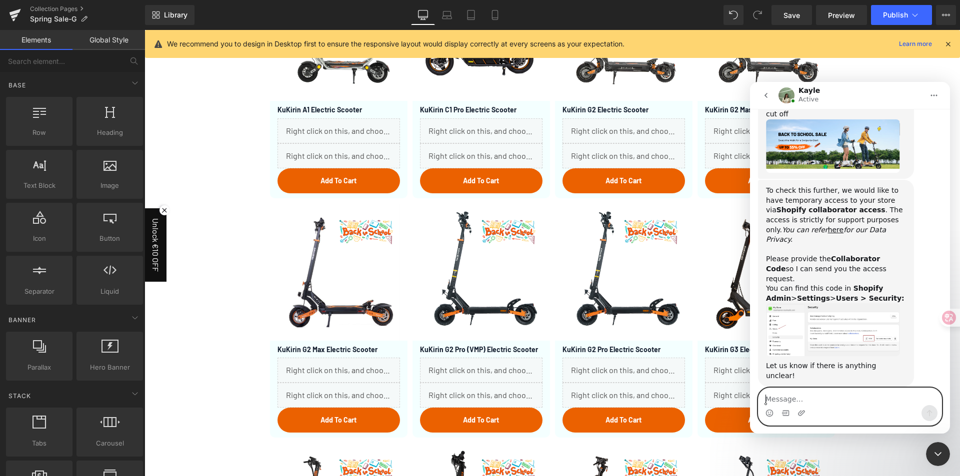
scroll to position [1035, 0]
click at [790, 401] on textarea "Message…" at bounding box center [849, 396] width 183 height 17
type textarea "please check this aprt"
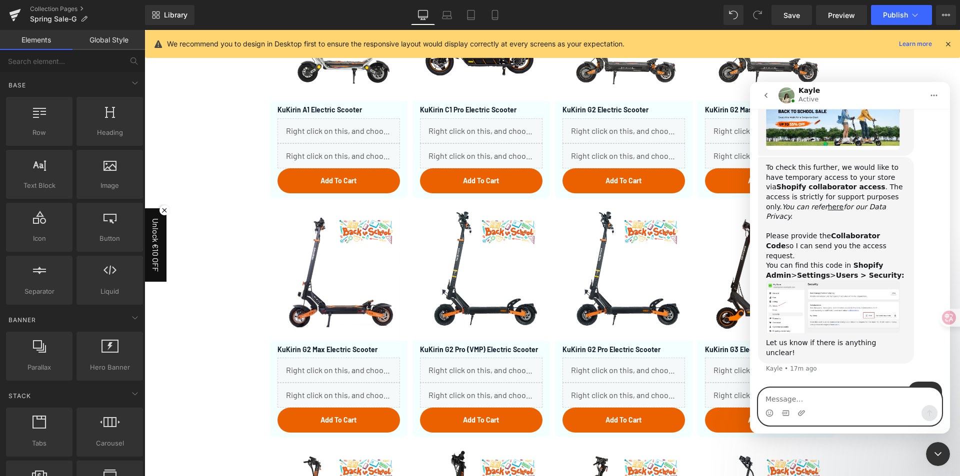
drag, startPoint x: 894, startPoint y: 368, endPoint x: 808, endPoint y: 400, distance: 91.3
click at [808, 400] on textarea "Message…" at bounding box center [849, 396] width 183 height 17
type textarea "one*"
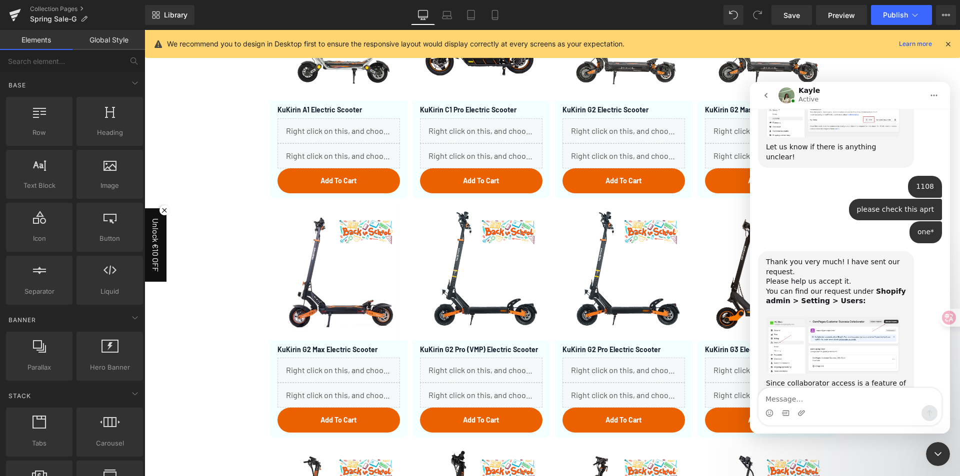
scroll to position [1241, 0]
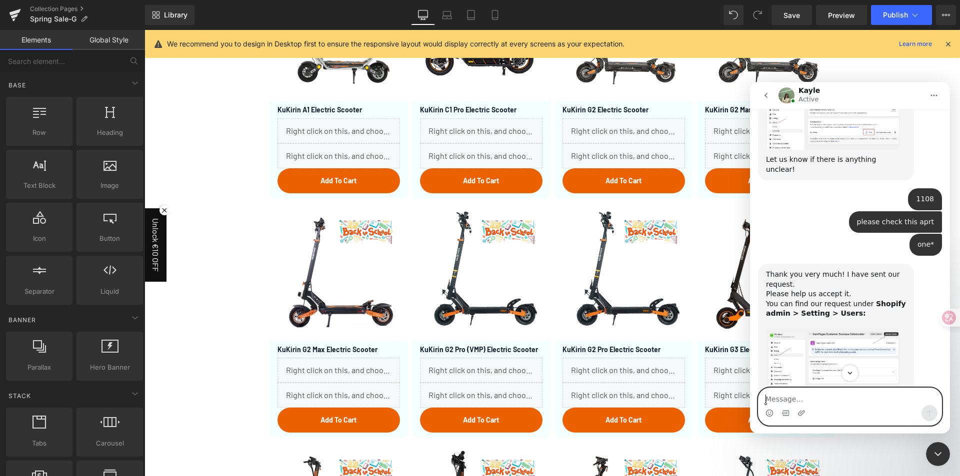
click at [811, 402] on textarea "Message…" at bounding box center [849, 396] width 183 height 17
type textarea "the permission accept"
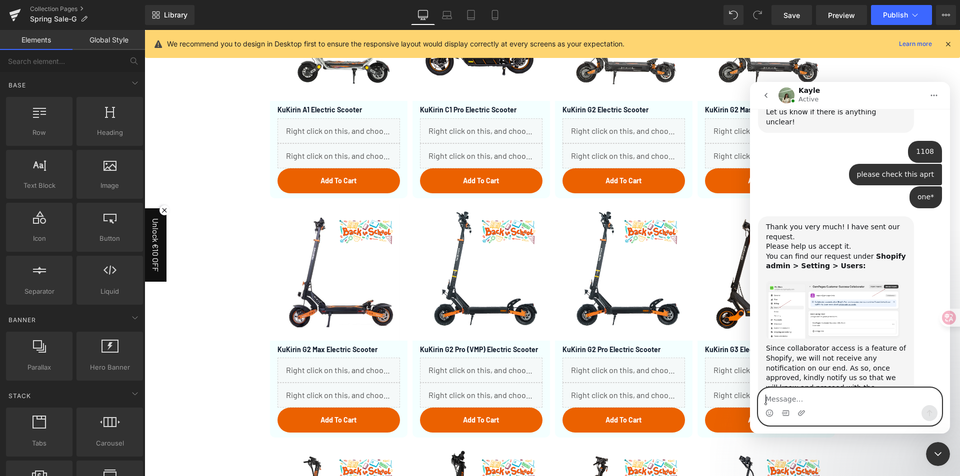
scroll to position [1320, 0]
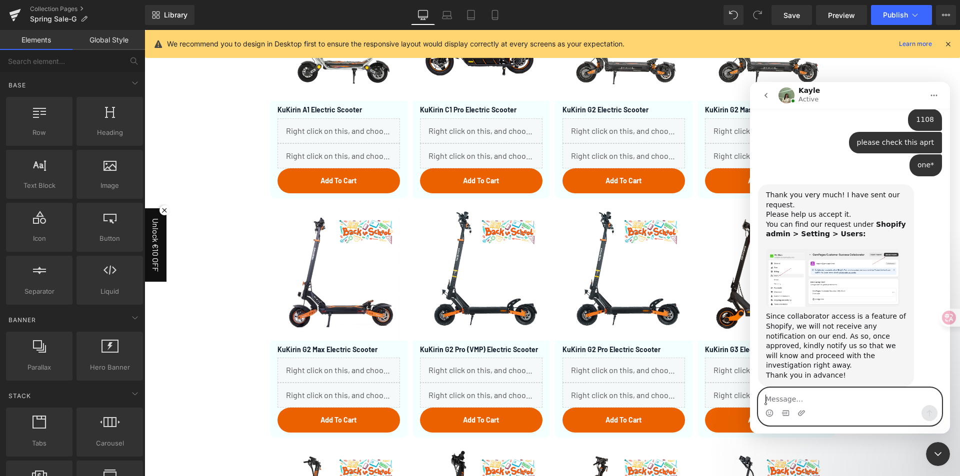
type textarea "o"
type textarea "p"
type textarea "please check"
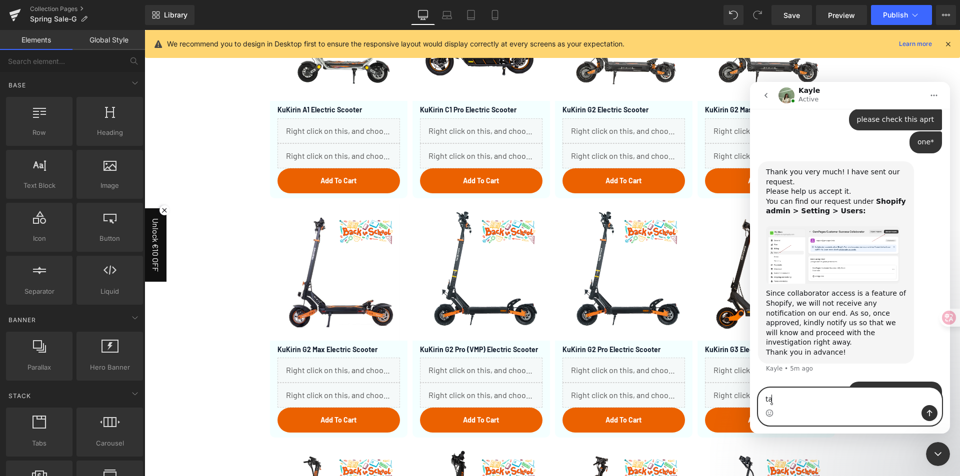
type textarea "t"
type textarea "THX"
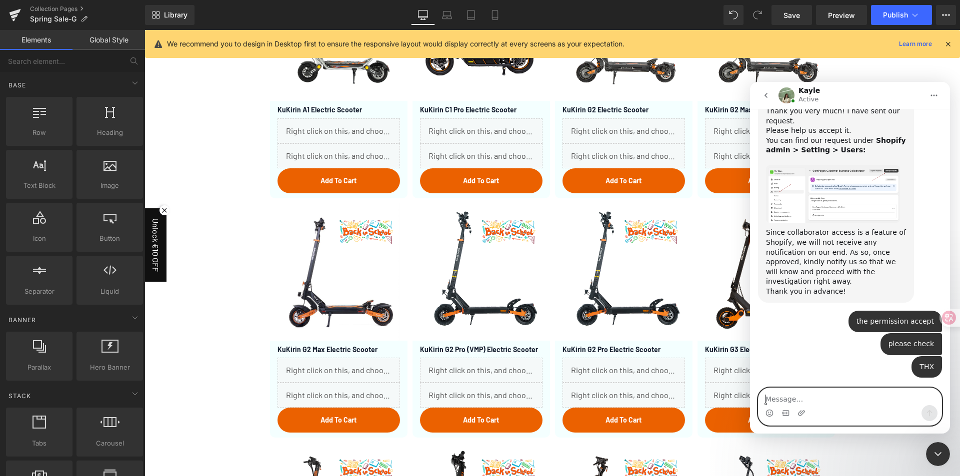
scroll to position [1396, 0]
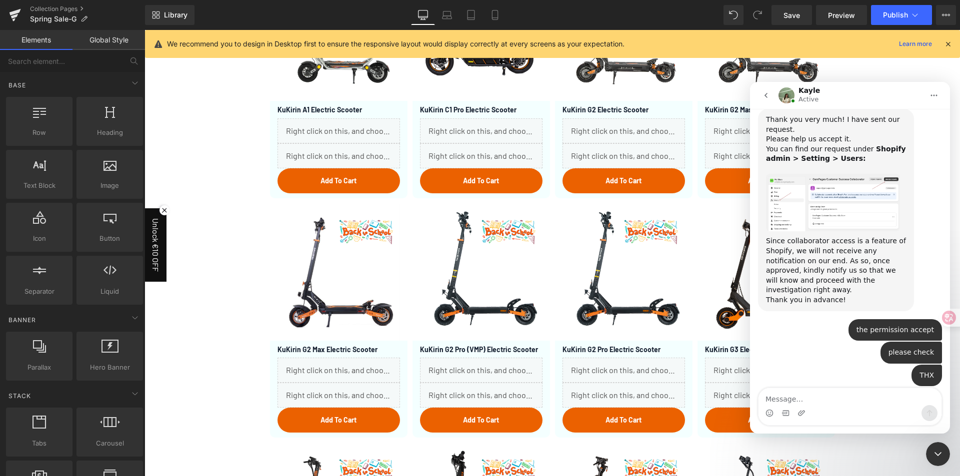
click at [828, 394] on div "Thank you! Let me check further 💪 Kayle • Just now" at bounding box center [850, 416] width 184 height 44
click at [804, 397] on textarea "Message…" at bounding box center [849, 396] width 183 height 17
type textarea "m"
type textarea "y"
type textarea """
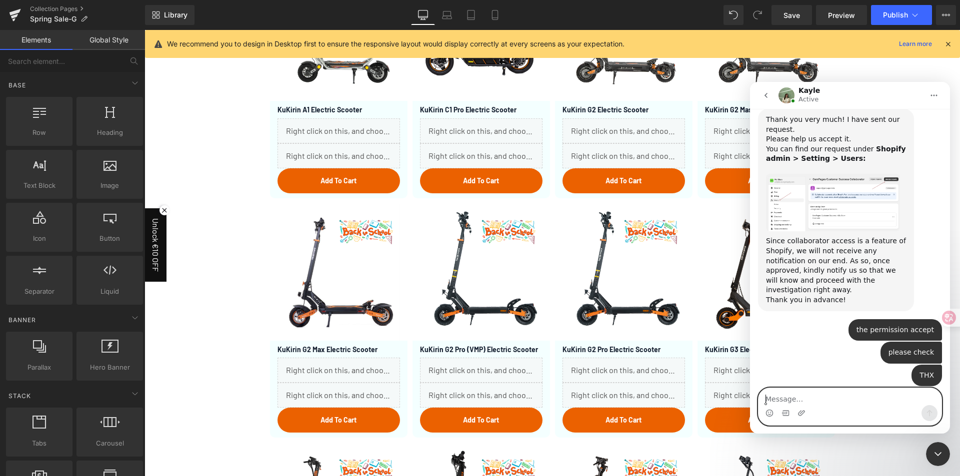
click at [809, 395] on textarea "Message…" at bounding box center [849, 396] width 183 height 17
type textarea "t"
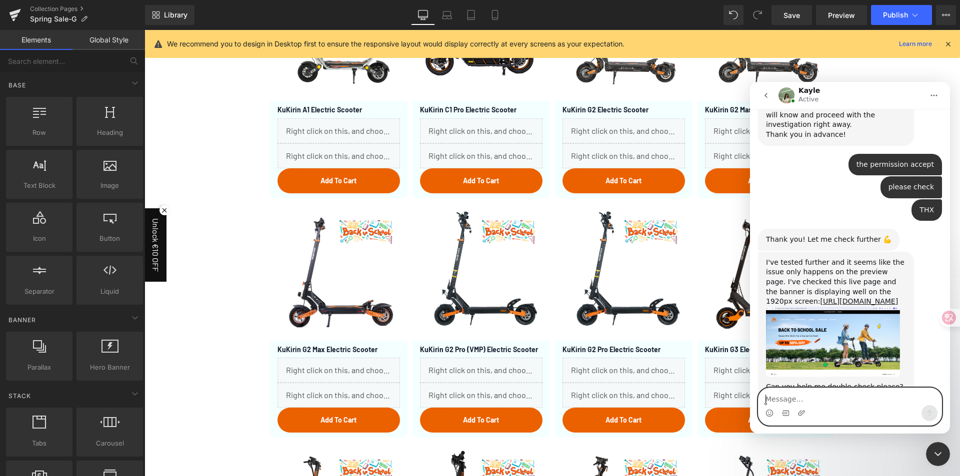
scroll to position [1563, 0]
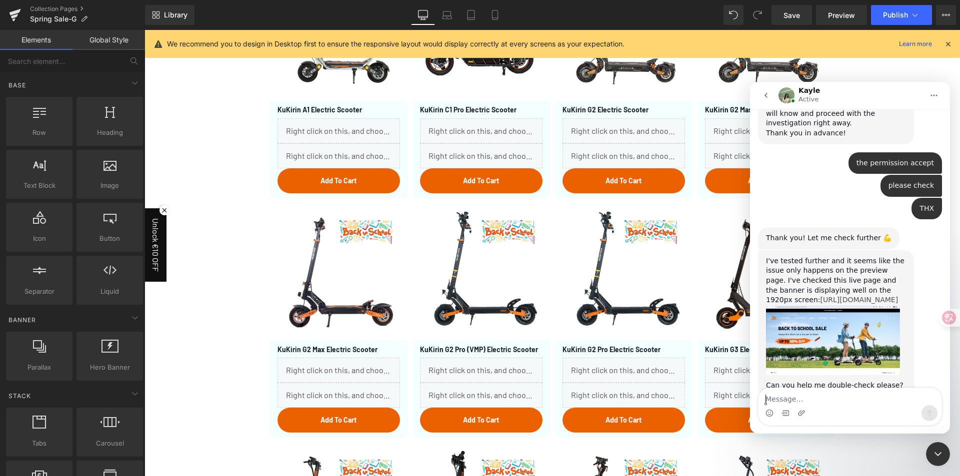
click at [820, 296] on link "[URL][DOMAIN_NAME]" at bounding box center [859, 300] width 78 height 8
click at [803, 397] on textarea "Message…" at bounding box center [849, 396] width 183 height 17
type textarea "yes, it work well now"
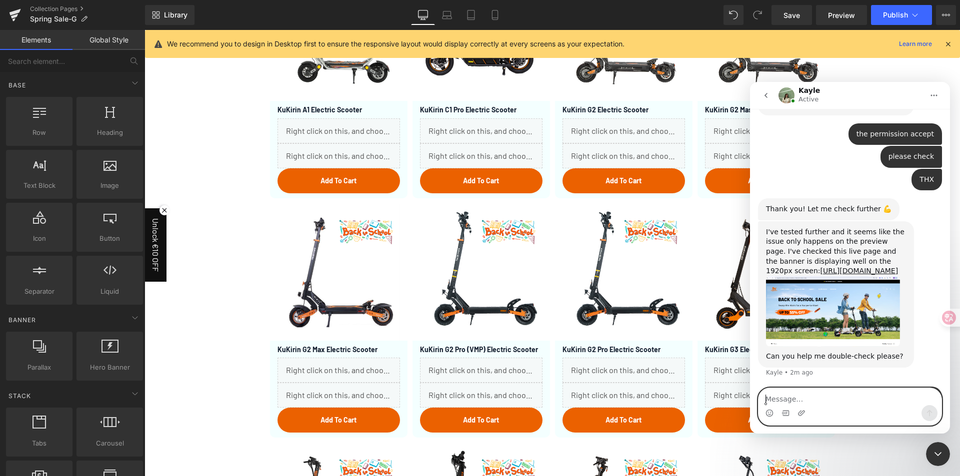
scroll to position [1592, 0]
click at [798, 403] on textarea "Message…" at bounding box center [849, 396] width 183 height 17
type textarea "much appreciated!"
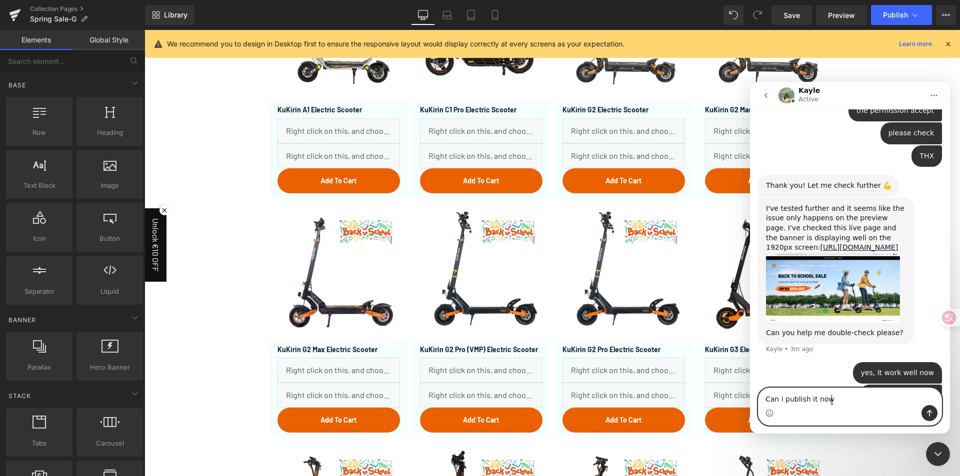
type textarea "Can i publish it now?"
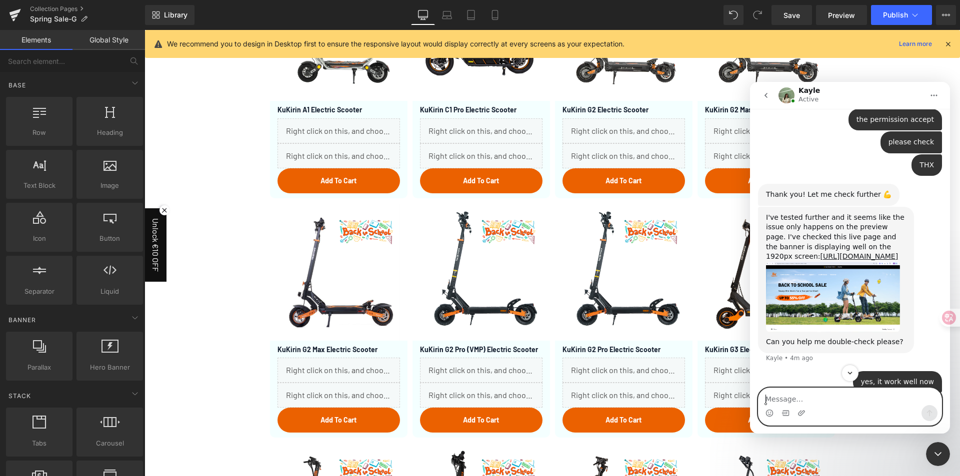
scroll to position [1638, 0]
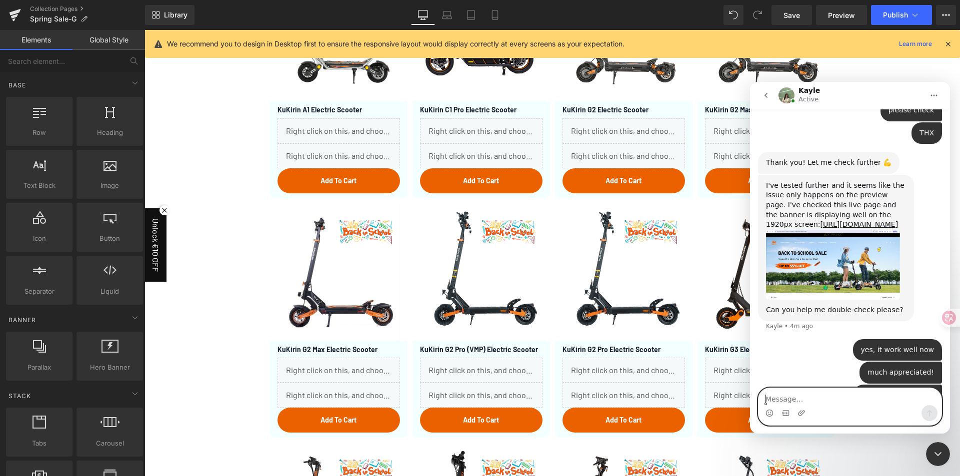
click at [784, 396] on textarea "Message…" at bounding box center [849, 396] width 183 height 17
click at [893, 19] on div at bounding box center [480, 223] width 960 height 446
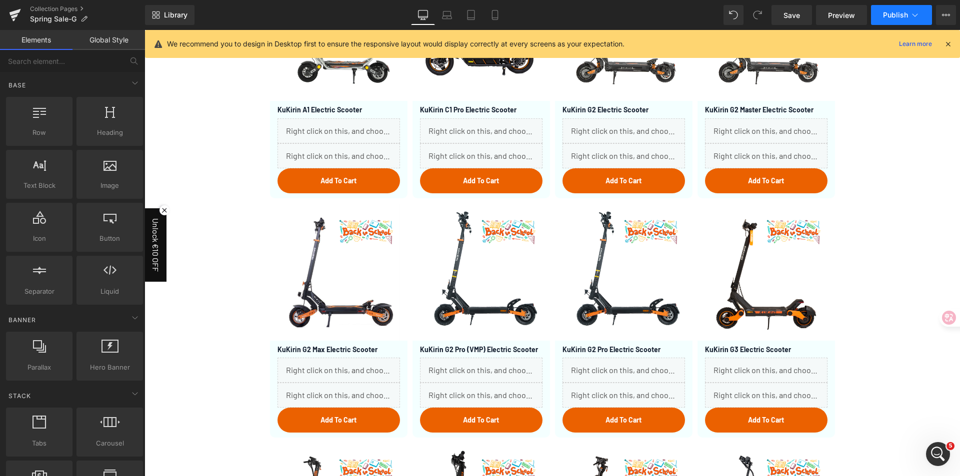
click at [894, 11] on span "Publish" at bounding box center [895, 15] width 25 height 8
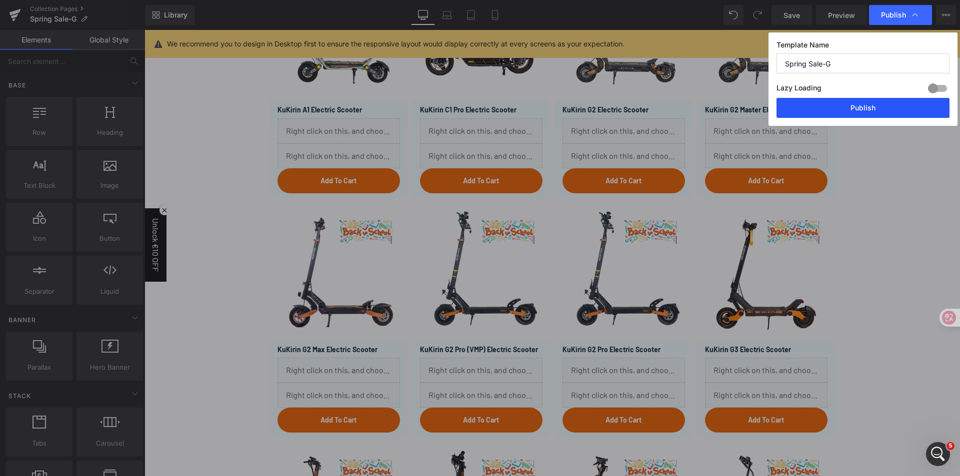
click at [824, 114] on button "Publish" at bounding box center [862, 108] width 173 height 20
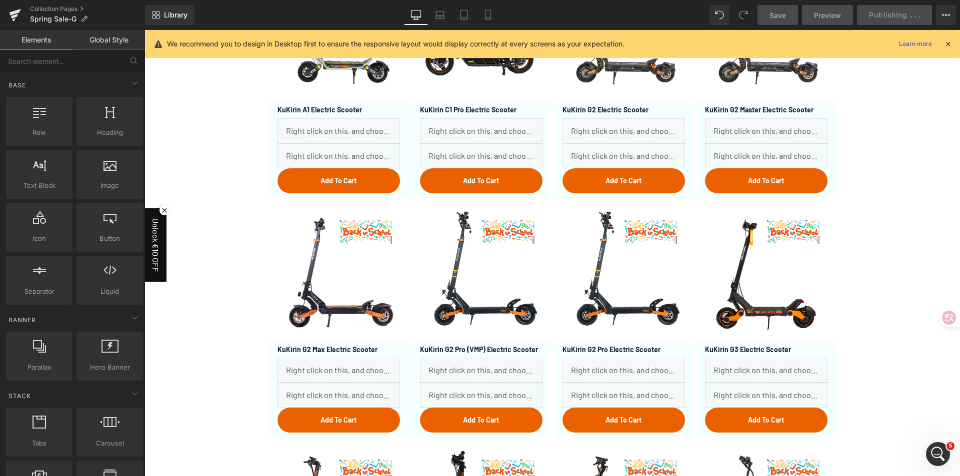
click at [900, 155] on div "Scoot More, Summer Better! Text Block Separator Sale Off" at bounding box center [551, 419] width 815 height 1051
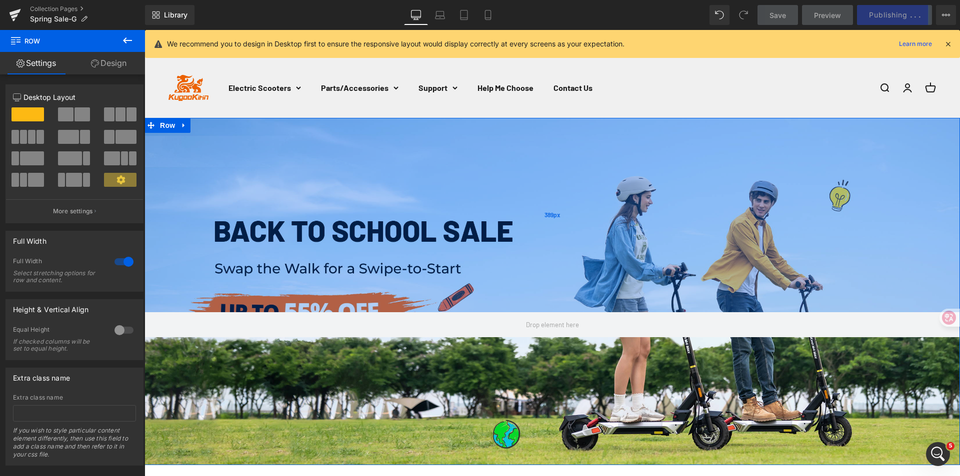
scroll to position [0, 0]
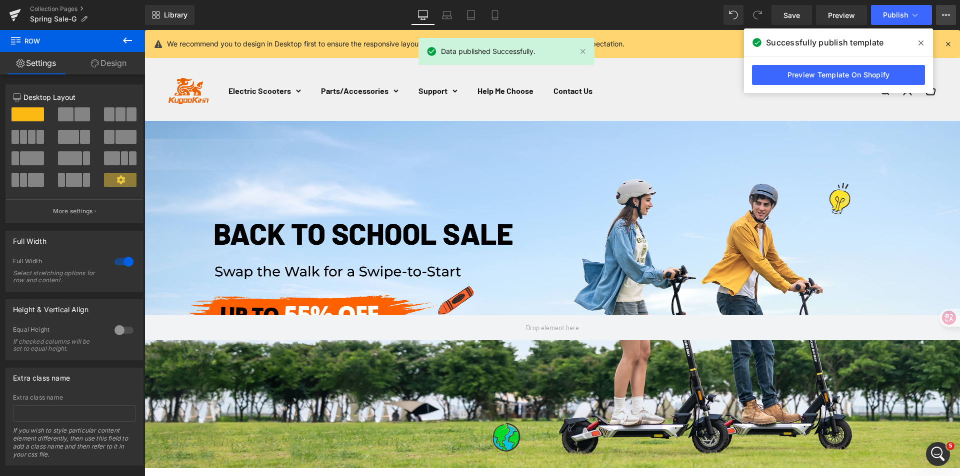
click at [947, 17] on icon at bounding box center [946, 15] width 8 height 8
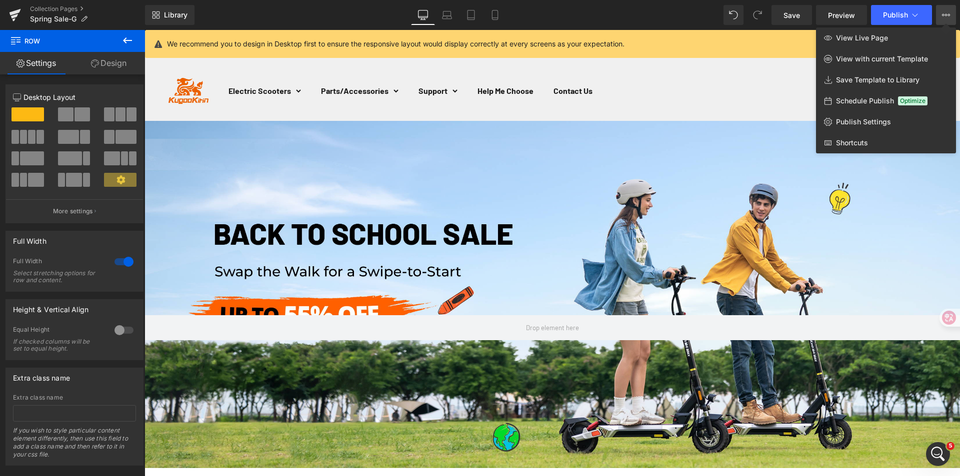
click at [843, 35] on span "View Live Page" at bounding box center [862, 37] width 52 height 9
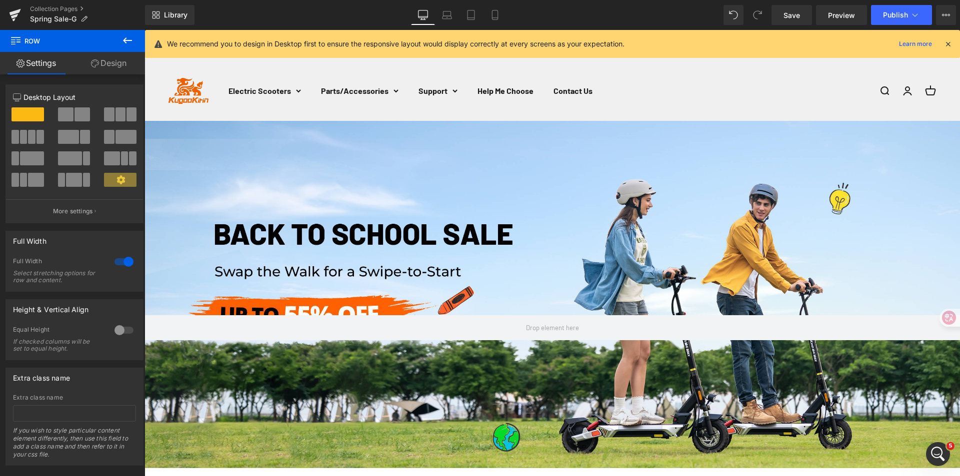
click at [949, 45] on icon at bounding box center [947, 43] width 9 height 9
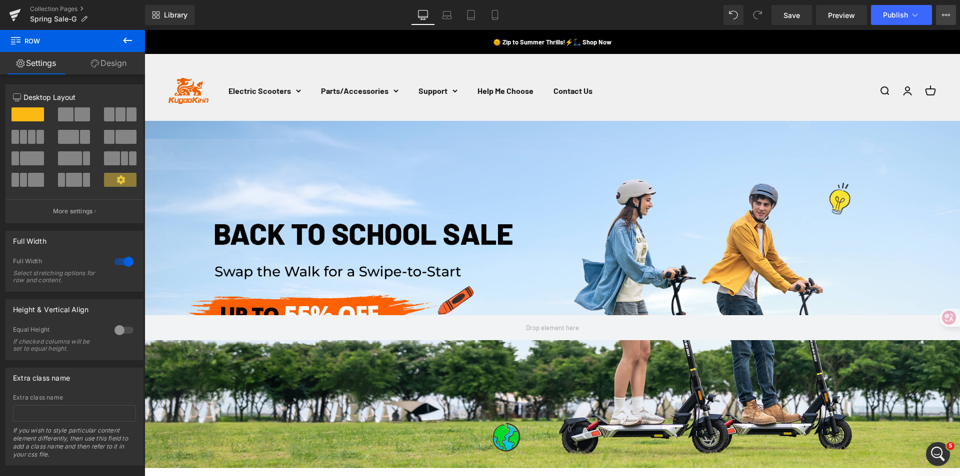
click at [946, 18] on icon at bounding box center [946, 15] width 8 height 8
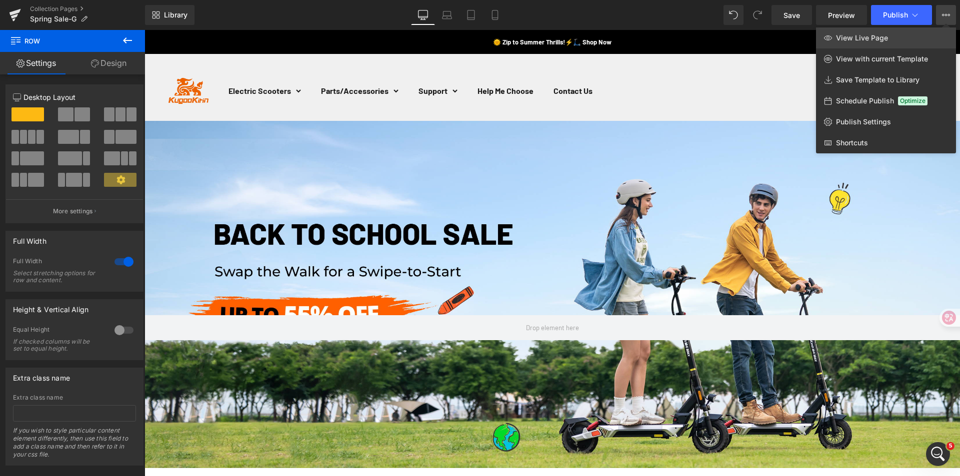
click at [856, 41] on span "View Live Page" at bounding box center [862, 37] width 52 height 9
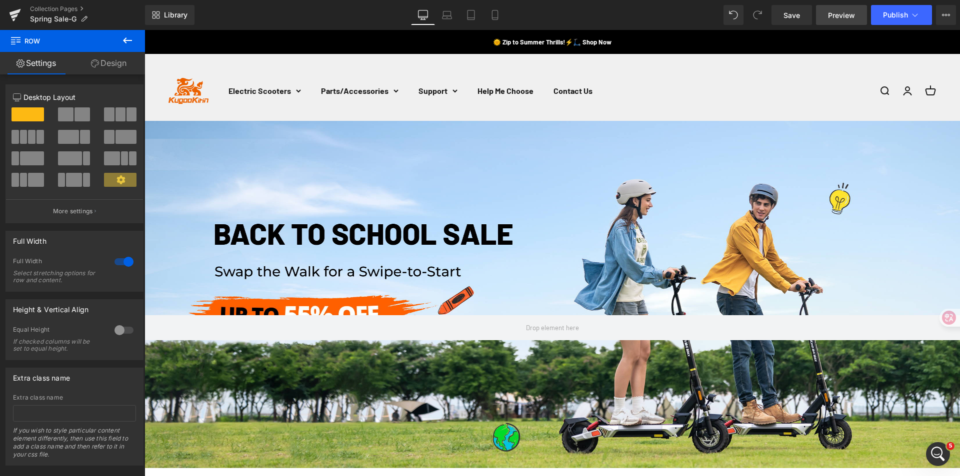
click at [848, 20] on span "Preview" at bounding box center [841, 15] width 27 height 10
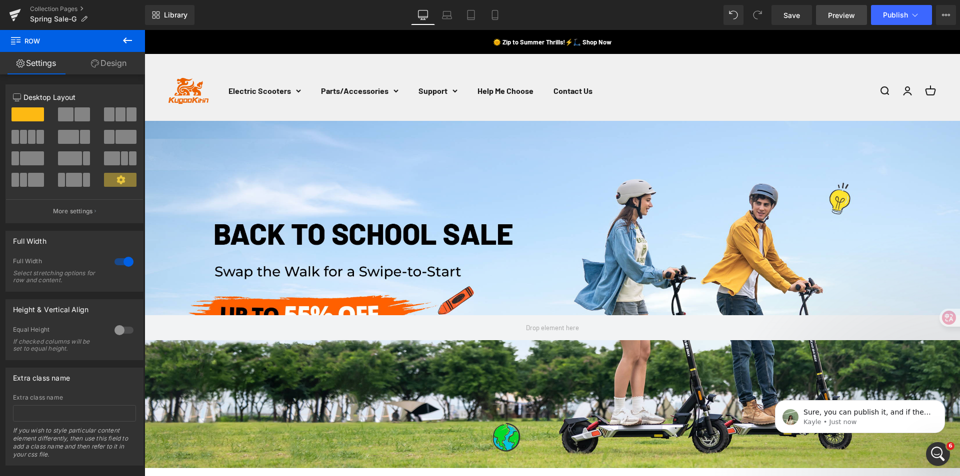
click at [831, 18] on span "Preview" at bounding box center [841, 15] width 27 height 10
click at [894, 14] on span "Publish" at bounding box center [895, 15] width 25 height 8
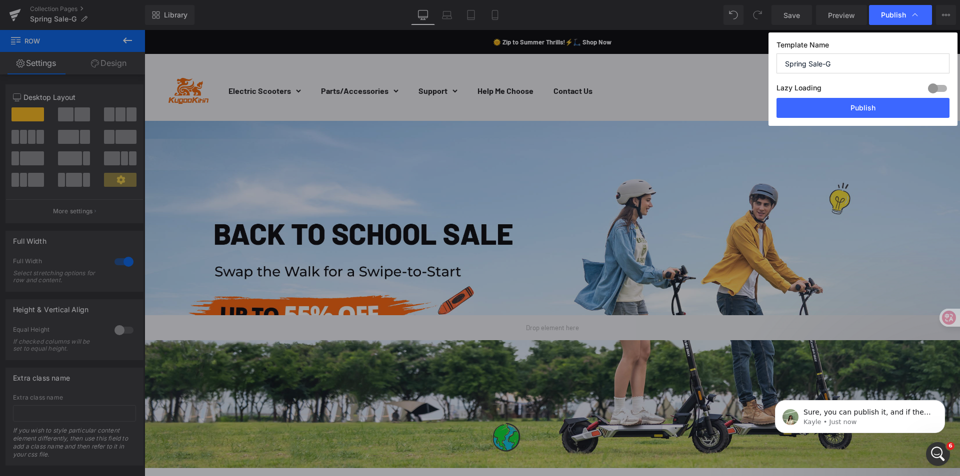
click at [795, 94] on label "Lazy Loading Build" at bounding box center [798, 89] width 45 height 16
drag, startPoint x: 803, startPoint y: 98, endPoint x: 558, endPoint y: 0, distance: 264.3
click at [804, 98] on button "Publish" at bounding box center [862, 108] width 173 height 20
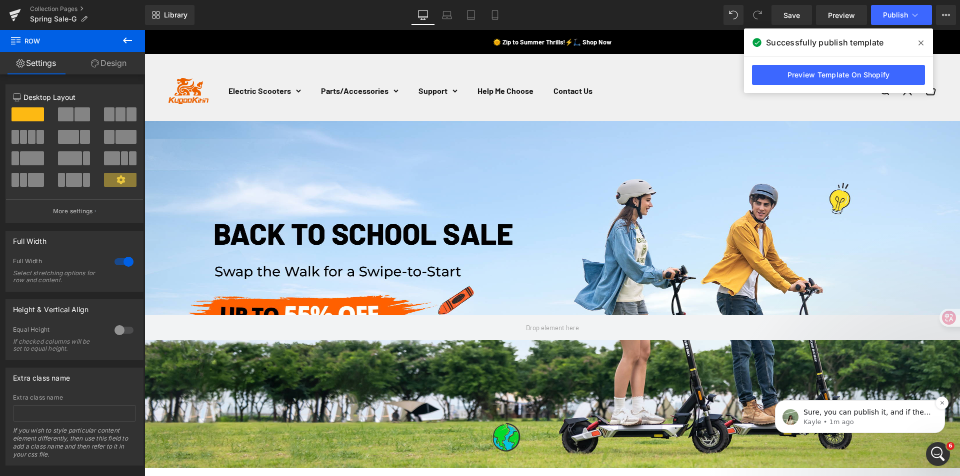
click at [881, 419] on p "Kayle • 1m ago" at bounding box center [867, 422] width 129 height 9
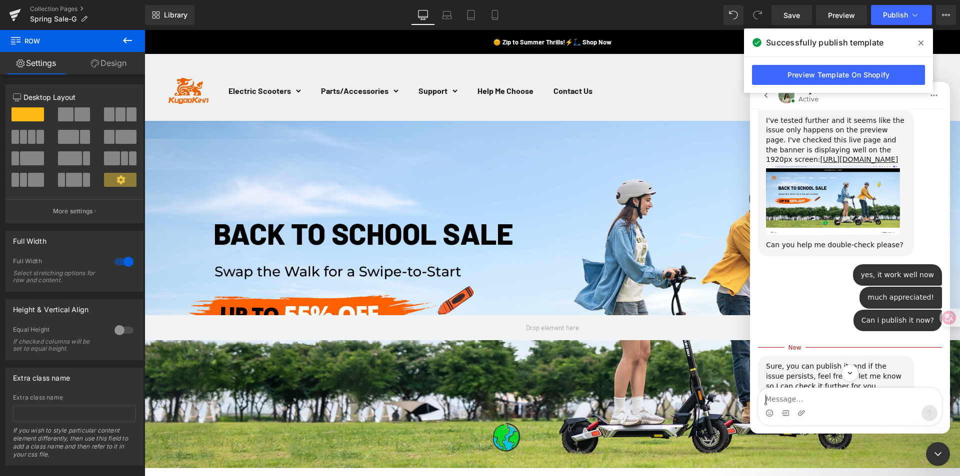
scroll to position [1704, 0]
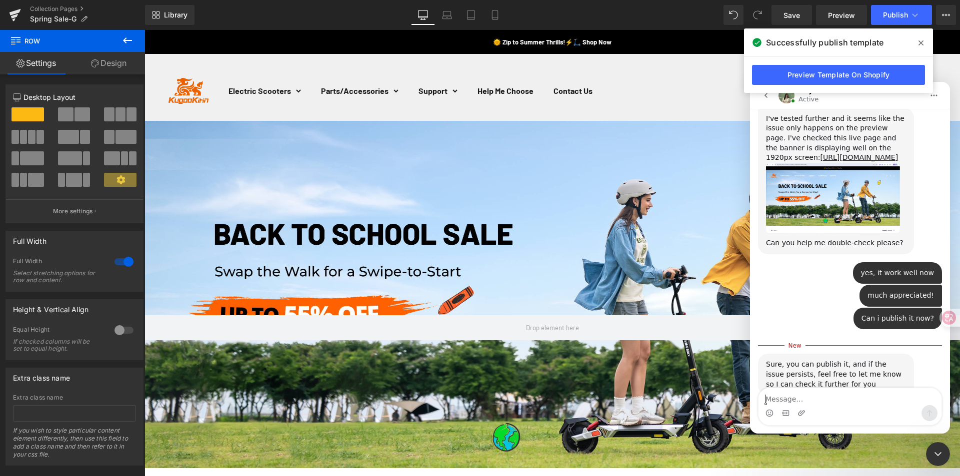
click at [895, 373] on div "Sure, you can publish it, and if the issue persists, feel free to let me know s…" at bounding box center [850, 385] width 184 height 63
click at [800, 413] on icon "Upload attachment" at bounding box center [801, 413] width 8 height 8
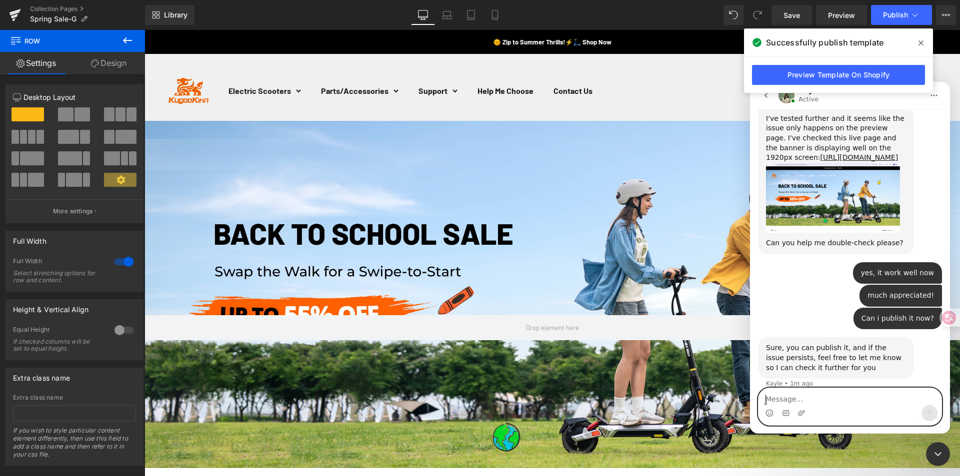
scroll to position [1766, 0]
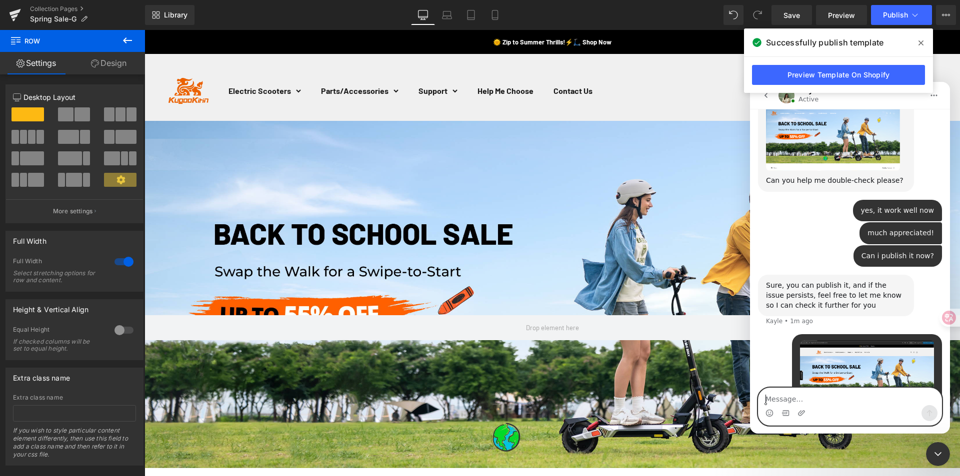
click at [876, 400] on textarea "Message…" at bounding box center [849, 396] width 183 height 17
type textarea "Hi, the issue still remain when i published this page"
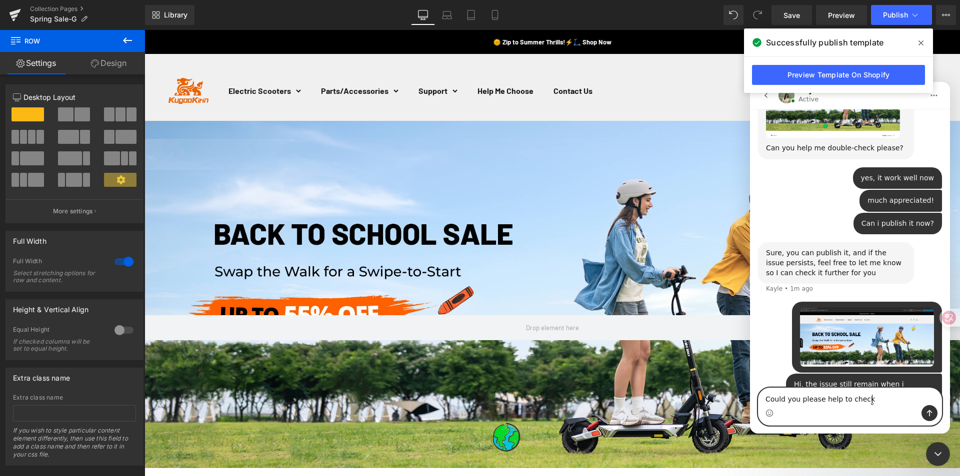
type textarea "Could you please help to check ?"
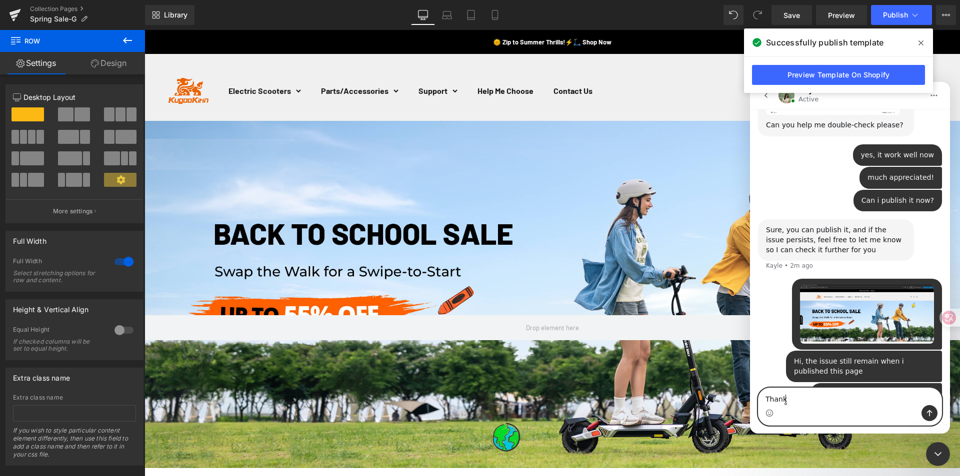
type textarea "Thanks"
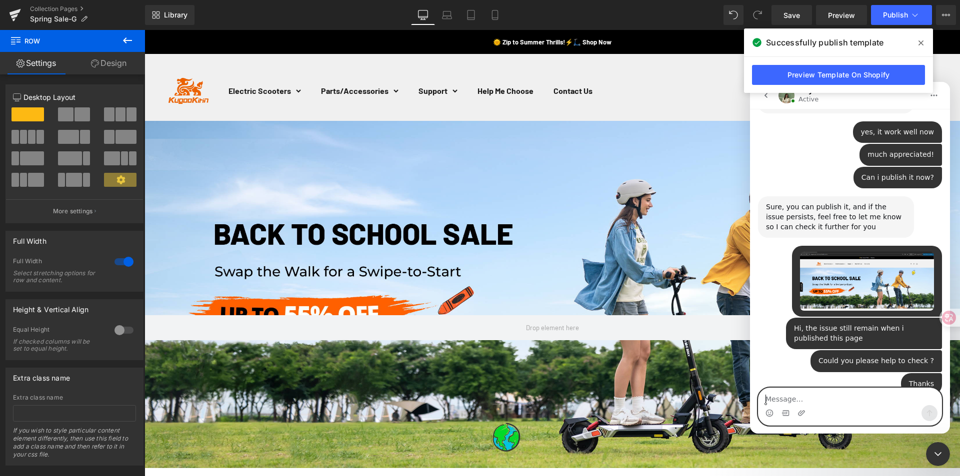
scroll to position [1874, 0]
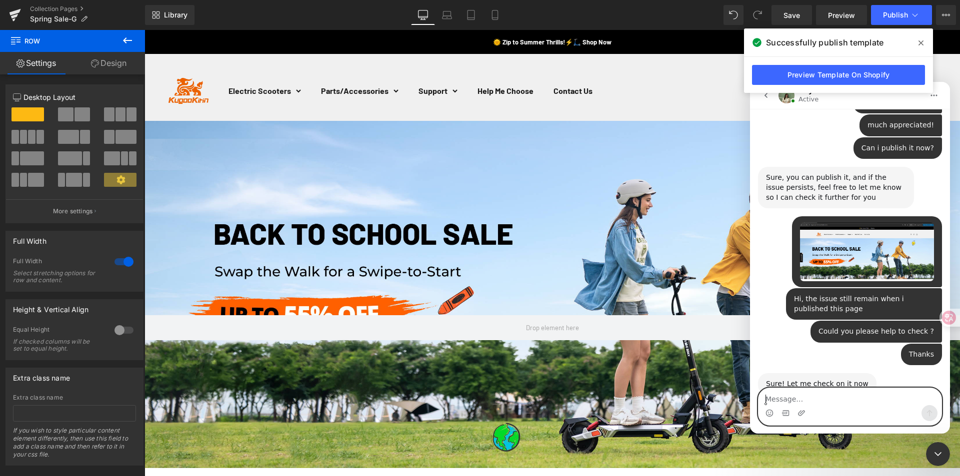
click at [804, 391] on textarea "Message…" at bounding box center [849, 396] width 183 height 17
type textarea "thx"
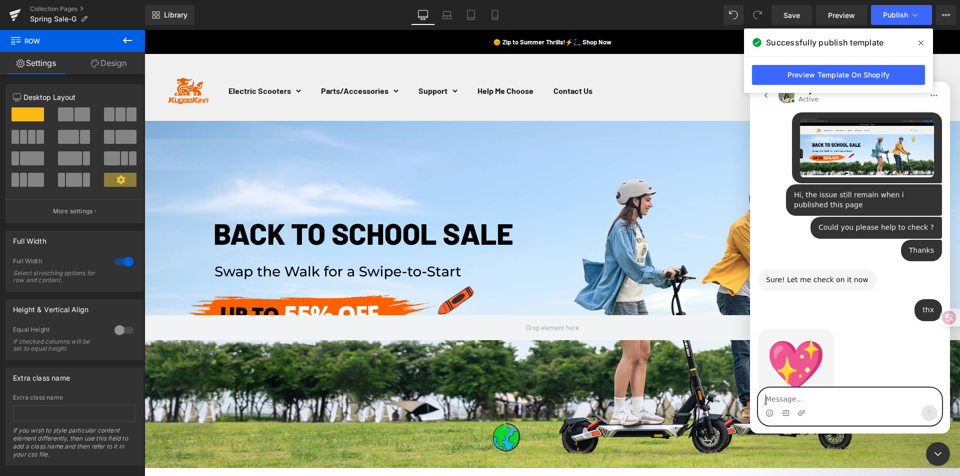
scroll to position [1878, 0]
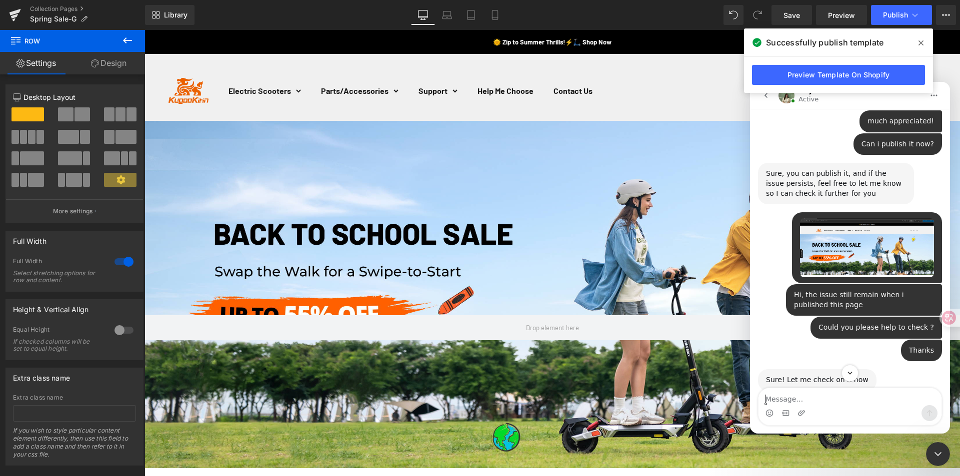
click at [843, 15] on div at bounding box center [480, 223] width 960 height 446
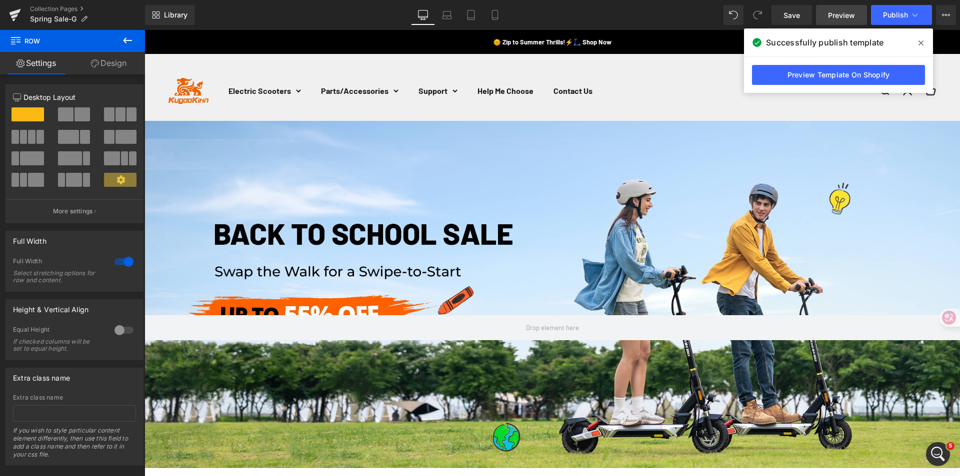
click at [834, 15] on span "Preview" at bounding box center [841, 15] width 27 height 10
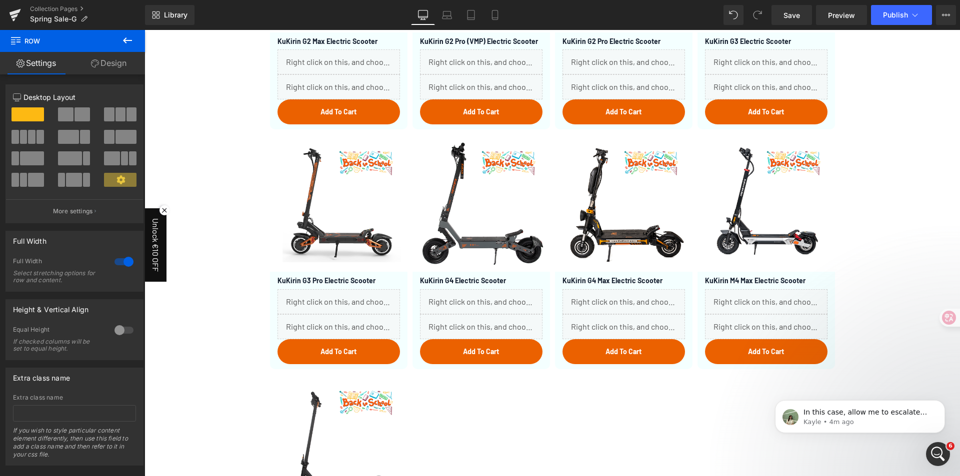
scroll to position [1000, 0]
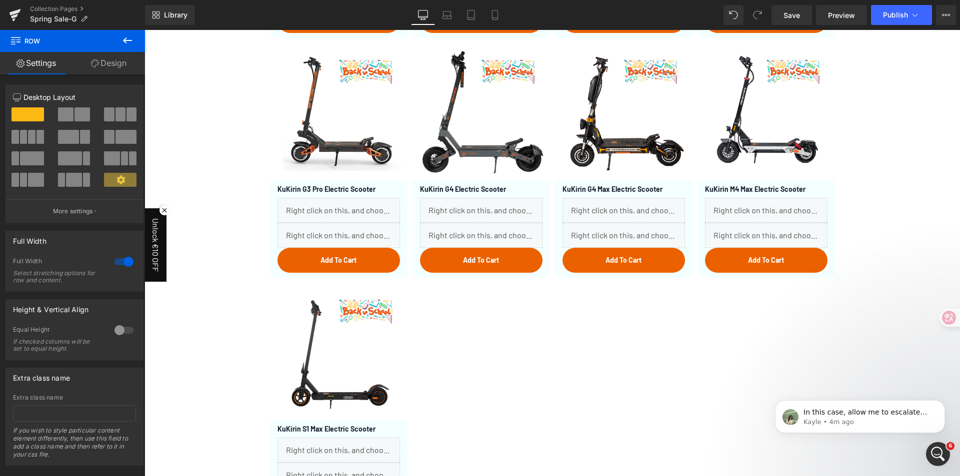
click at [935, 453] on icon "Open Intercom Messenger" at bounding box center [938, 454] width 16 height 16
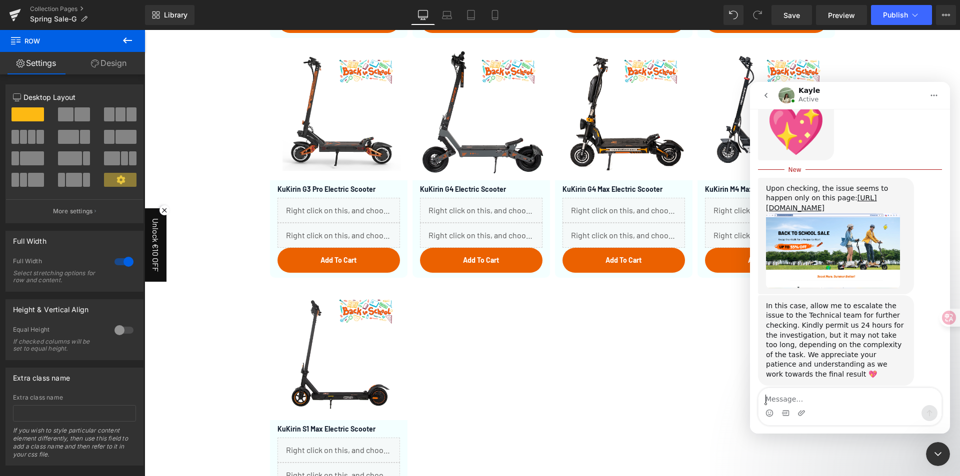
scroll to position [2213, 0]
click at [809, 194] on link "[URL][DOMAIN_NAME]" at bounding box center [821, 203] width 111 height 18
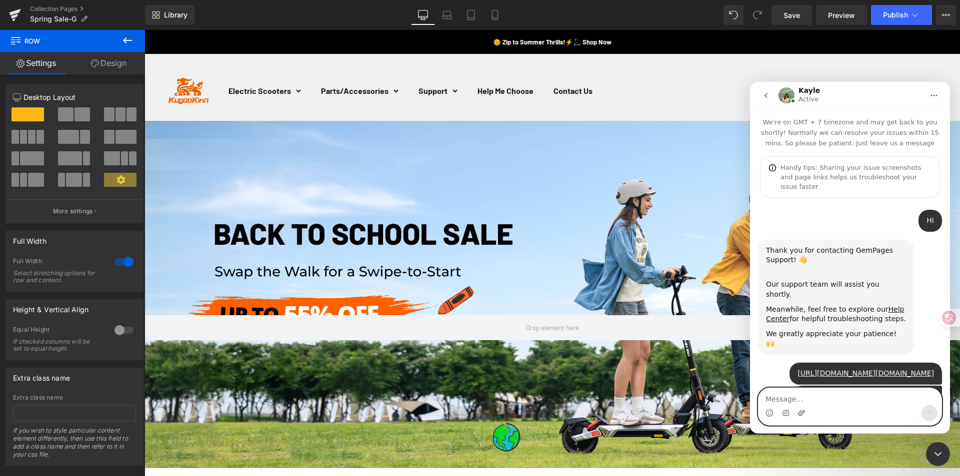
scroll to position [1000, 0]
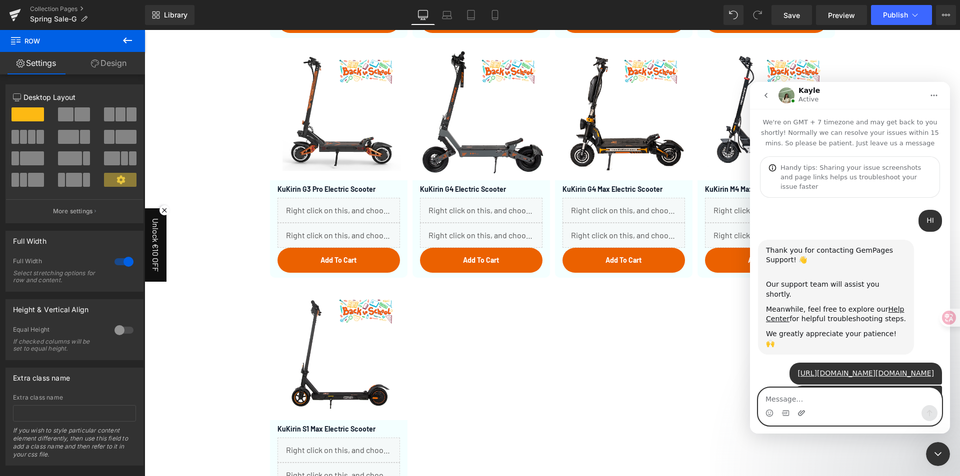
click at [800, 411] on icon "Upload attachment" at bounding box center [801, 412] width 7 height 5
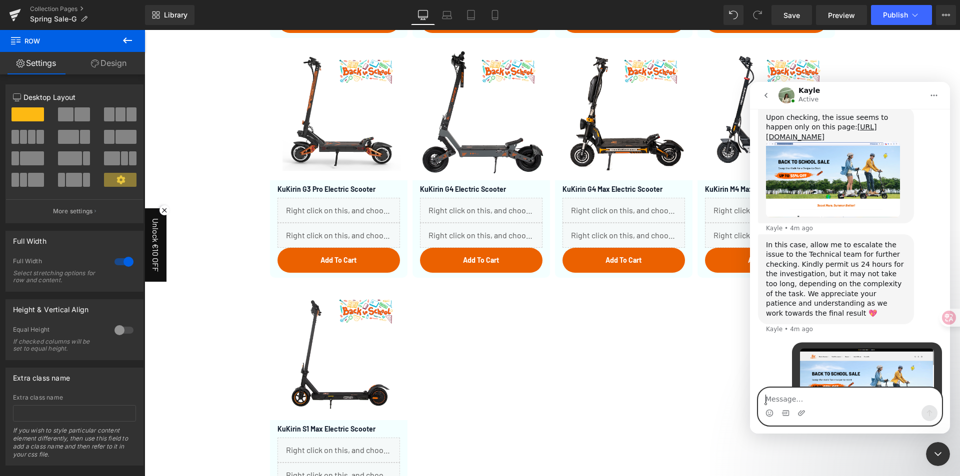
scroll to position [2287, 0]
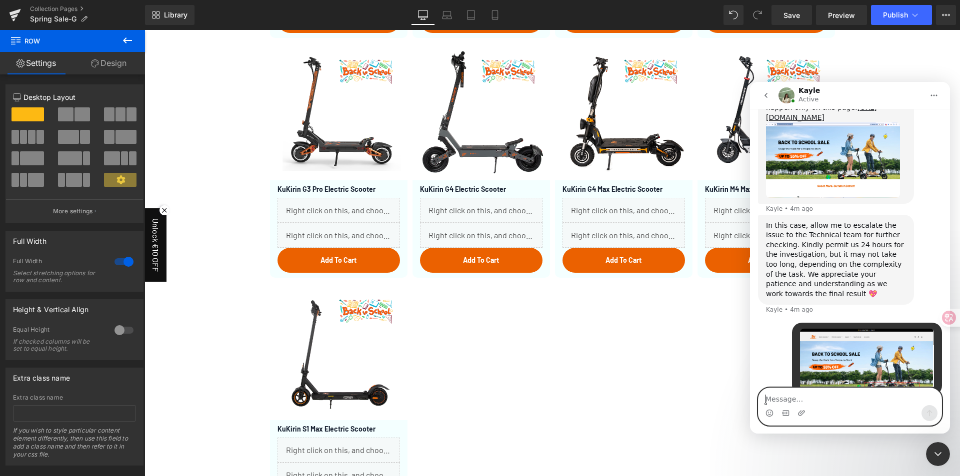
click at [851, 400] on textarea "Message…" at bounding box center [849, 396] width 183 height 17
type textarea "I"
type textarea "w"
type textarea "t"
type textarea "Still some part missing on my end"
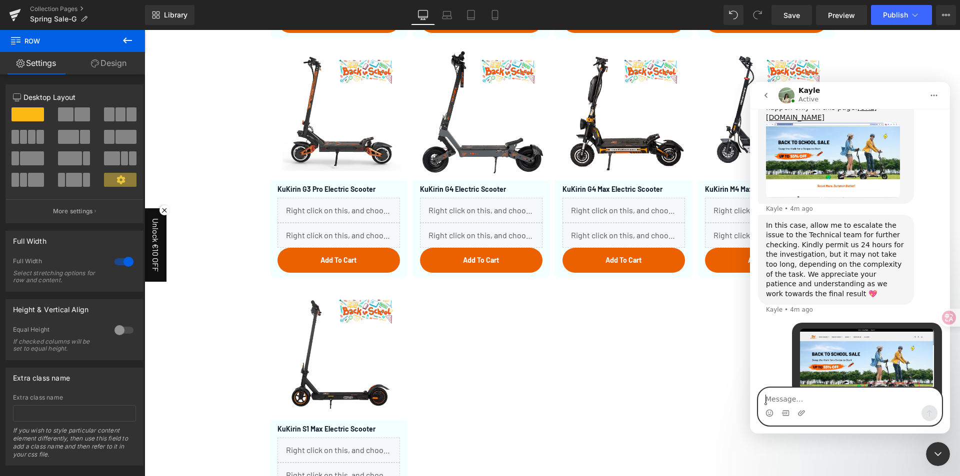
scroll to position [2310, 0]
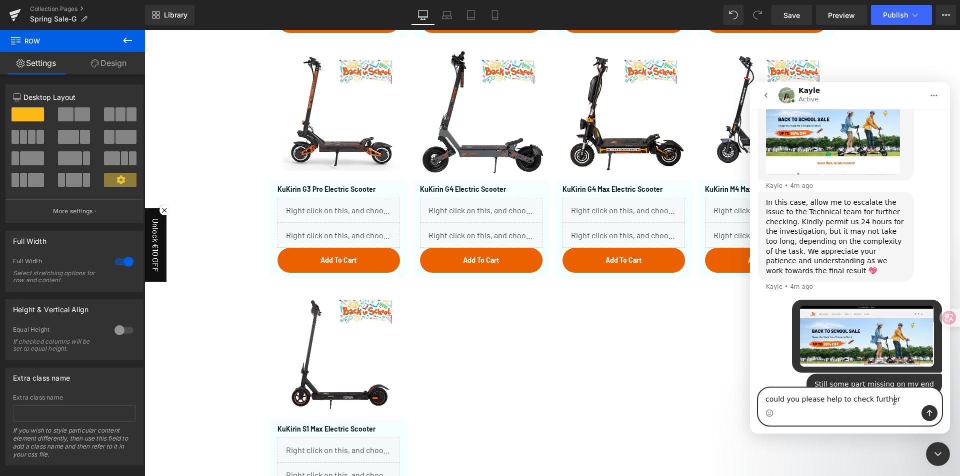
type textarea "could you please help to check further?"
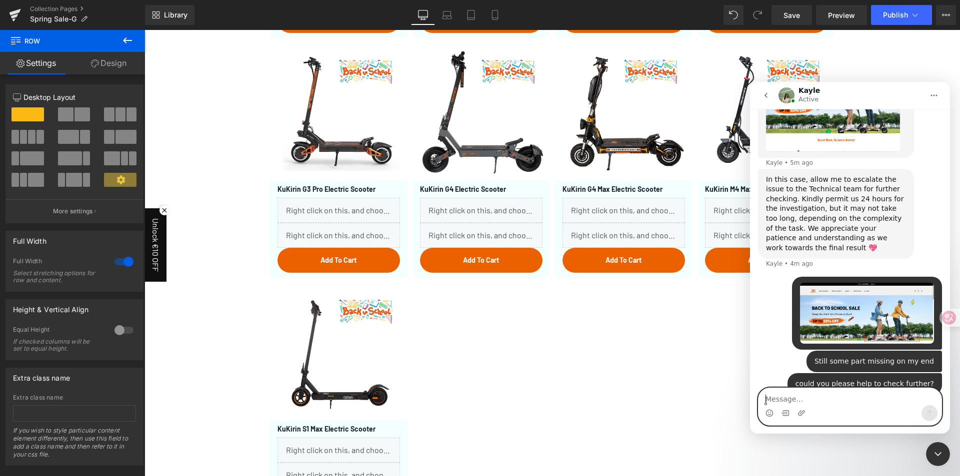
type textarea "m"
type textarea "thanks"
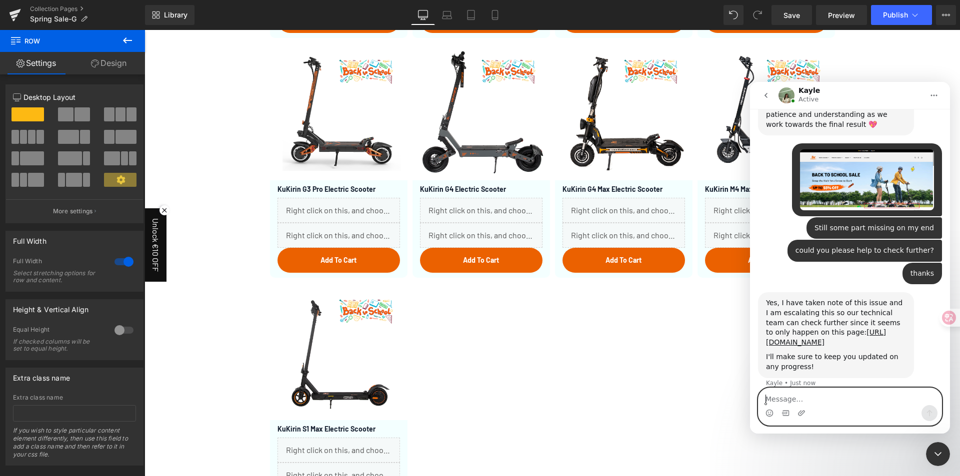
scroll to position [2459, 0]
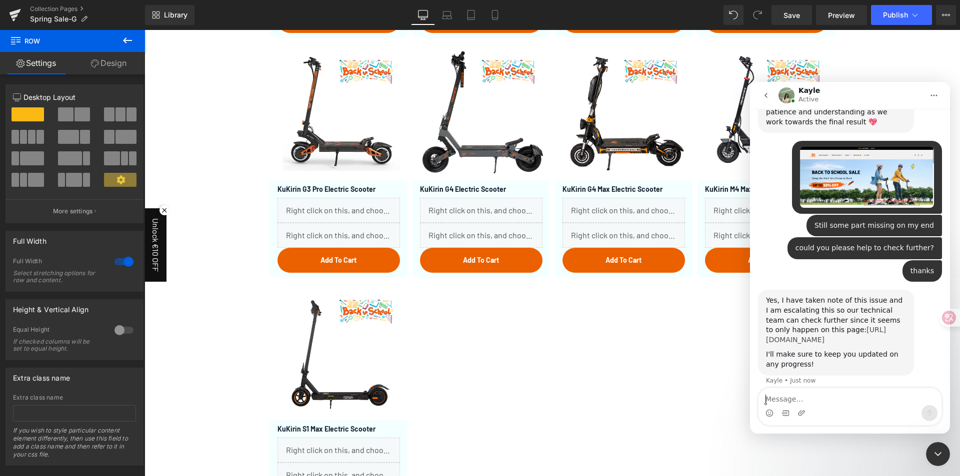
click at [817, 326] on link "[URL][DOMAIN_NAME]" at bounding box center [826, 335] width 120 height 18
click at [783, 397] on textarea "Message…" at bounding box center [849, 396] width 183 height 17
type textarea "Thank you so much!"
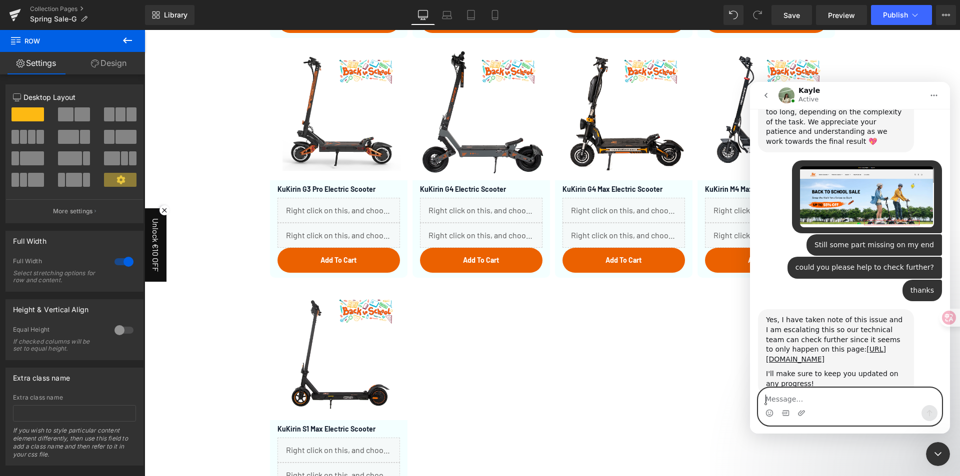
scroll to position [2339, 0]
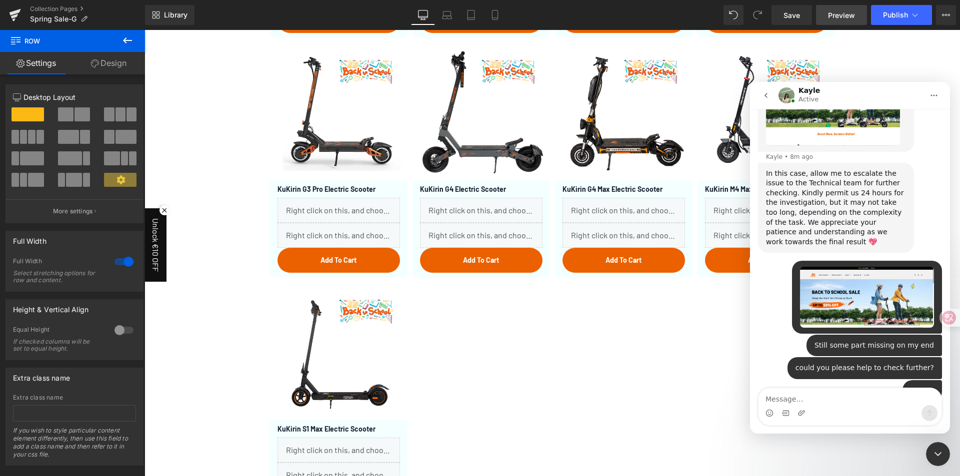
drag, startPoint x: 833, startPoint y: 12, endPoint x: 826, endPoint y: 23, distance: 13.3
click at [833, 12] on div at bounding box center [480, 223] width 960 height 446
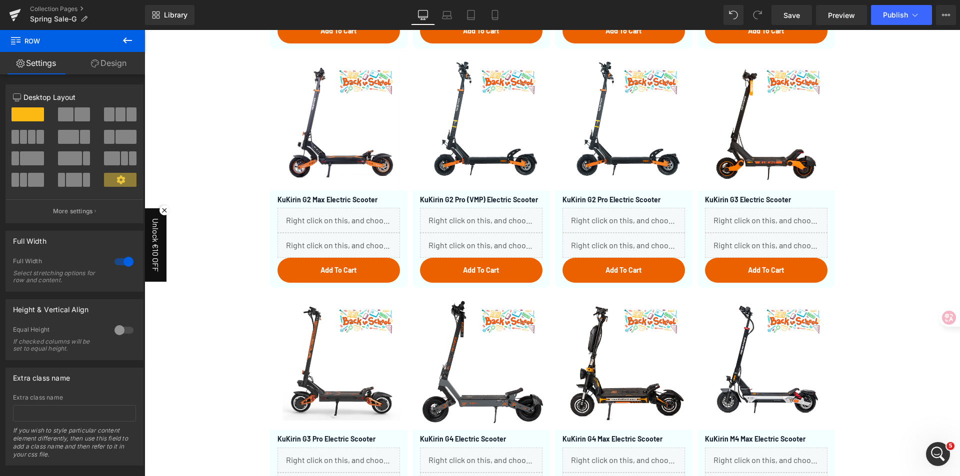
scroll to position [2489, 0]
click at [825, 16] on link "Preview" at bounding box center [841, 15] width 51 height 20
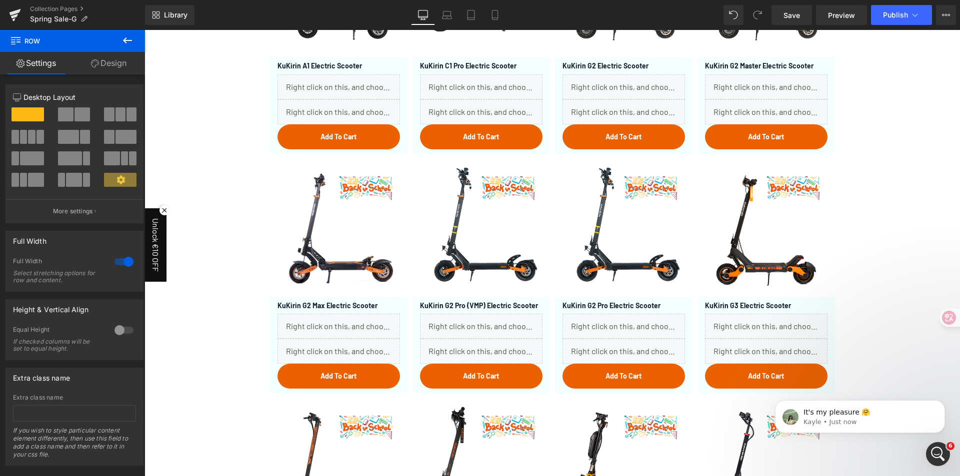
scroll to position [500, 0]
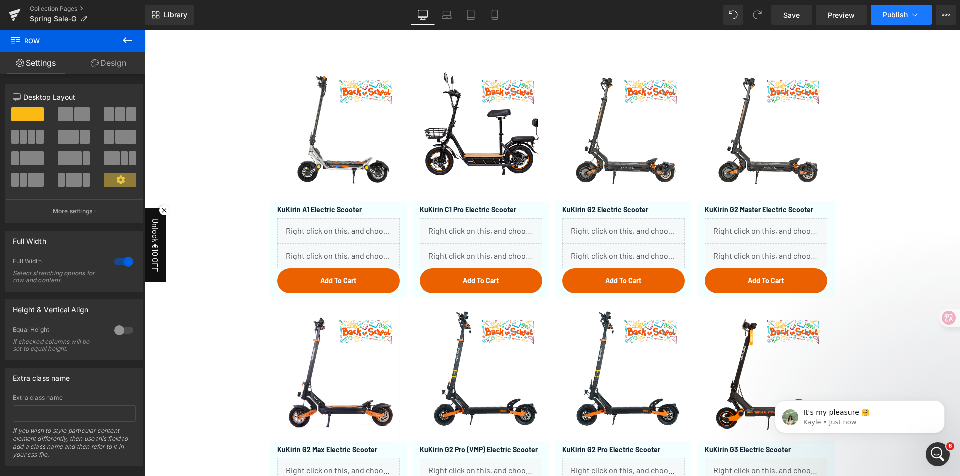
click at [905, 20] on button "Publish" at bounding box center [901, 15] width 61 height 20
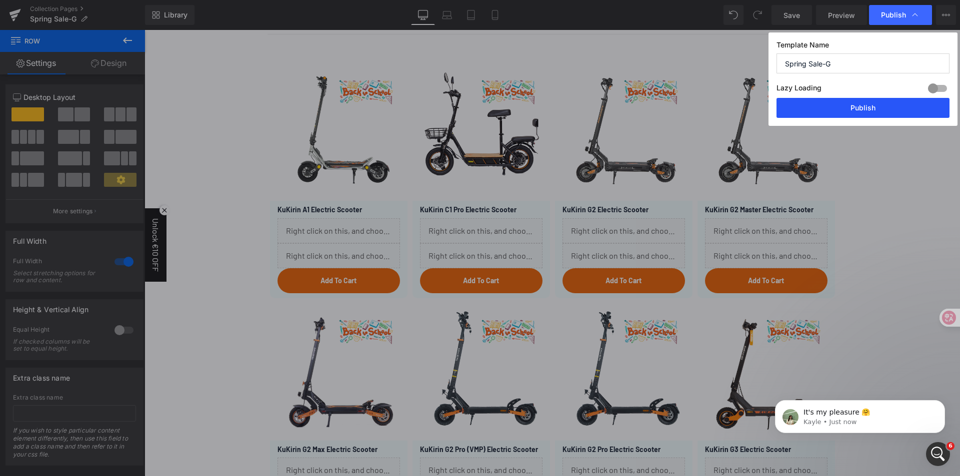
click at [860, 108] on button "Publish" at bounding box center [862, 108] width 173 height 20
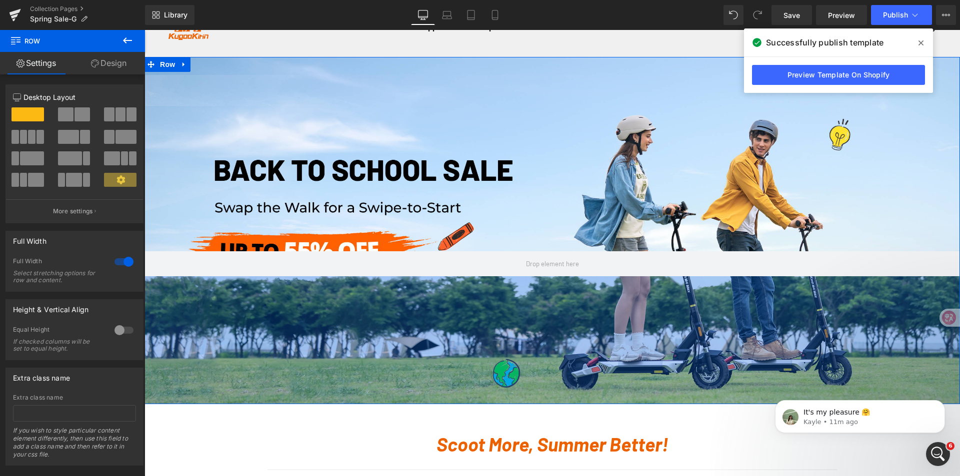
scroll to position [150, 0]
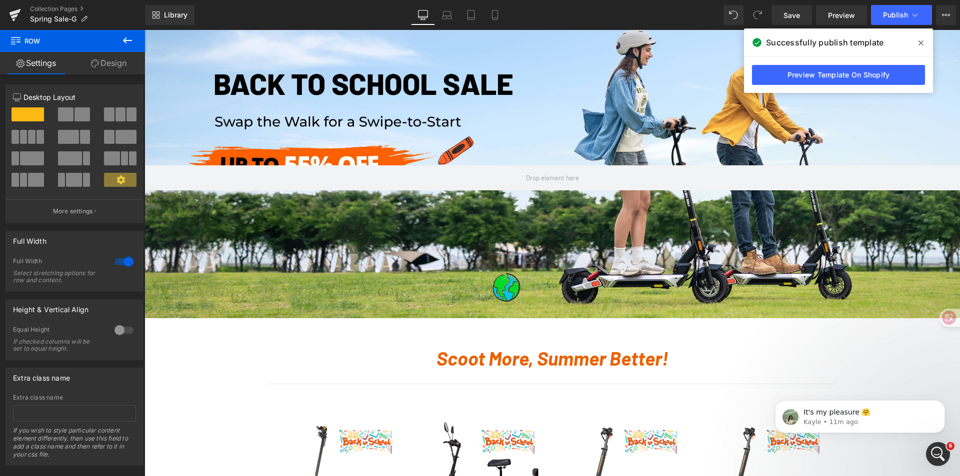
drag, startPoint x: 943, startPoint y: 446, endPoint x: 1870, endPoint y: 886, distance: 1025.3
click at [943, 446] on div "Open Intercom Messenger" at bounding box center [937, 454] width 33 height 33
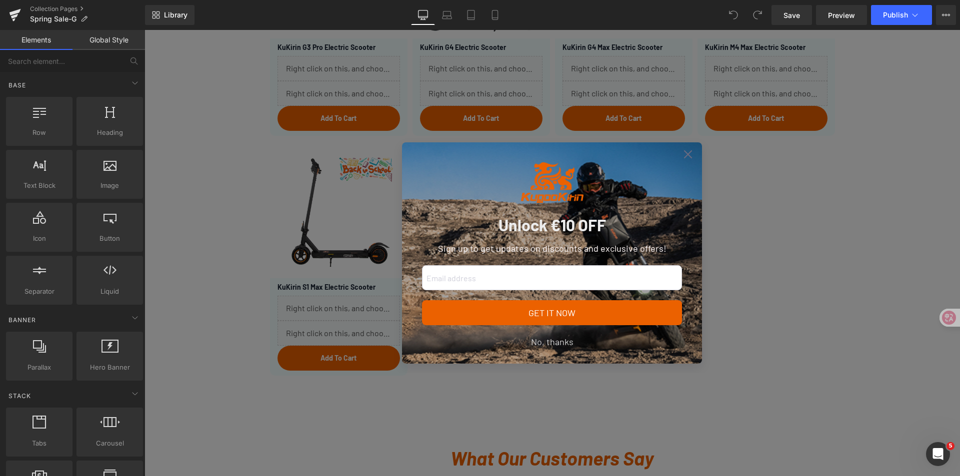
scroll to position [1150, 0]
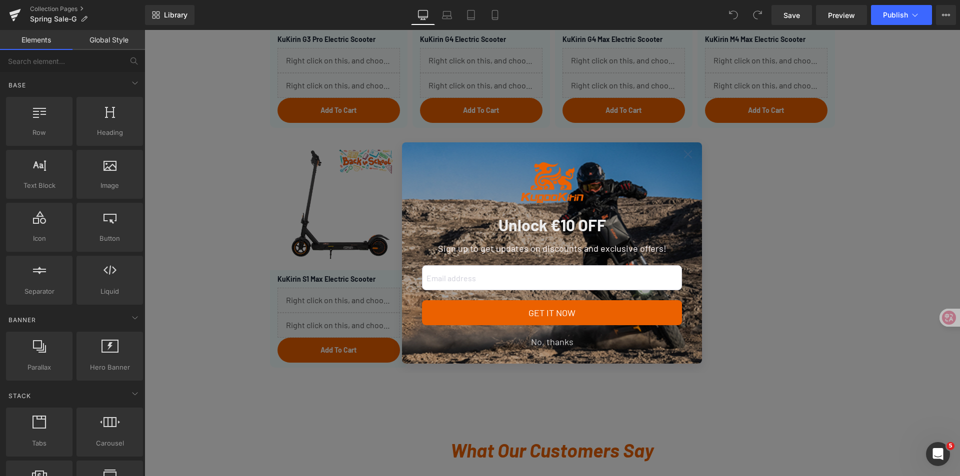
click at [687, 158] on icon at bounding box center [688, 154] width 8 height 8
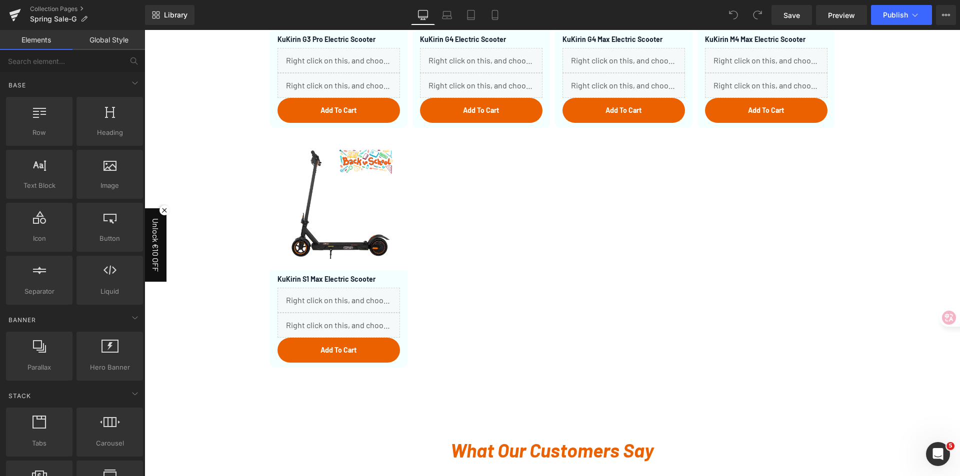
click at [876, 216] on div "Unlock €10 OFF Sign up to get updates on discounts and exclusive offers! GET IT…" at bounding box center [551, 253] width 815 height 446
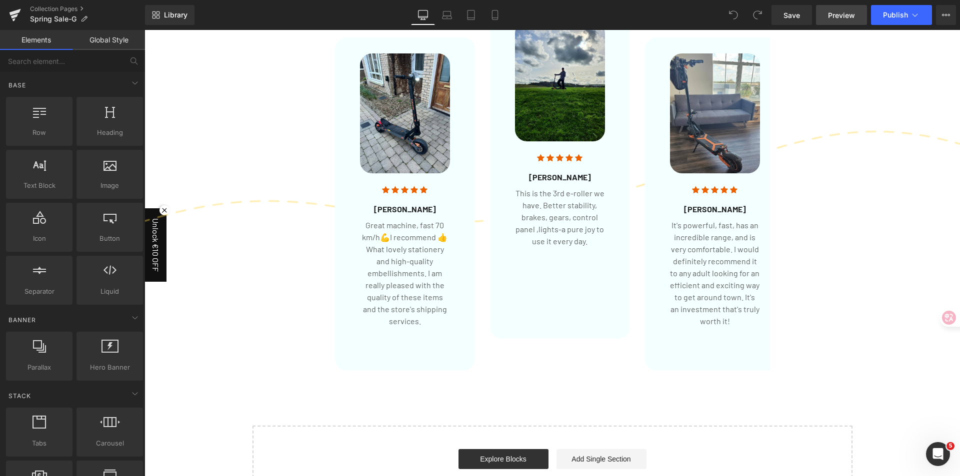
scroll to position [1589, 0]
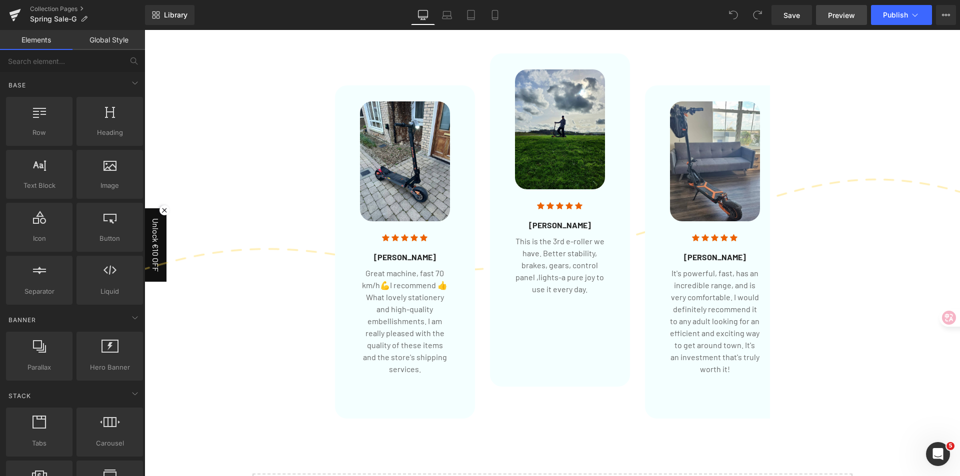
click at [849, 16] on span "Preview" at bounding box center [841, 15] width 27 height 10
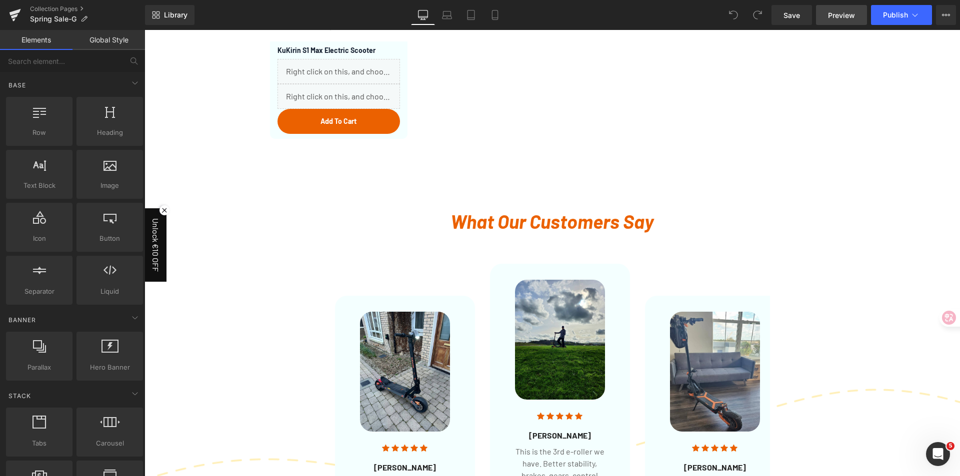
scroll to position [1339, 0]
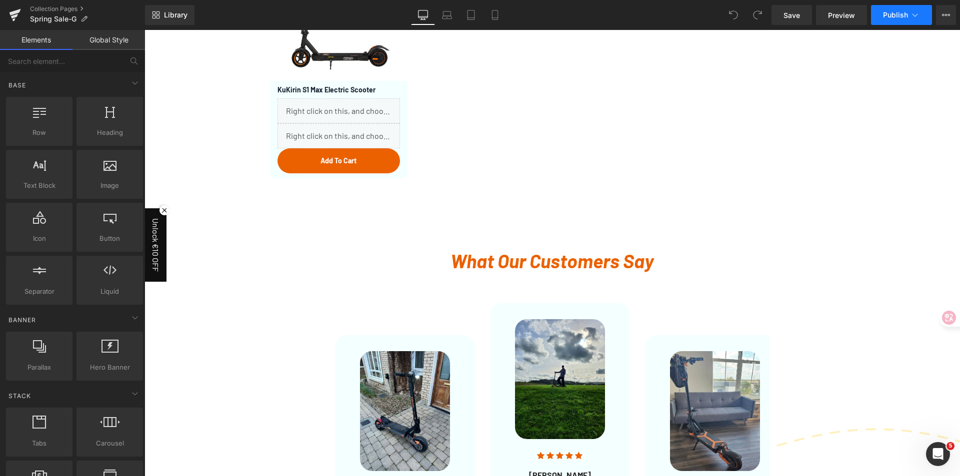
click at [902, 16] on span "Publish" at bounding box center [895, 15] width 25 height 8
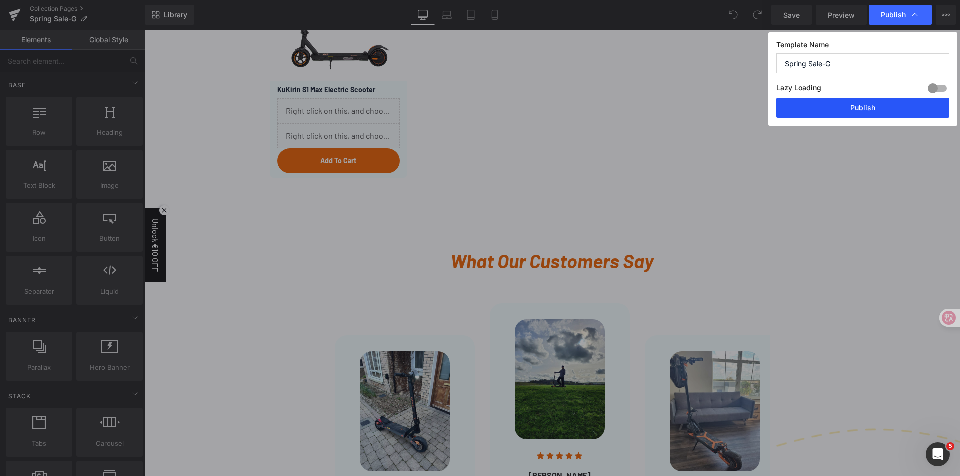
click at [855, 108] on button "Publish" at bounding box center [862, 108] width 173 height 20
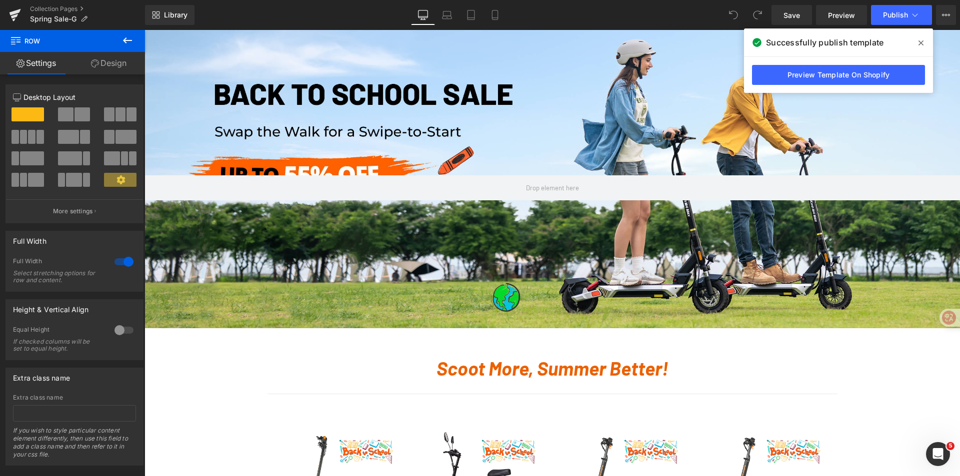
scroll to position [250, 0]
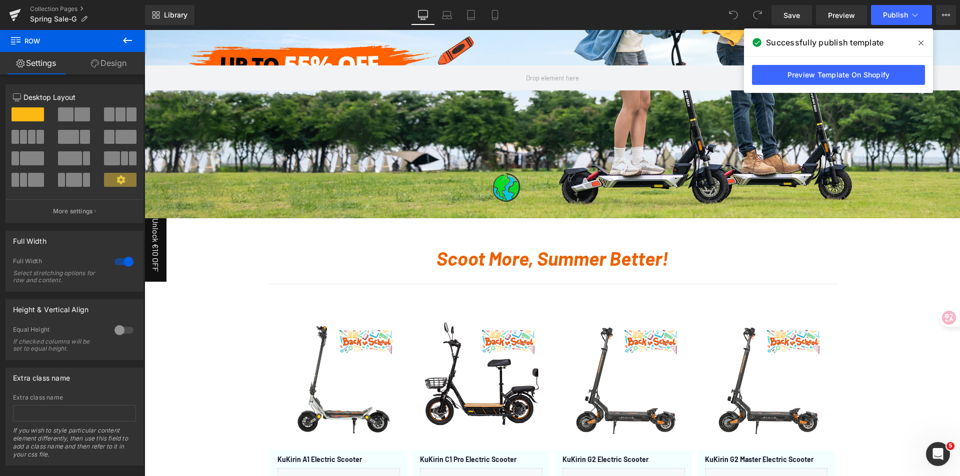
click at [940, 455] on icon "Open Intercom Messenger" at bounding box center [938, 454] width 16 height 16
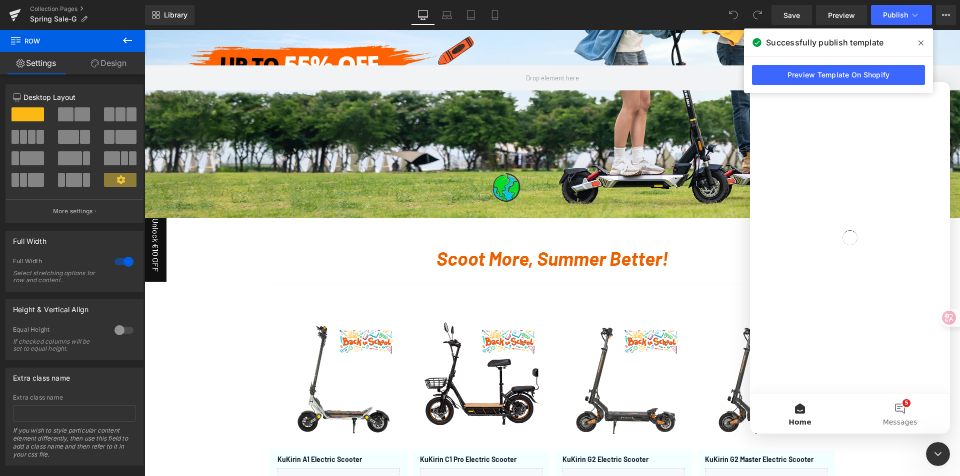
scroll to position [0, 0]
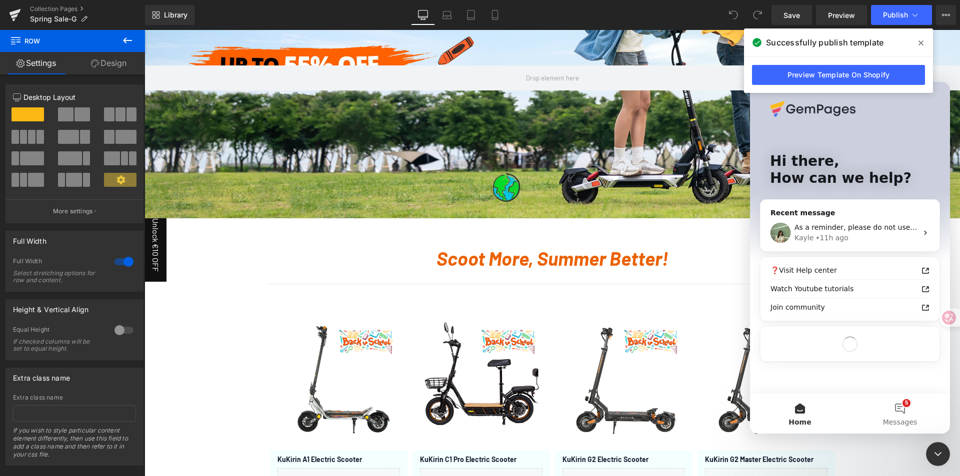
click at [924, 43] on span at bounding box center [921, 43] width 16 height 16
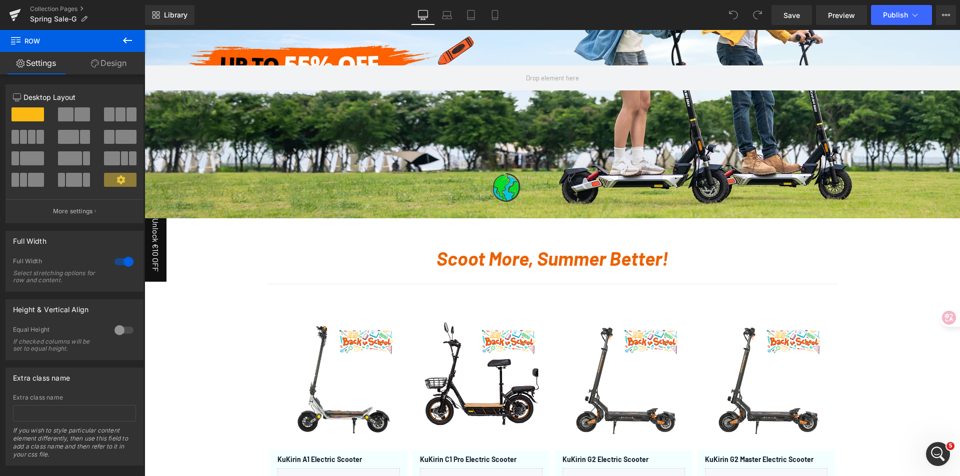
click at [937, 460] on icon "Open Intercom Messenger" at bounding box center [938, 454] width 16 height 16
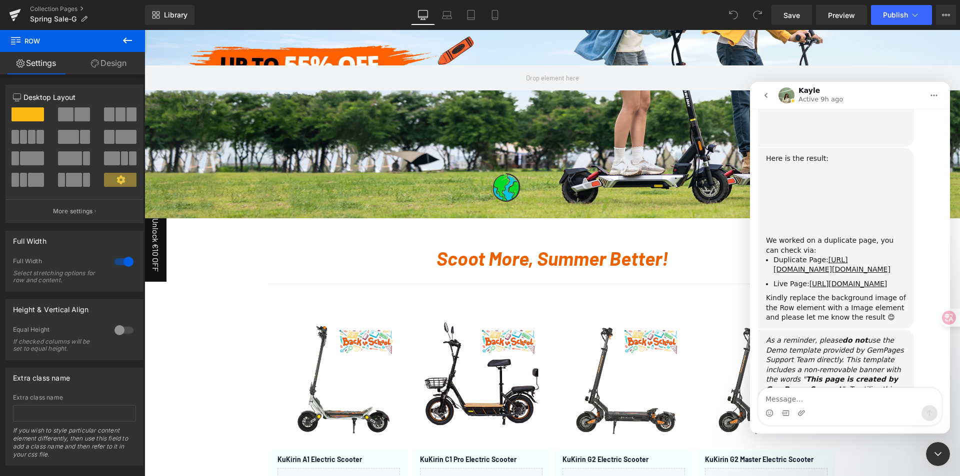
click at [809, 401] on textarea "Message…" at bounding box center [849, 396] width 183 height 17
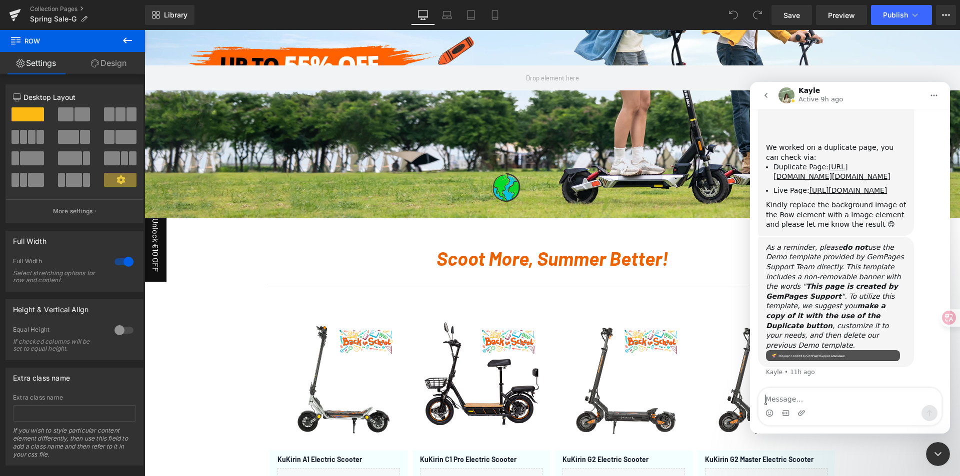
scroll to position [3090, 0]
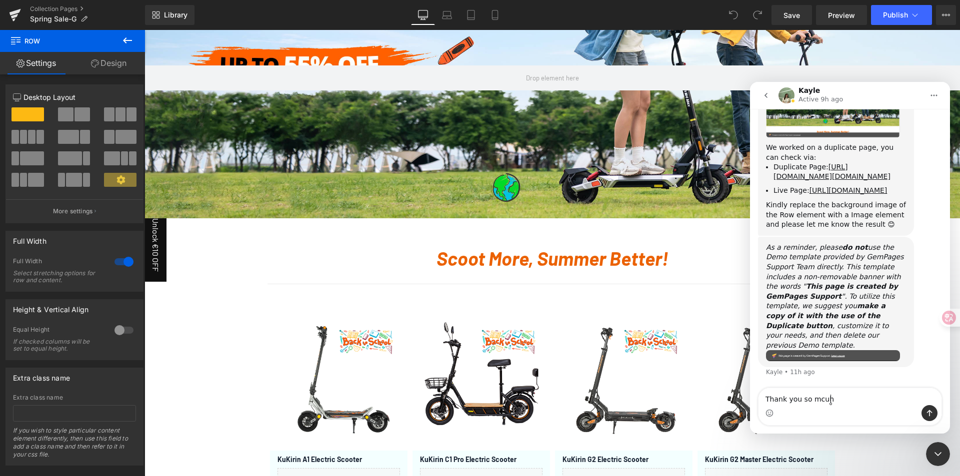
type textarea "Thank you so mcuh!"
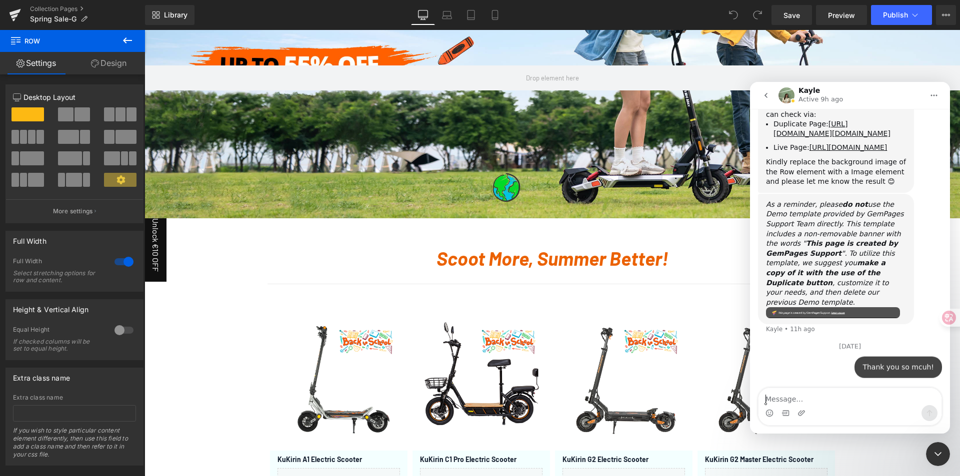
scroll to position [3147, 0]
type textarea "It works perfect now!"
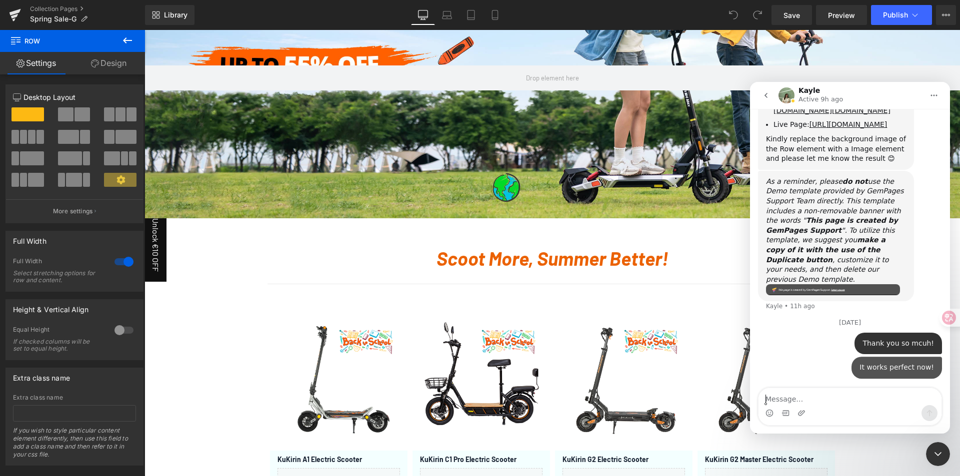
scroll to position [3170, 0]
type textarea ":)"
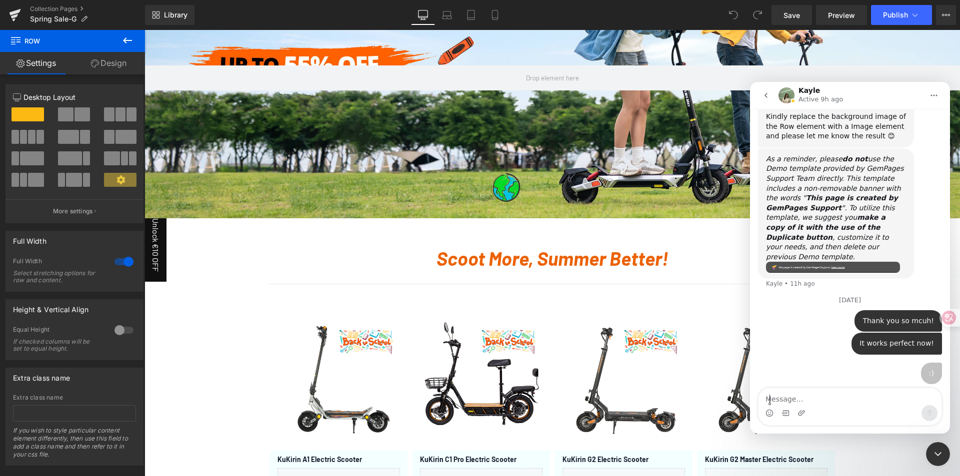
scroll to position [3193, 0]
drag, startPoint x: 935, startPoint y: 449, endPoint x: 943, endPoint y: 461, distance: 14.0
click at [935, 449] on icon "Close Intercom Messenger" at bounding box center [938, 454] width 12 height 12
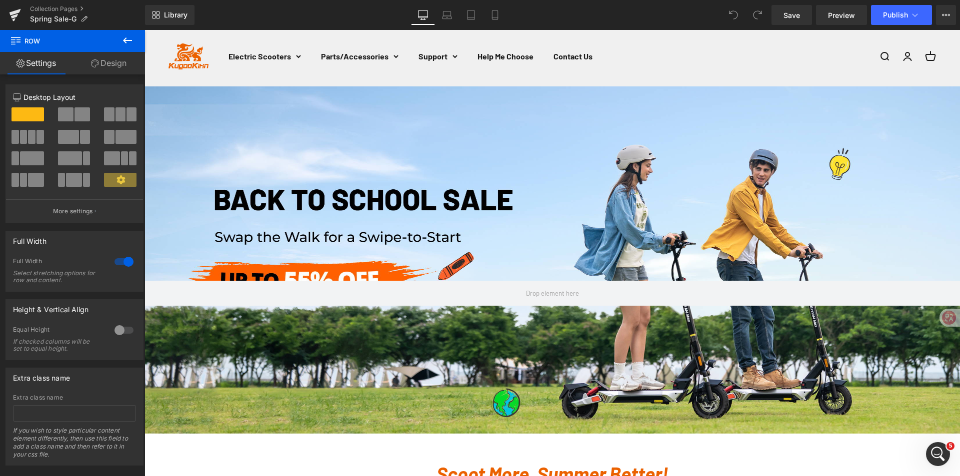
scroll to position [50, 0]
